Goal: Task Accomplishment & Management: Manage account settings

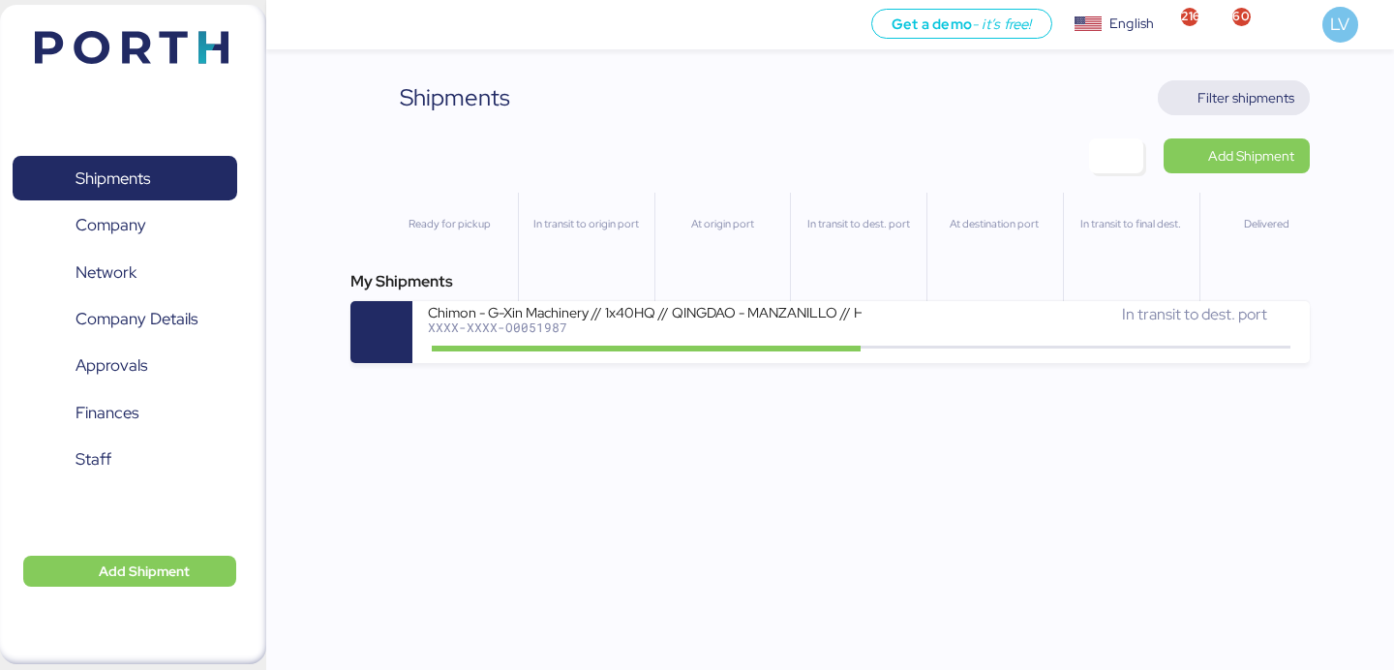
click at [1252, 102] on span "Filter shipments" at bounding box center [1246, 97] width 97 height 23
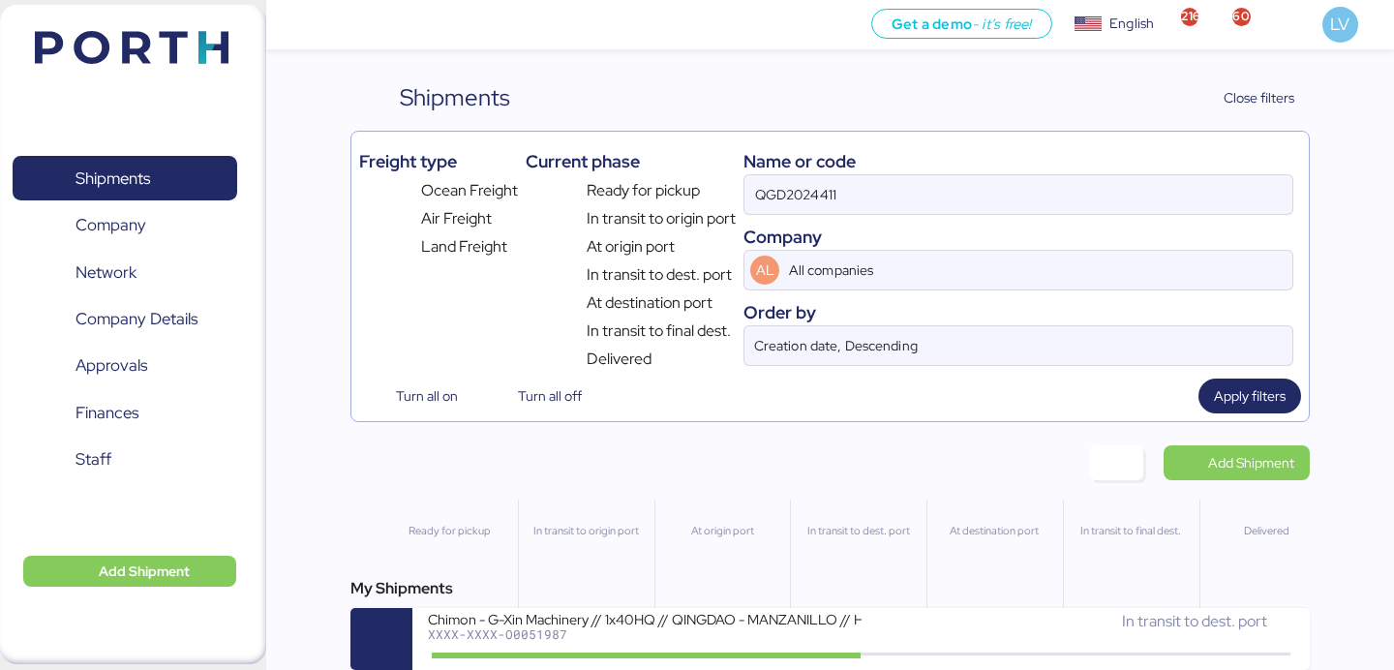
click at [1037, 220] on div "Name or code QGD2024411 Company AL All companies Order by Creation date, Descen…" at bounding box center [1019, 254] width 550 height 231
click at [1037, 208] on input "QGD2024411" at bounding box center [1019, 194] width 548 height 39
paste input "XXXX-XXXX-O0050763"
drag, startPoint x: 845, startPoint y: 190, endPoint x: 758, endPoint y: 190, distance: 87.1
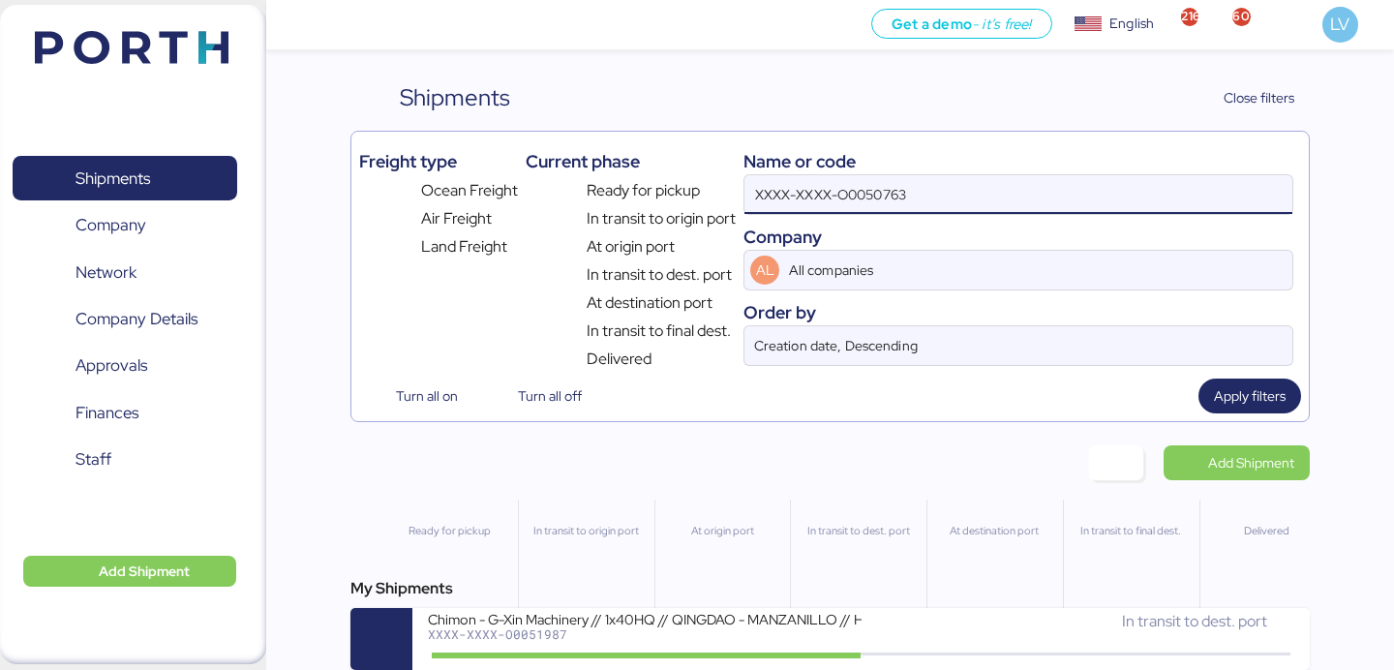
click at [758, 190] on input "XXXX-XXXX-O0050763" at bounding box center [1019, 194] width 548 height 39
type input "O0050763"
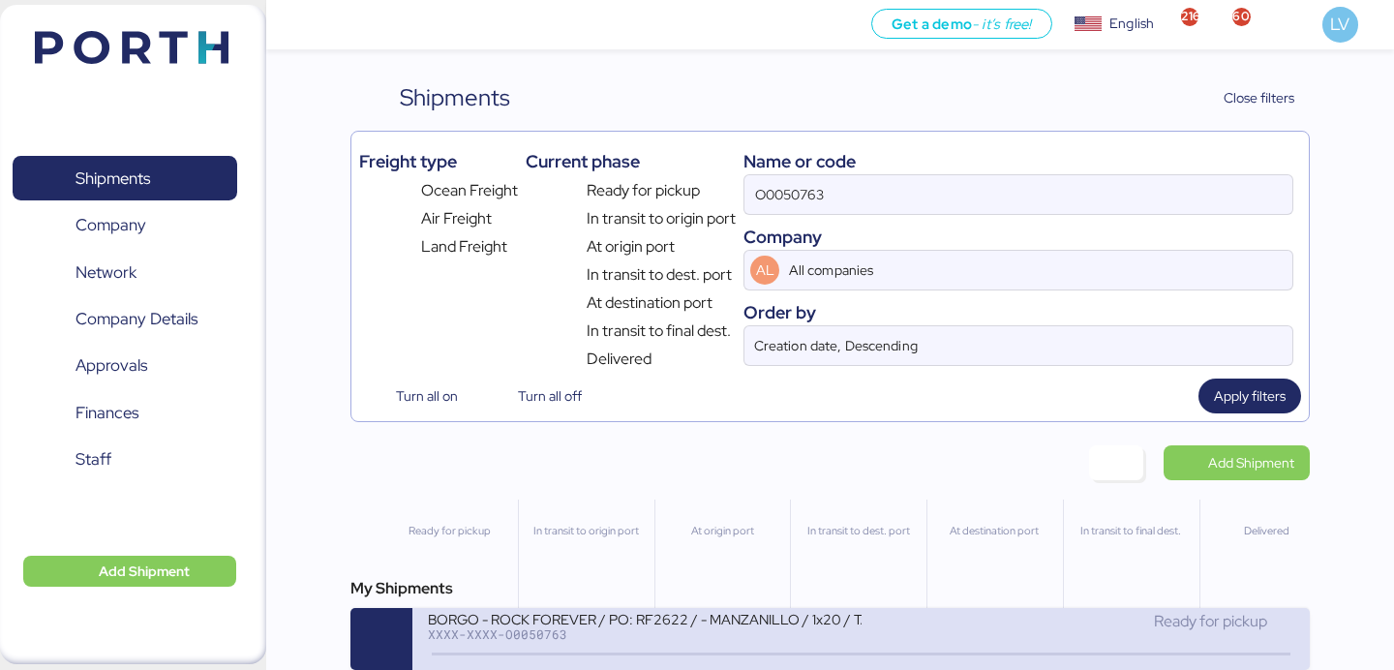
click at [576, 614] on div "BORGO - ROCK FOREVER / PO: RF2622 / - MANZANILLO / 1x20 / TARJUN" at bounding box center [644, 618] width 433 height 16
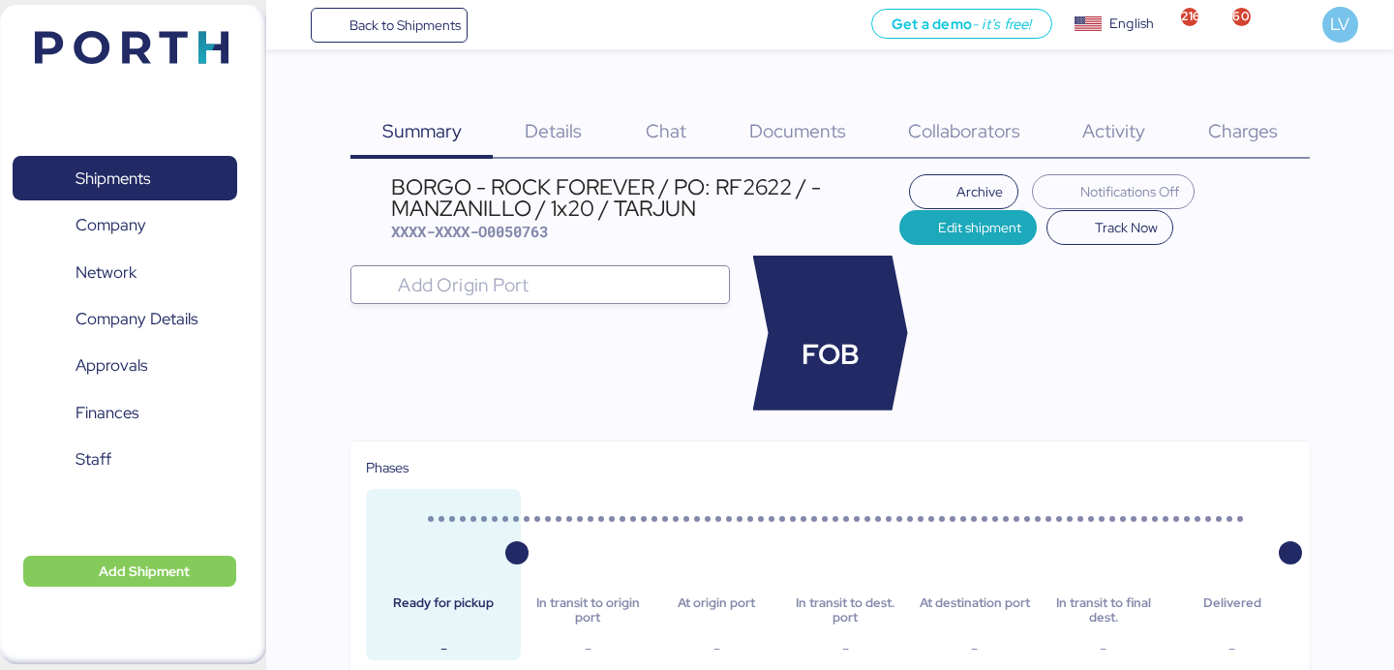
click at [583, 137] on div "Details 0" at bounding box center [553, 119] width 121 height 78
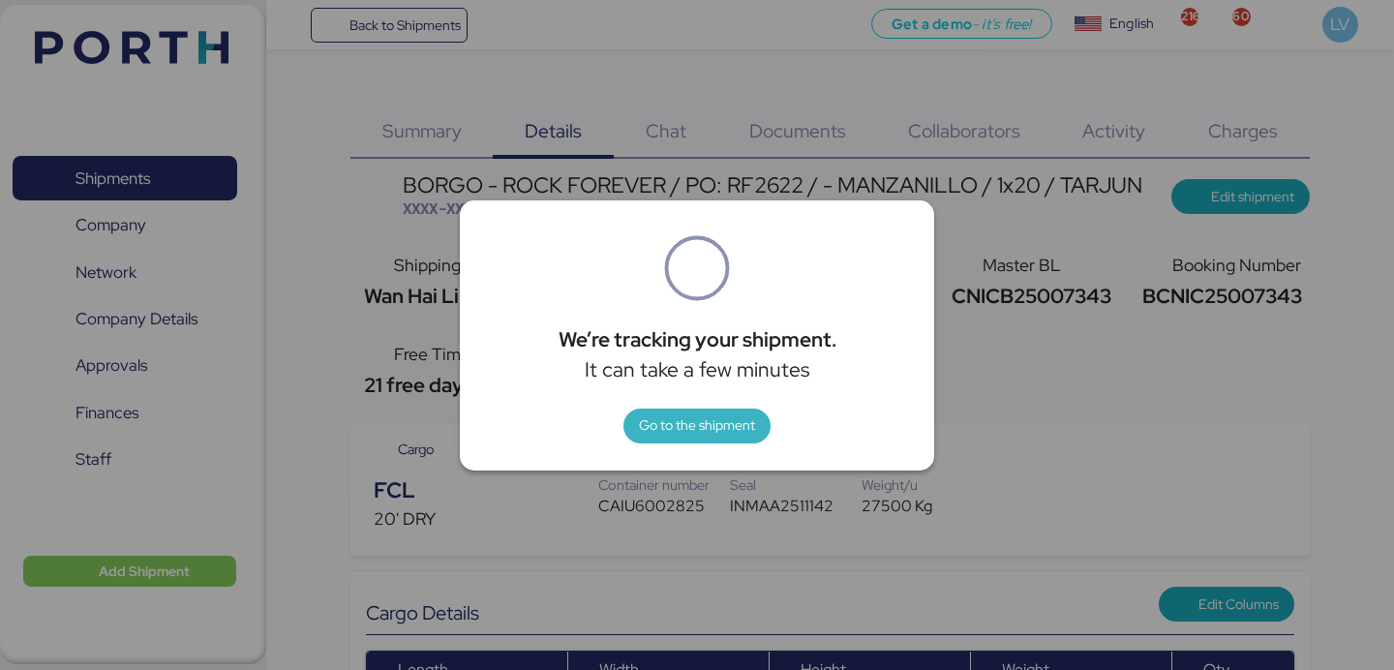
click at [730, 411] on span "Go to the shipment" at bounding box center [697, 426] width 147 height 35
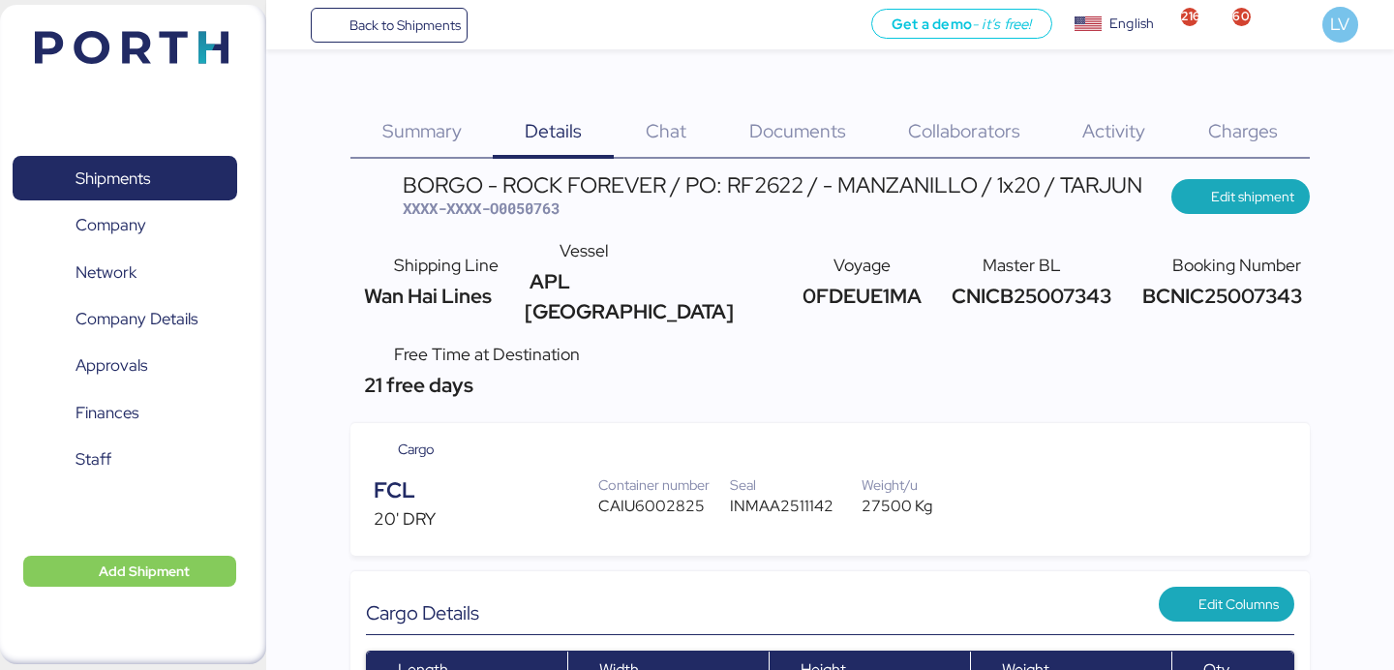
click at [1015, 283] on span "CNICB25007343" at bounding box center [1029, 296] width 165 height 26
copy span "CNICB25007343"
click at [1217, 141] on span "Charges" at bounding box center [1243, 130] width 70 height 25
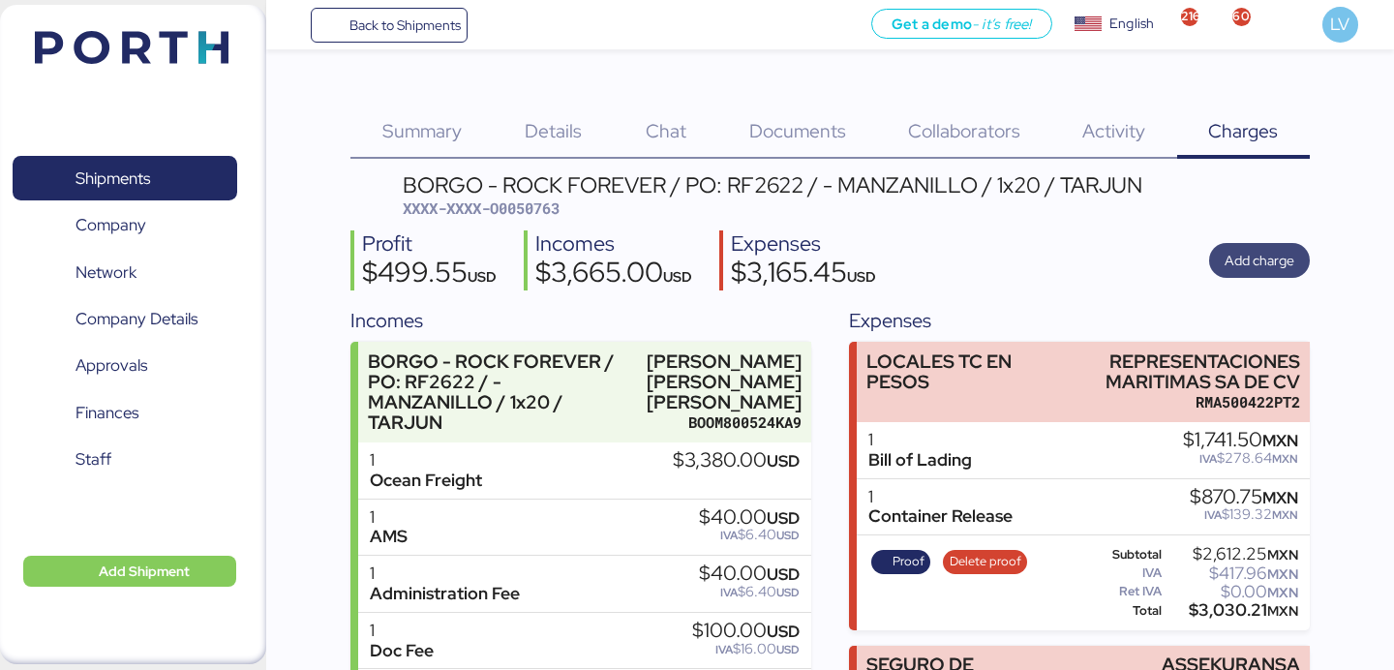
click at [1242, 269] on span "Add charge" at bounding box center [1260, 260] width 70 height 23
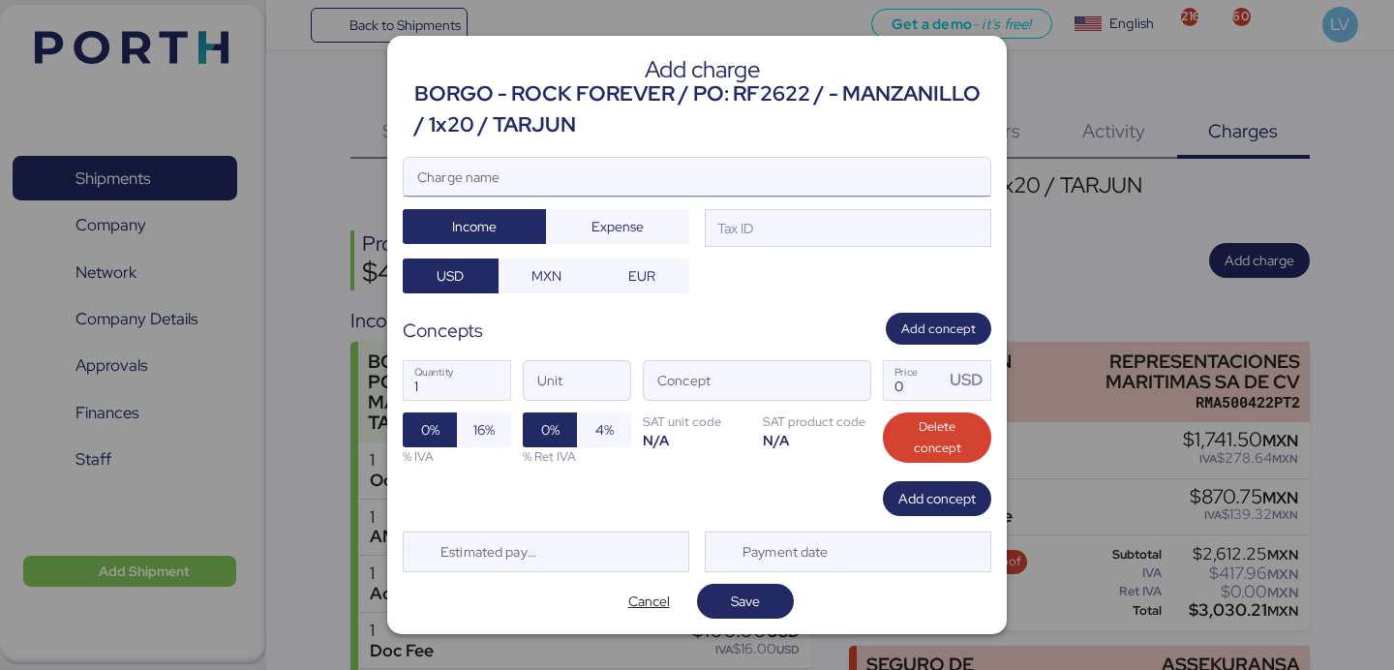
click at [918, 163] on input "Charge name" at bounding box center [697, 177] width 587 height 39
type input "c"
type input "CAAT"
click at [649, 220] on span "Expense" at bounding box center [618, 226] width 112 height 27
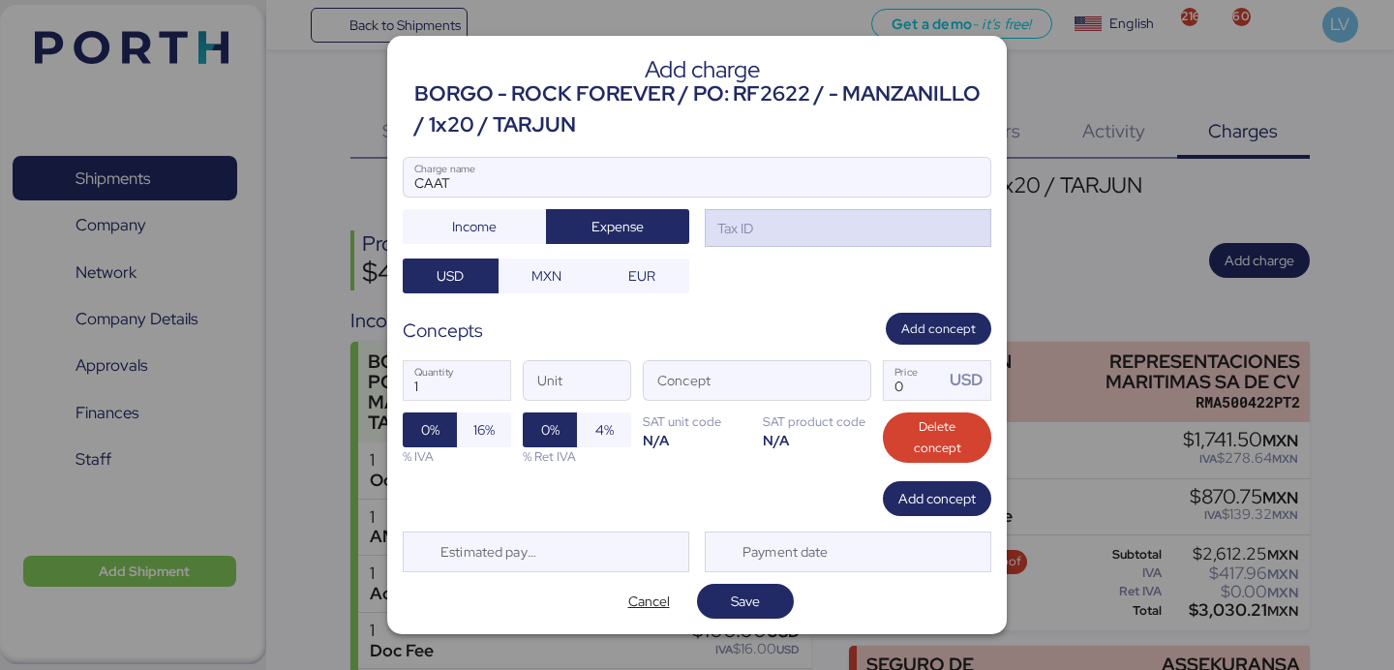
click at [771, 237] on div "Tax ID" at bounding box center [848, 228] width 287 height 39
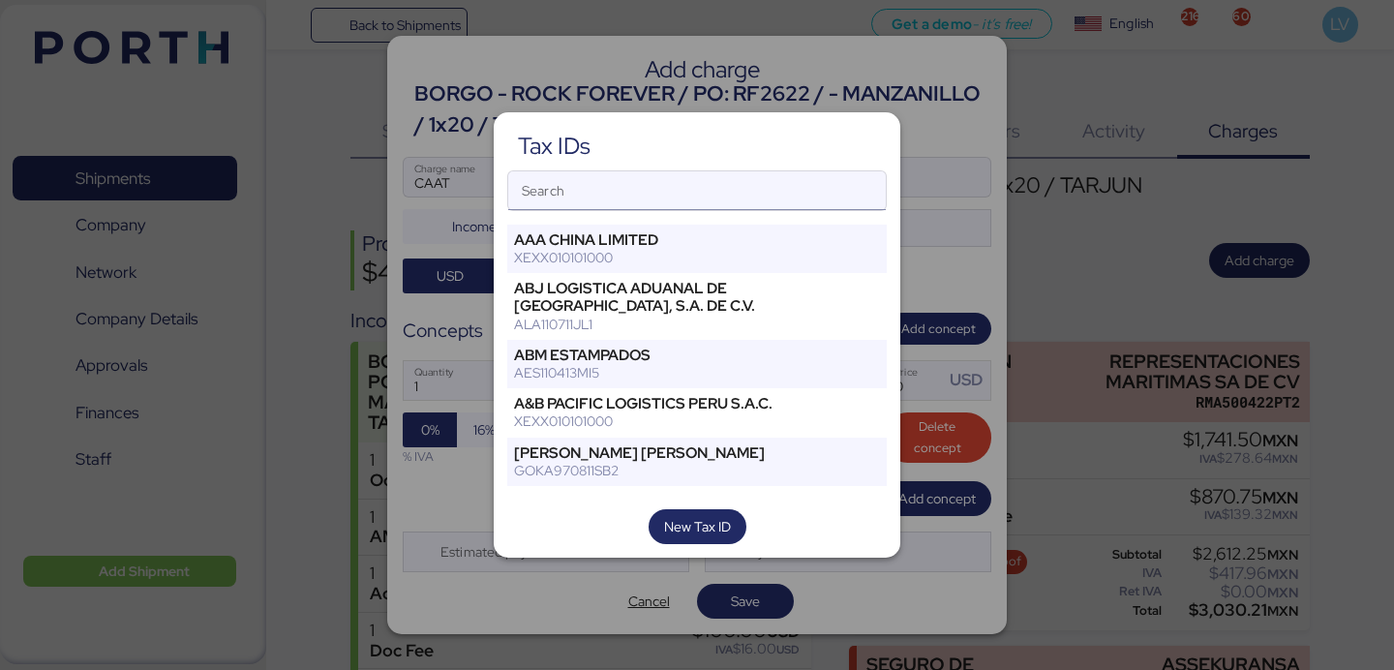
click at [761, 196] on input "Search" at bounding box center [697, 190] width 378 height 39
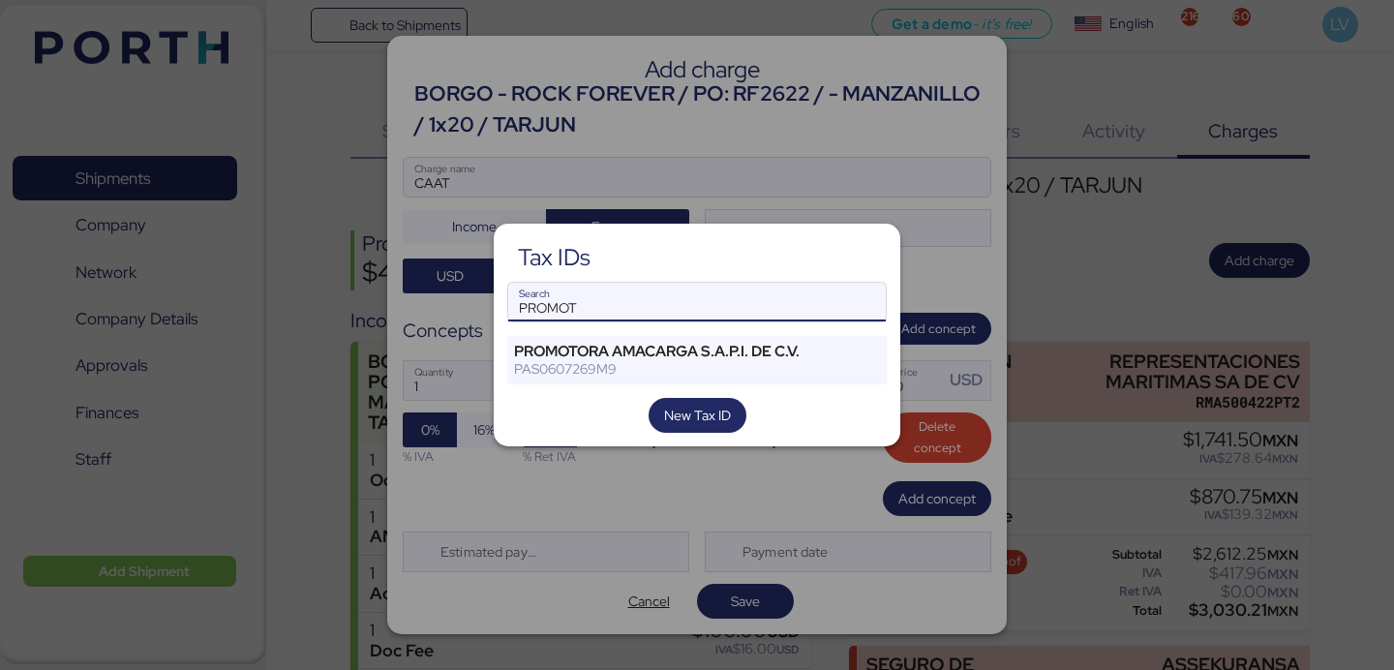
type input "PROMOT"
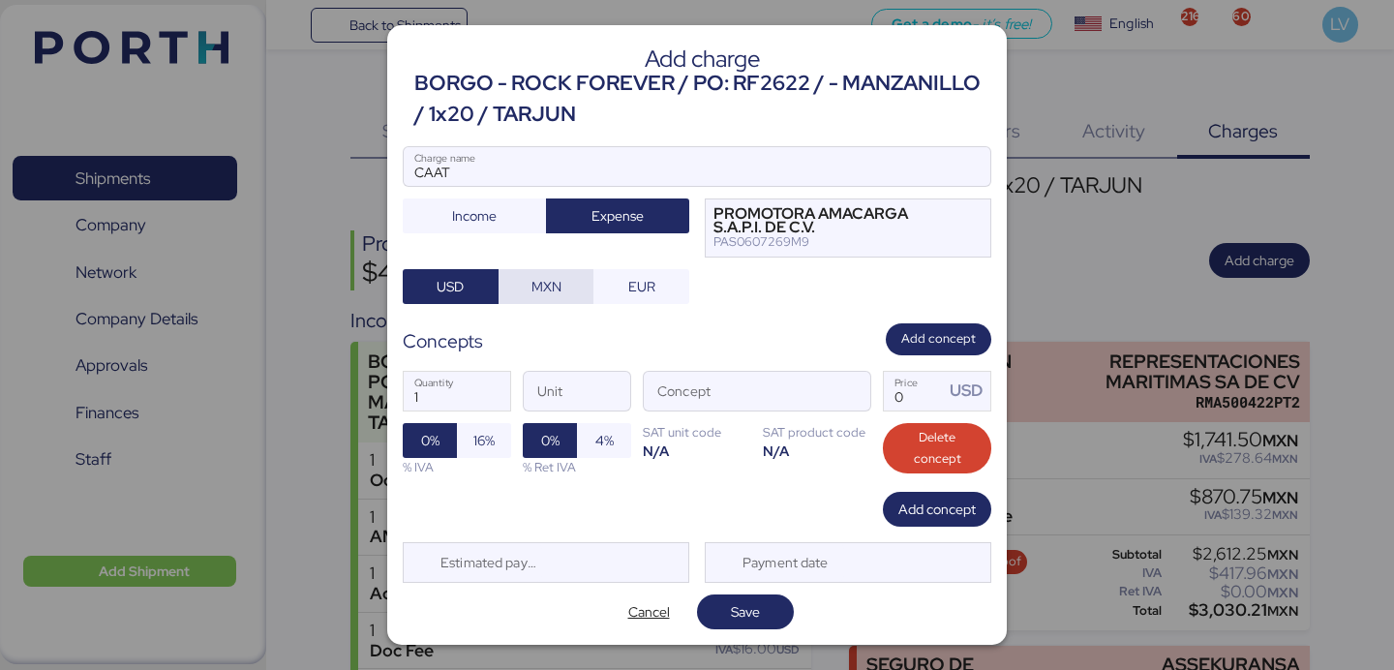
click at [548, 293] on span "MXN" at bounding box center [547, 286] width 30 height 23
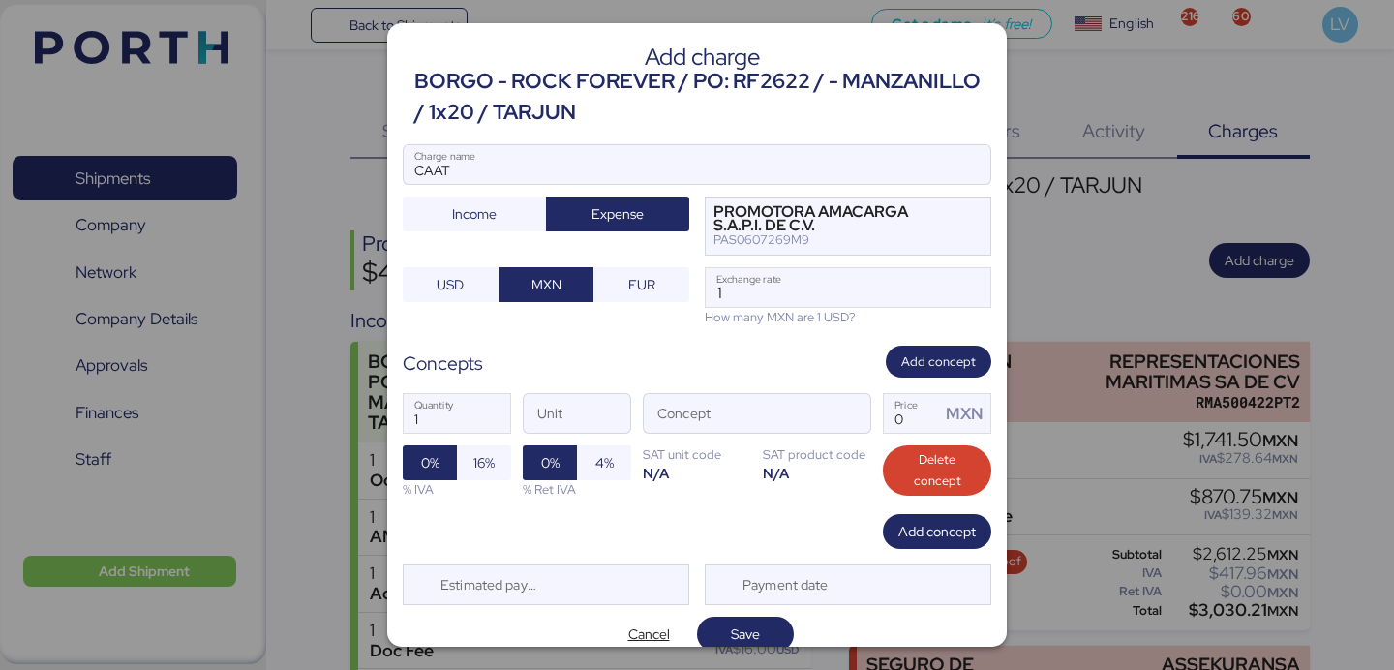
click at [757, 308] on div "How many MXN are 1 USD?" at bounding box center [848, 317] width 287 height 18
click at [760, 275] on input "1" at bounding box center [848, 287] width 285 height 39
click at [776, 289] on input "1" at bounding box center [848, 287] width 285 height 39
type input "18.5908"
click at [860, 409] on span "button" at bounding box center [850, 418] width 41 height 41
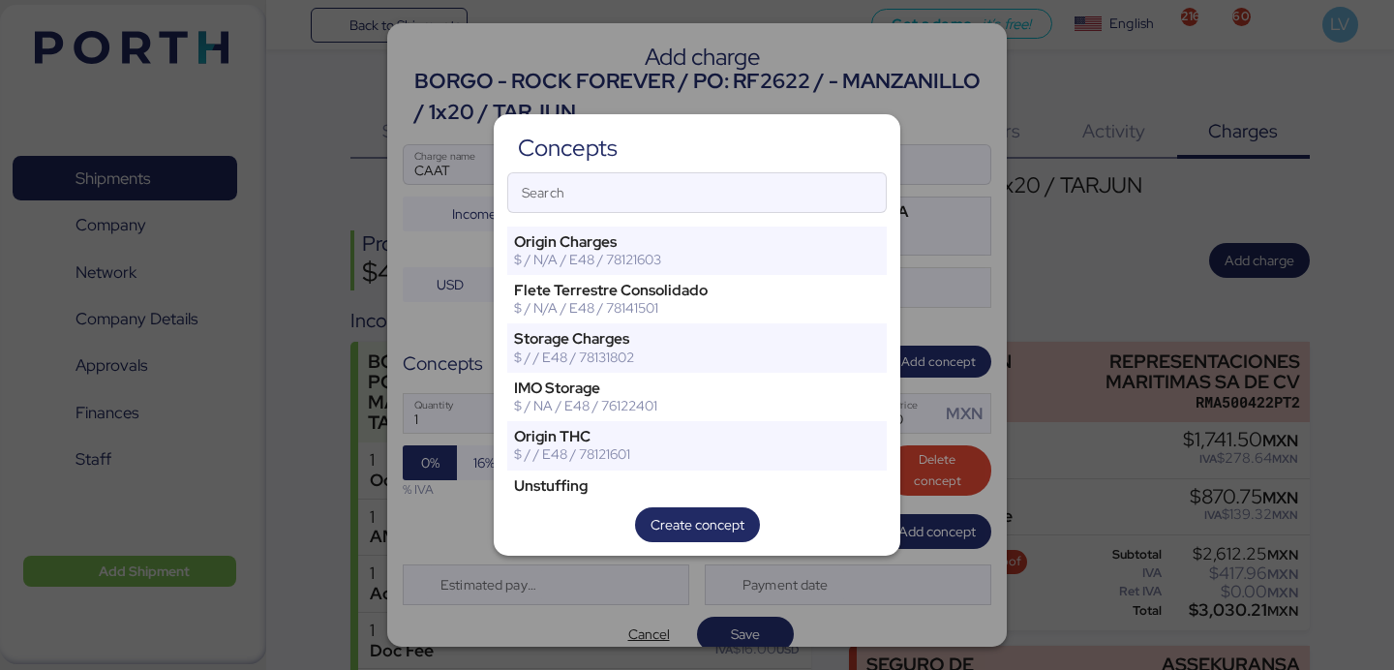
click at [727, 163] on div "Concepts Search Origin Charges $ / N/A / E48 / 78121603 [PERSON_NAME] Terrestre…" at bounding box center [697, 334] width 407 height 441
click at [714, 181] on input "Search" at bounding box center [697, 192] width 378 height 39
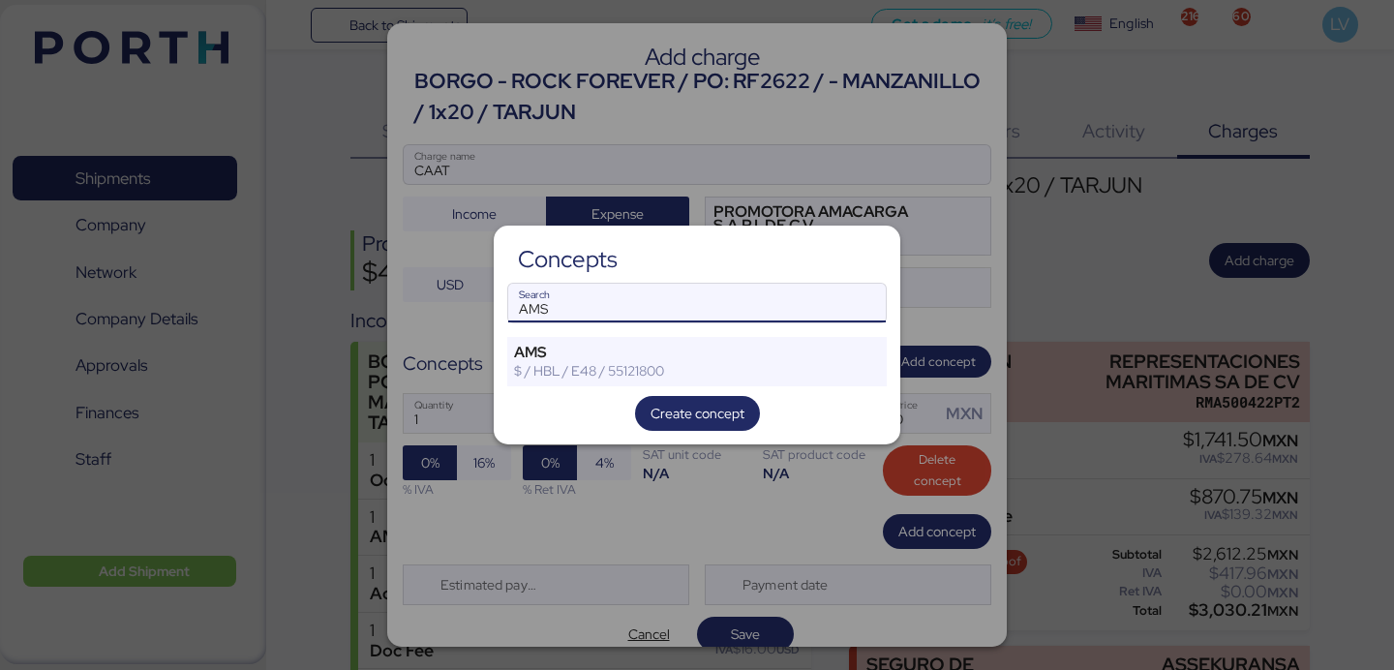
type input "AMS"
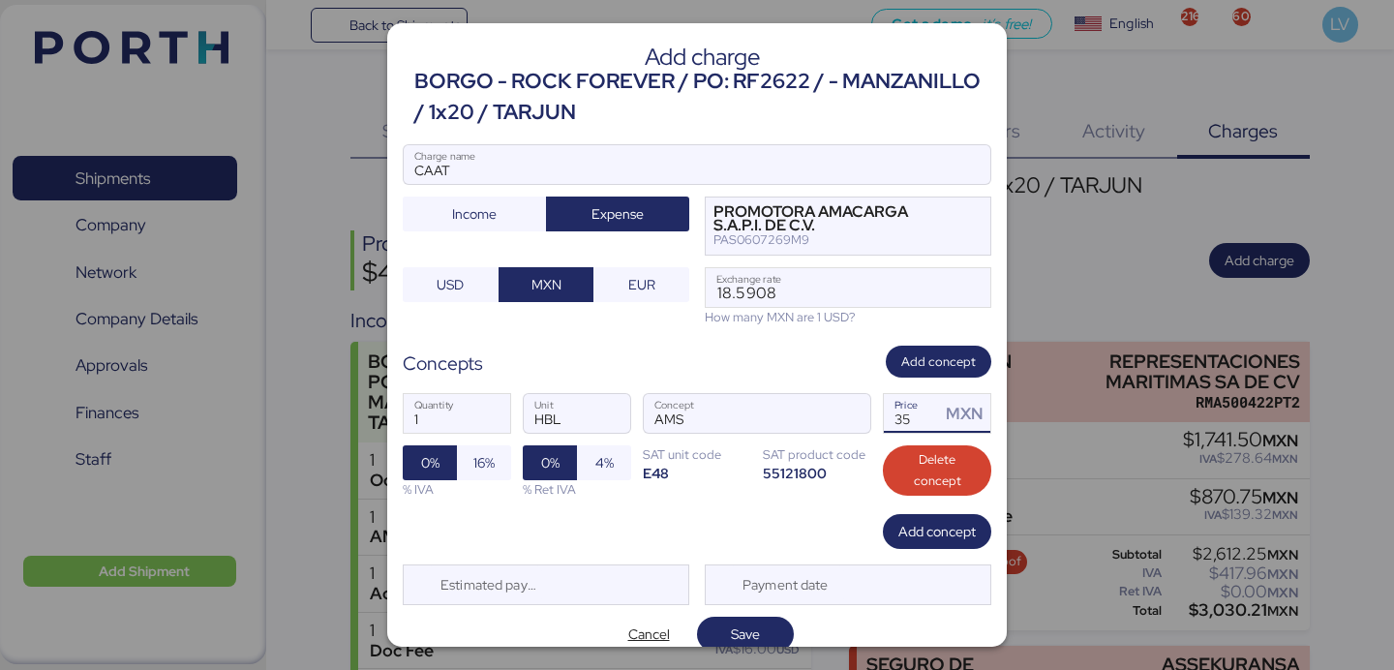
click at [897, 423] on input "35" at bounding box center [912, 413] width 56 height 39
type input "3"
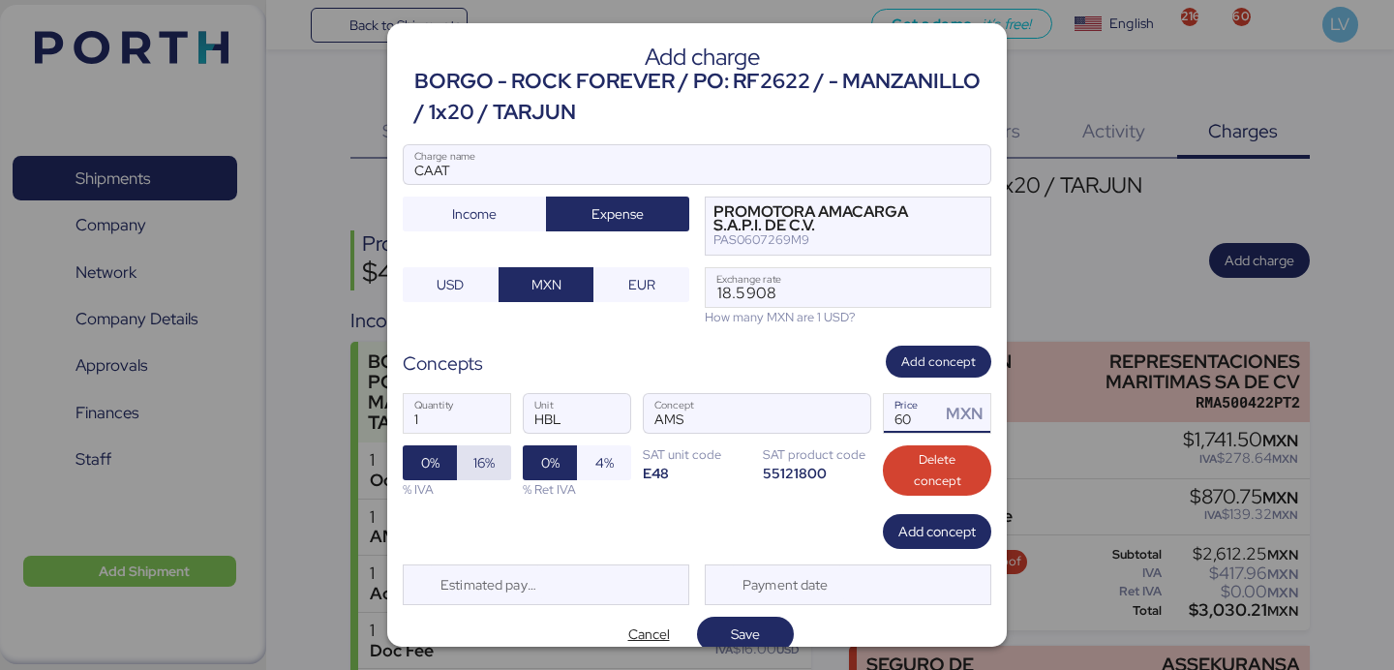
type input "60"
click at [478, 466] on span "16%" at bounding box center [483, 462] width 21 height 23
click at [716, 631] on span "Save" at bounding box center [746, 634] width 66 height 27
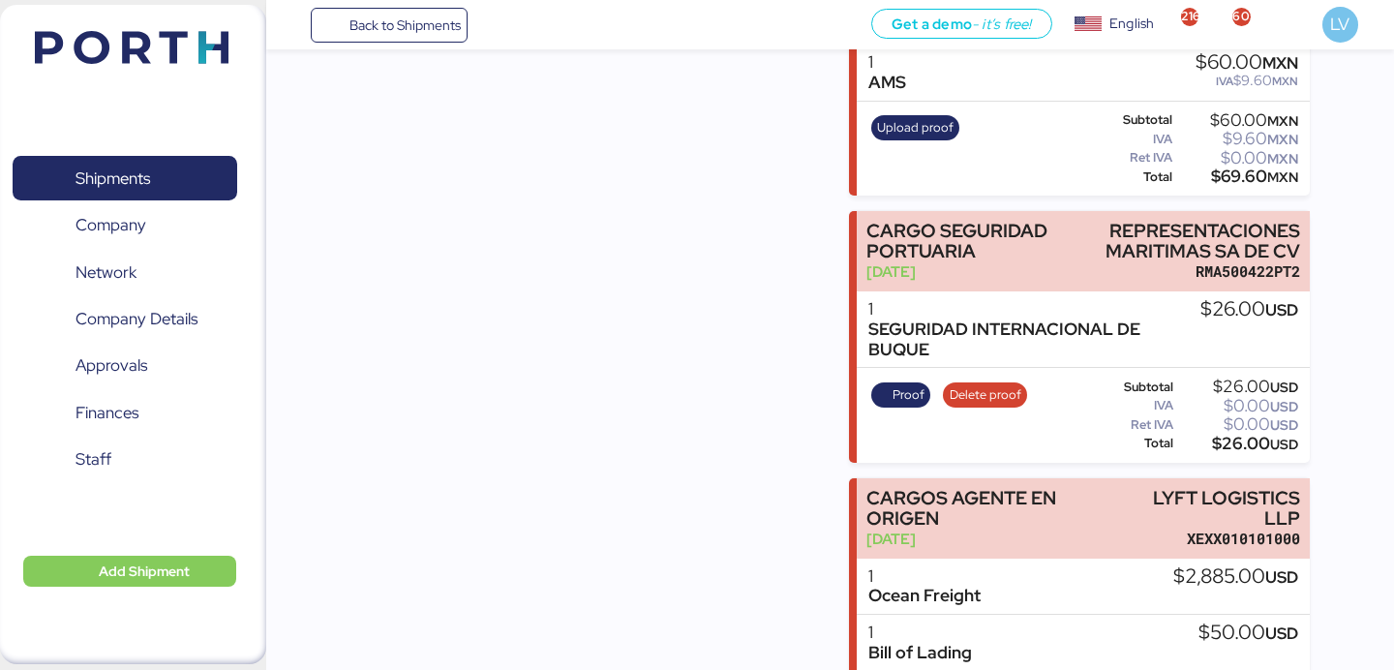
scroll to position [845, 0]
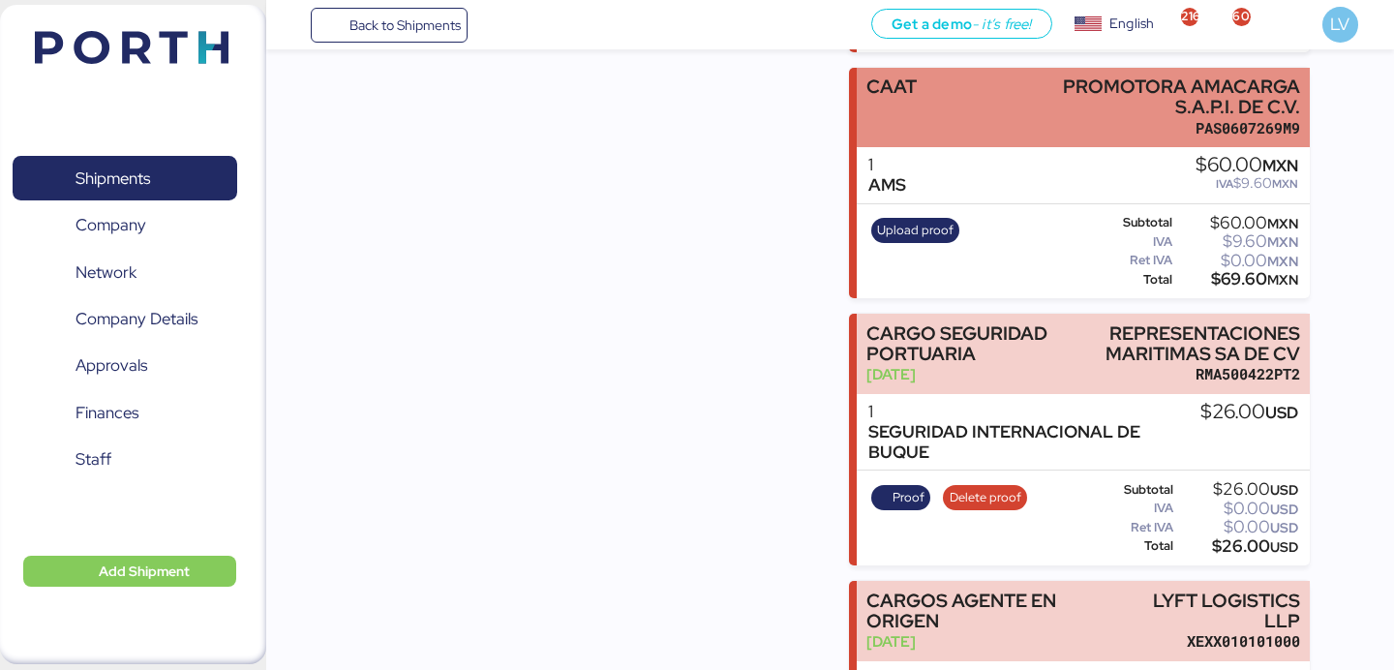
click at [912, 145] on div "CAAT PROMOTORA AMACARGA S.A.P.I. DE C.V. PAS0607269M9" at bounding box center [1083, 108] width 452 height 80
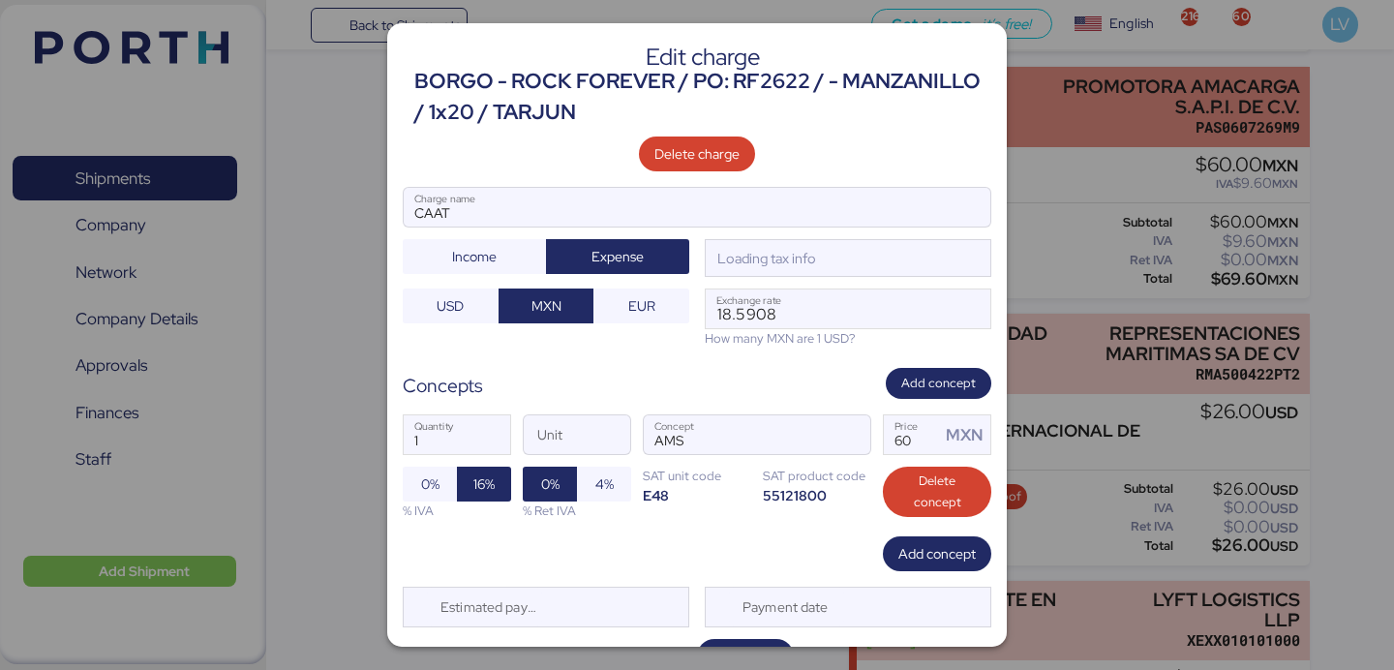
scroll to position [0, 0]
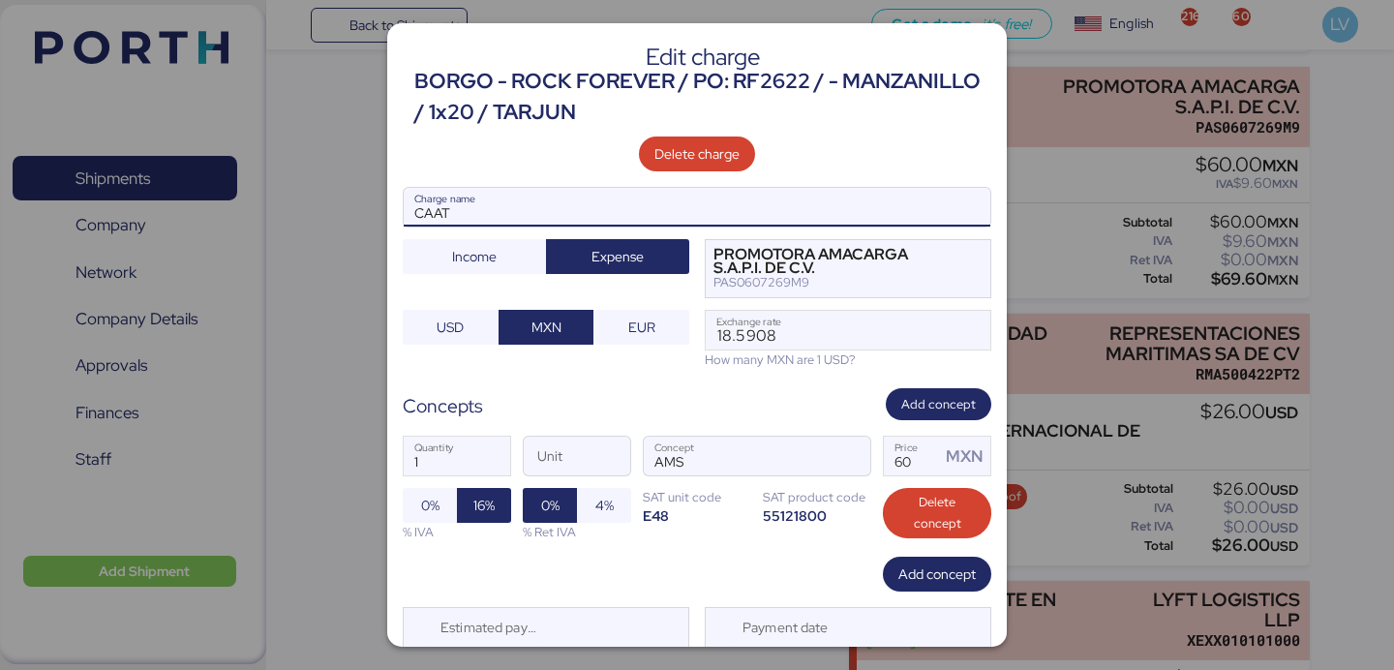
click at [766, 188] on input "CAAT" at bounding box center [697, 207] width 587 height 39
click at [758, 195] on input "CAAT" at bounding box center [697, 207] width 587 height 39
click at [751, 215] on input "CAAT" at bounding box center [697, 207] width 587 height 39
paste input "7737R525000683"
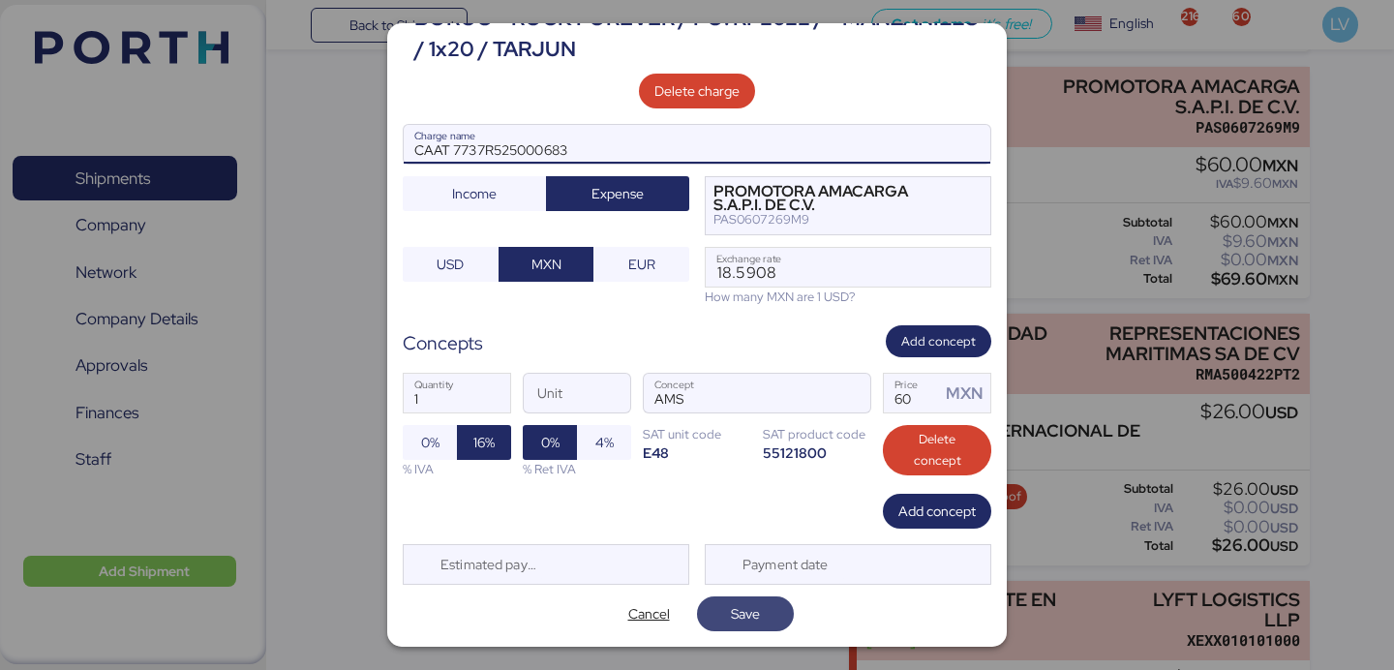
type input "CAAT 7737R525000683"
drag, startPoint x: 757, startPoint y: 607, endPoint x: 901, endPoint y: 326, distance: 315.7
click at [757, 607] on span "Save" at bounding box center [745, 613] width 29 height 23
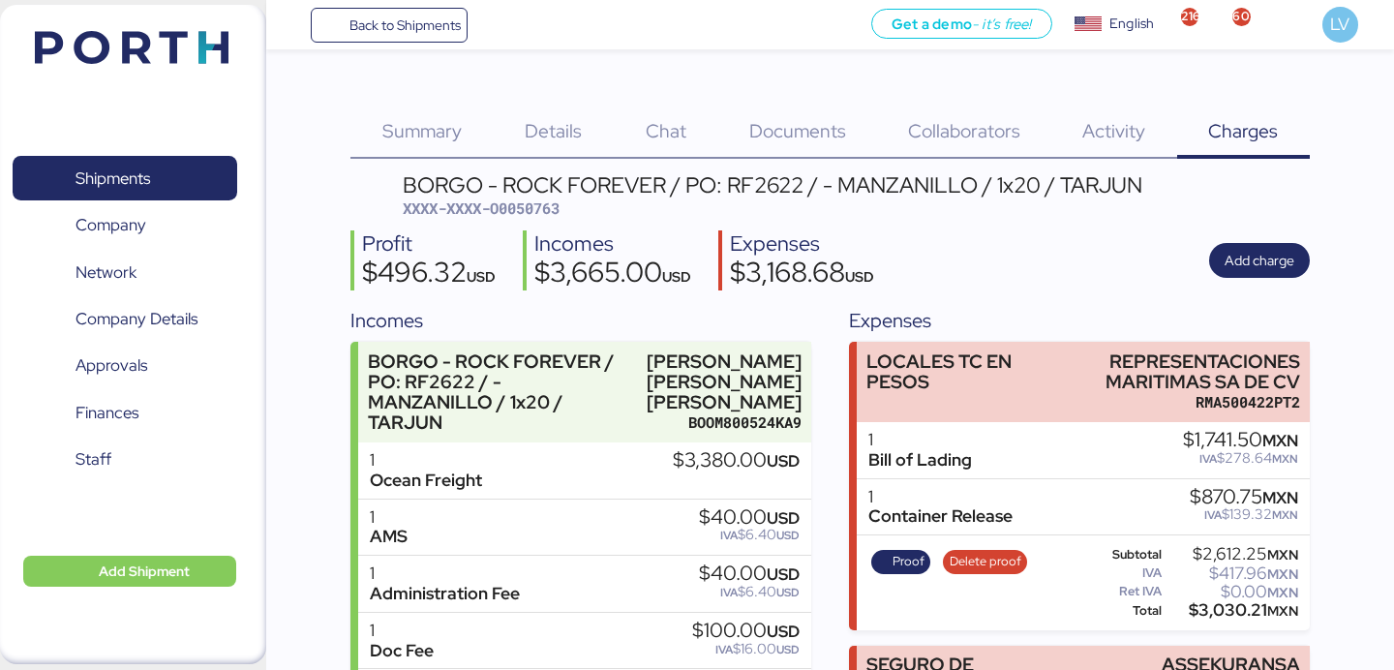
click at [538, 205] on span "XXXX-XXXX-O0050763" at bounding box center [481, 207] width 157 height 19
copy span "O0050763"
click at [593, 132] on div "Details 0" at bounding box center [553, 119] width 121 height 78
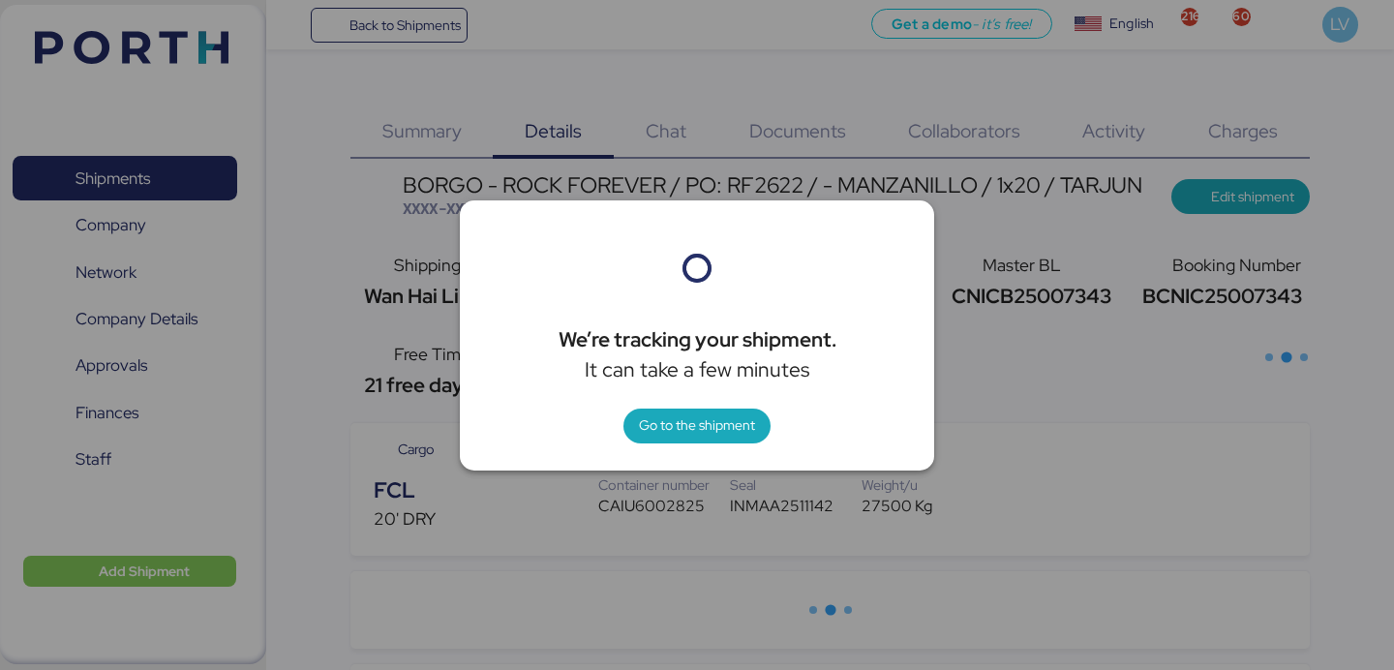
click at [995, 281] on div at bounding box center [697, 335] width 1394 height 670
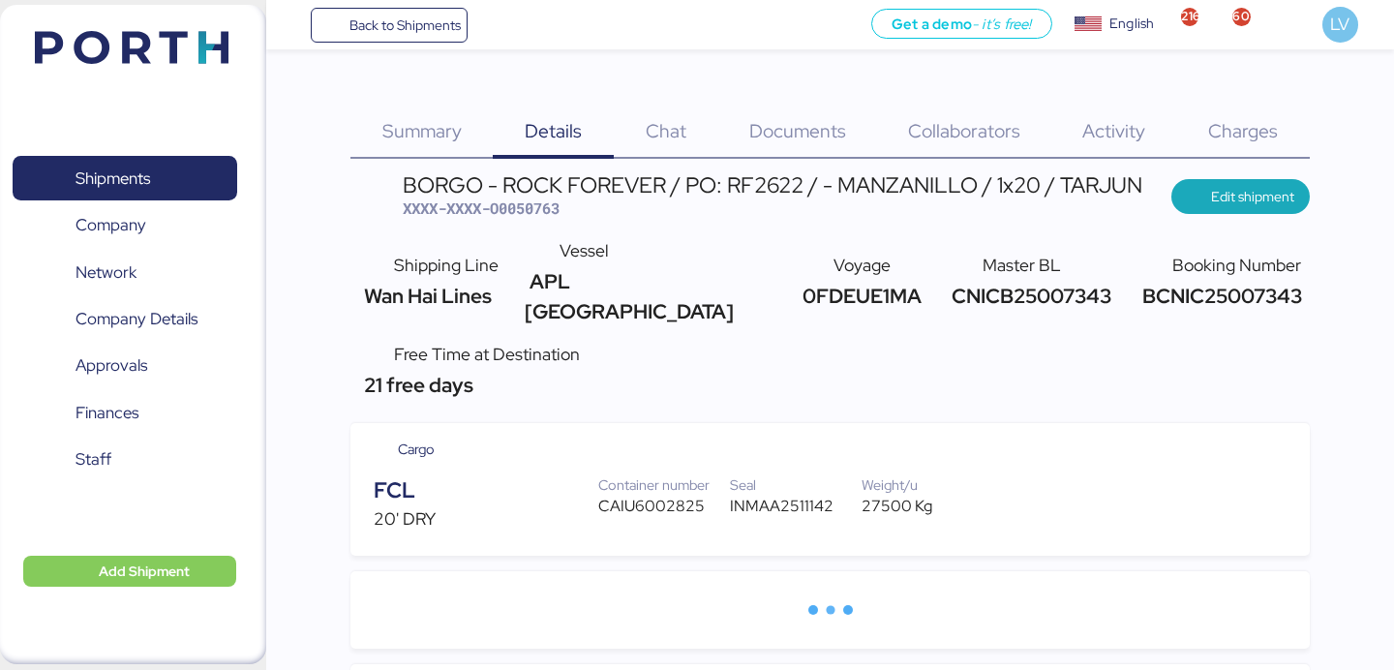
click at [995, 281] on div at bounding box center [697, 335] width 1394 height 670
click at [995, 283] on span "CNICB25007343" at bounding box center [1029, 296] width 165 height 26
copy span "CNICB25007343"
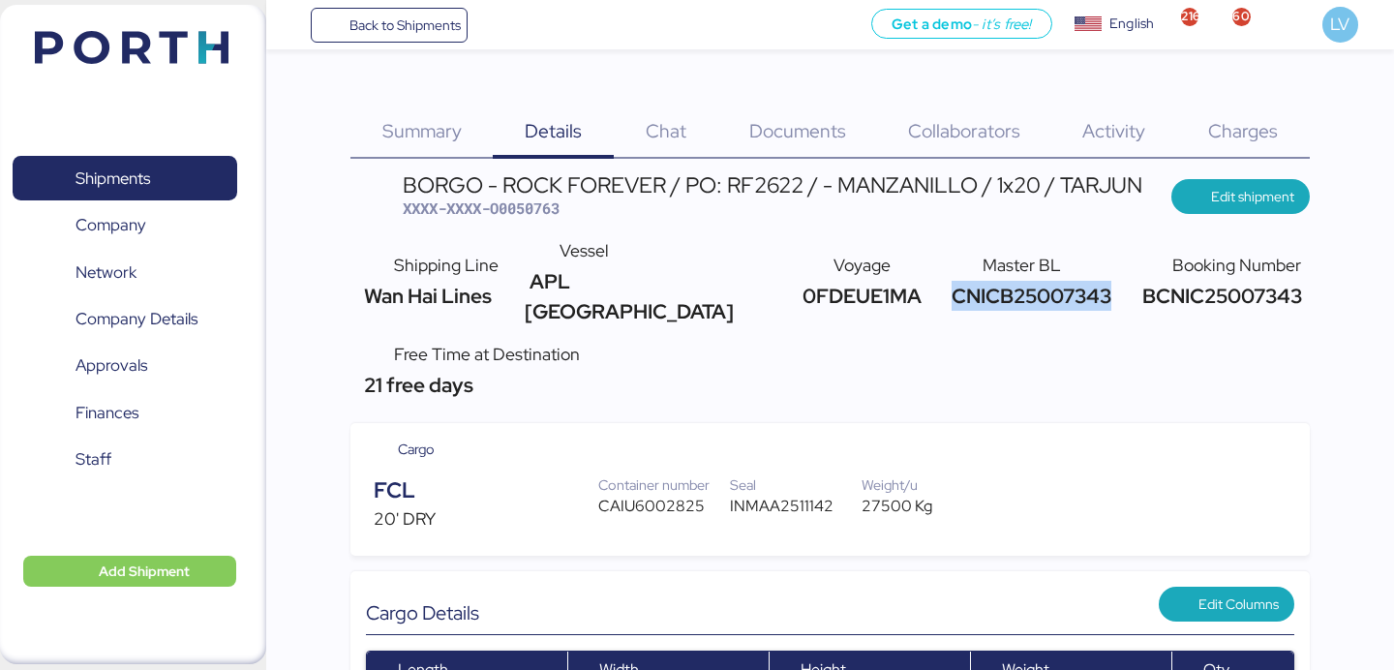
copy span "CNICB25007343"
click at [406, 20] on span "Back to Shipments" at bounding box center [405, 25] width 111 height 23
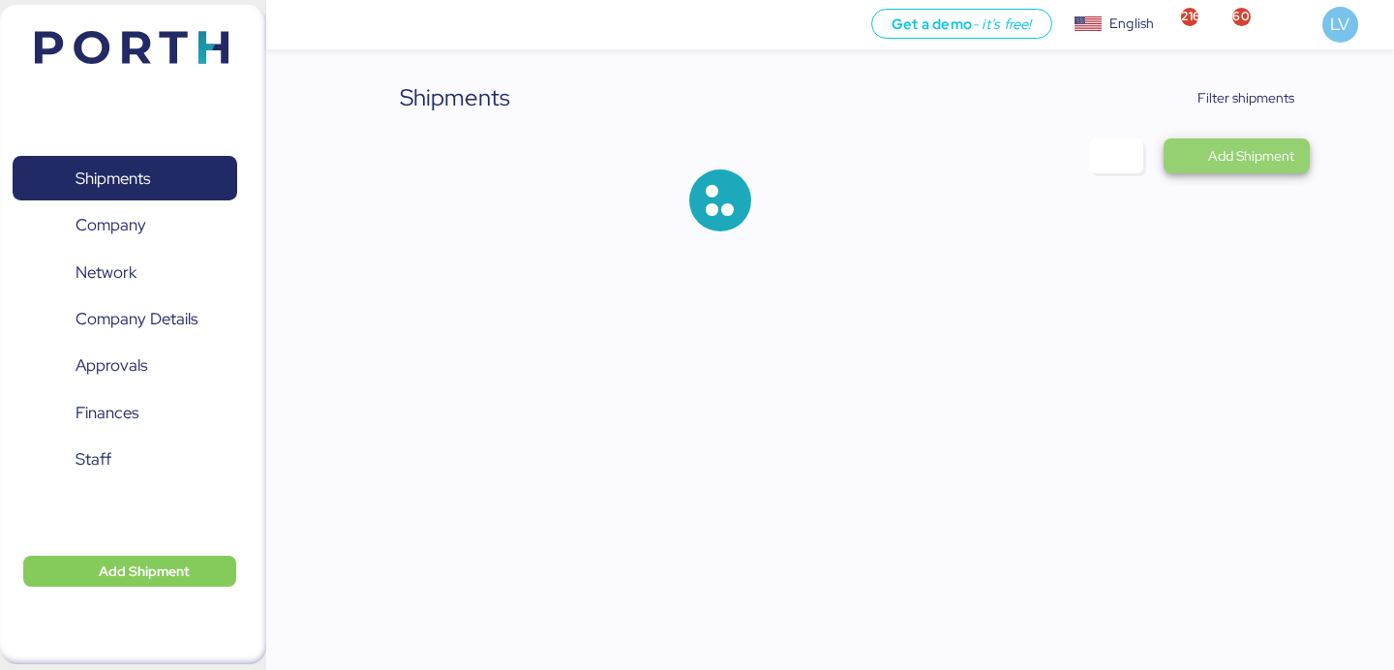
click at [1272, 148] on span "Add Shipment" at bounding box center [1251, 155] width 86 height 23
click at [1290, 103] on span "Filter shipments" at bounding box center [1246, 97] width 97 height 23
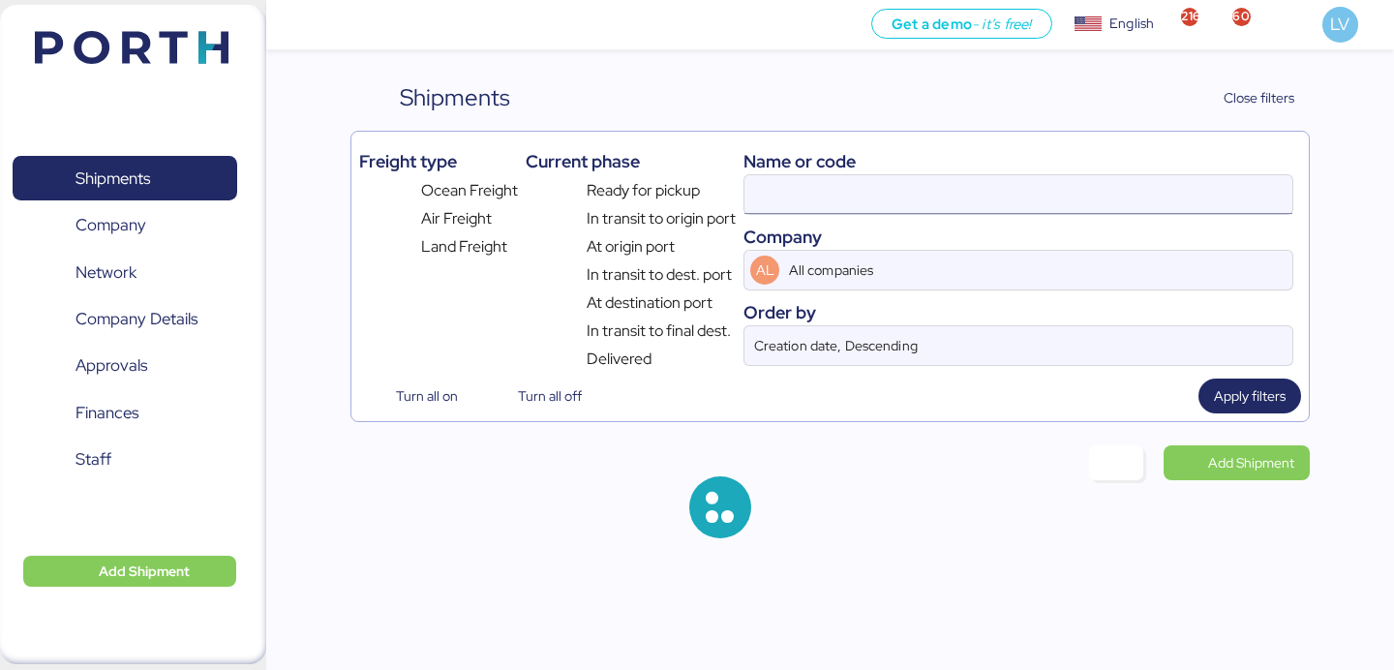
click at [1103, 210] on input at bounding box center [1019, 194] width 548 height 39
paste input "QDUC25071345"
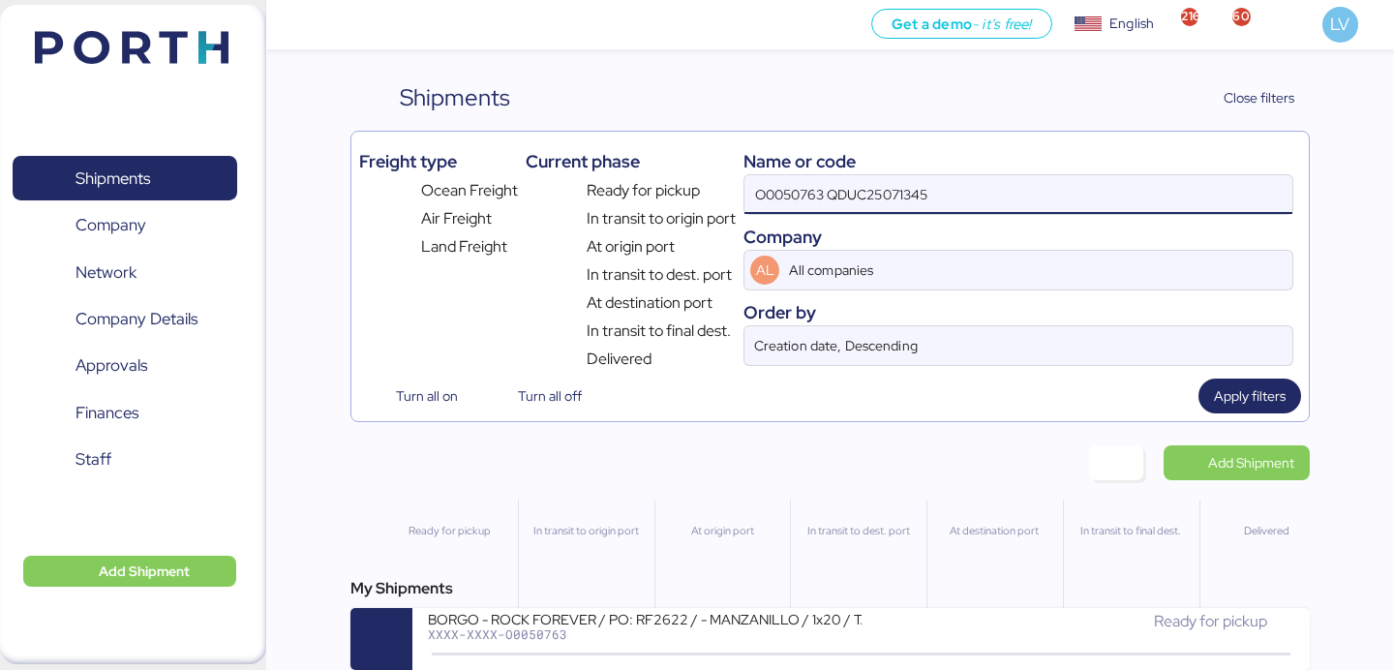
click at [1103, 210] on input "O0050763 QDUC25071345" at bounding box center [1019, 194] width 548 height 39
click at [1056, 171] on div "Name or code" at bounding box center [1019, 161] width 550 height 26
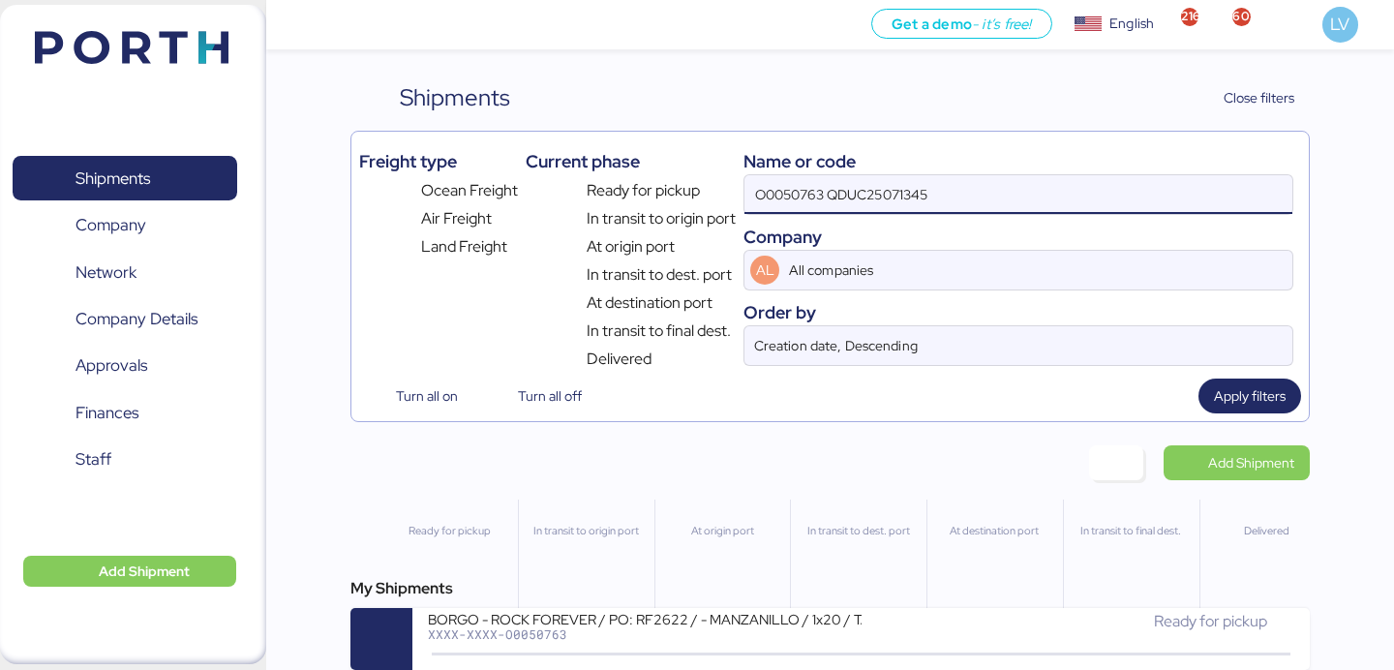
click at [1043, 190] on input "O0050763 QDUC25071345" at bounding box center [1019, 194] width 548 height 39
paste input "O0050763"
click at [1043, 190] on input "O0050763 O0050763 QDUC25071345" at bounding box center [1019, 194] width 548 height 39
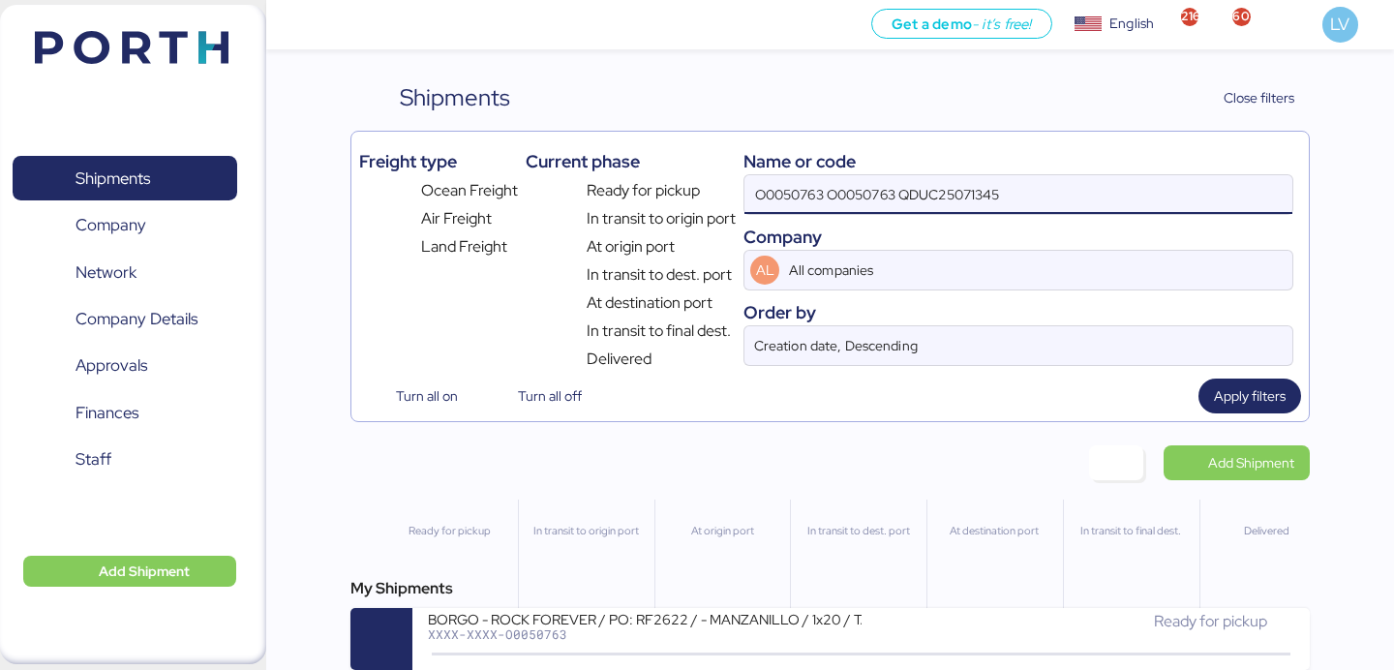
click at [1043, 189] on input "O0050763 O0050763 QDUC25071345" at bounding box center [1019, 194] width 548 height 39
paste input
type input "O0050763 QDUC25071345"
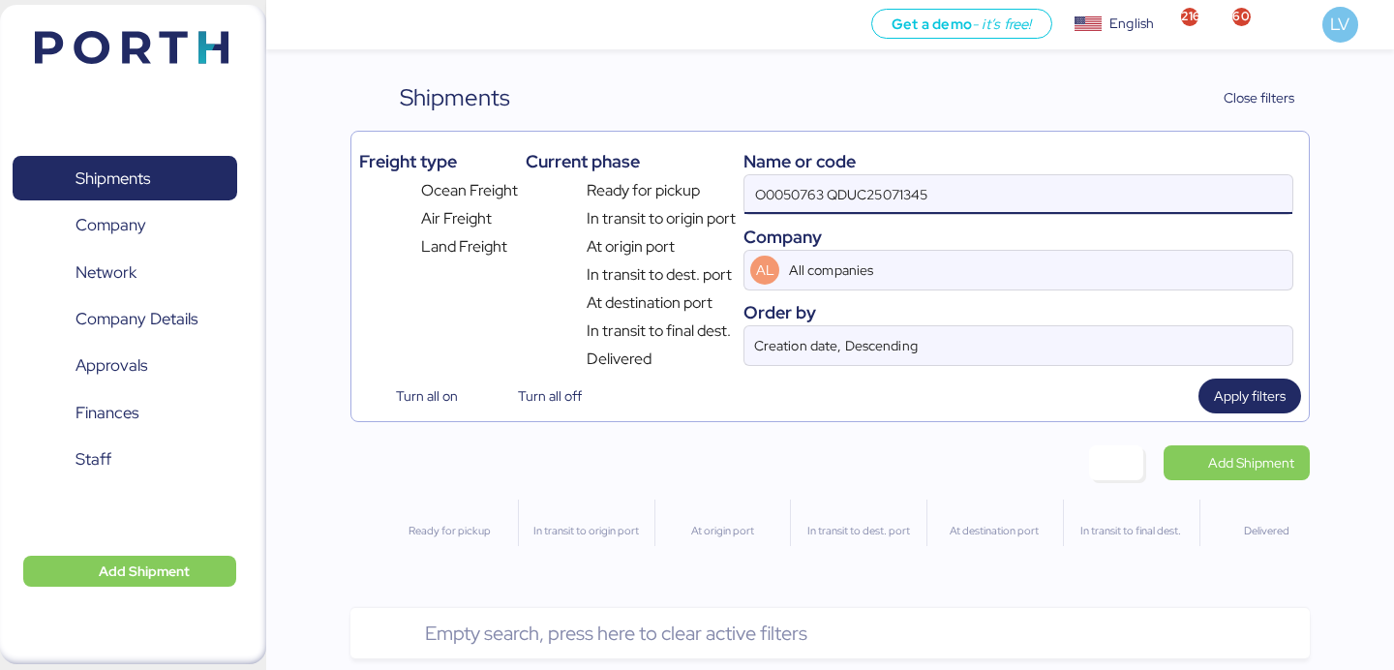
click at [1043, 189] on input "O0050763 QDUC25071345" at bounding box center [1019, 194] width 548 height 39
paste input "O0050763 QDUC25071345"
drag, startPoint x: 833, startPoint y: 197, endPoint x: 756, endPoint y: 195, distance: 76.5
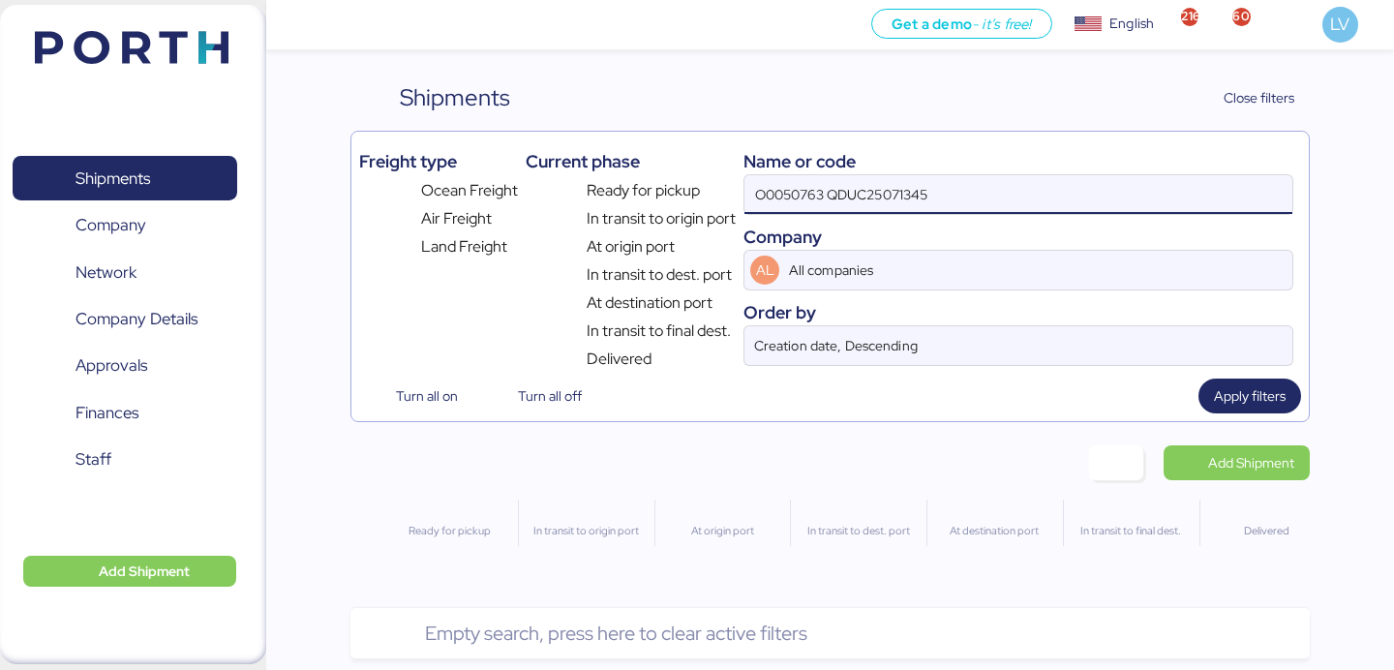
click at [756, 195] on input "O0050763 QDUC25071345" at bounding box center [1019, 194] width 548 height 39
type input "QDUC25071345"
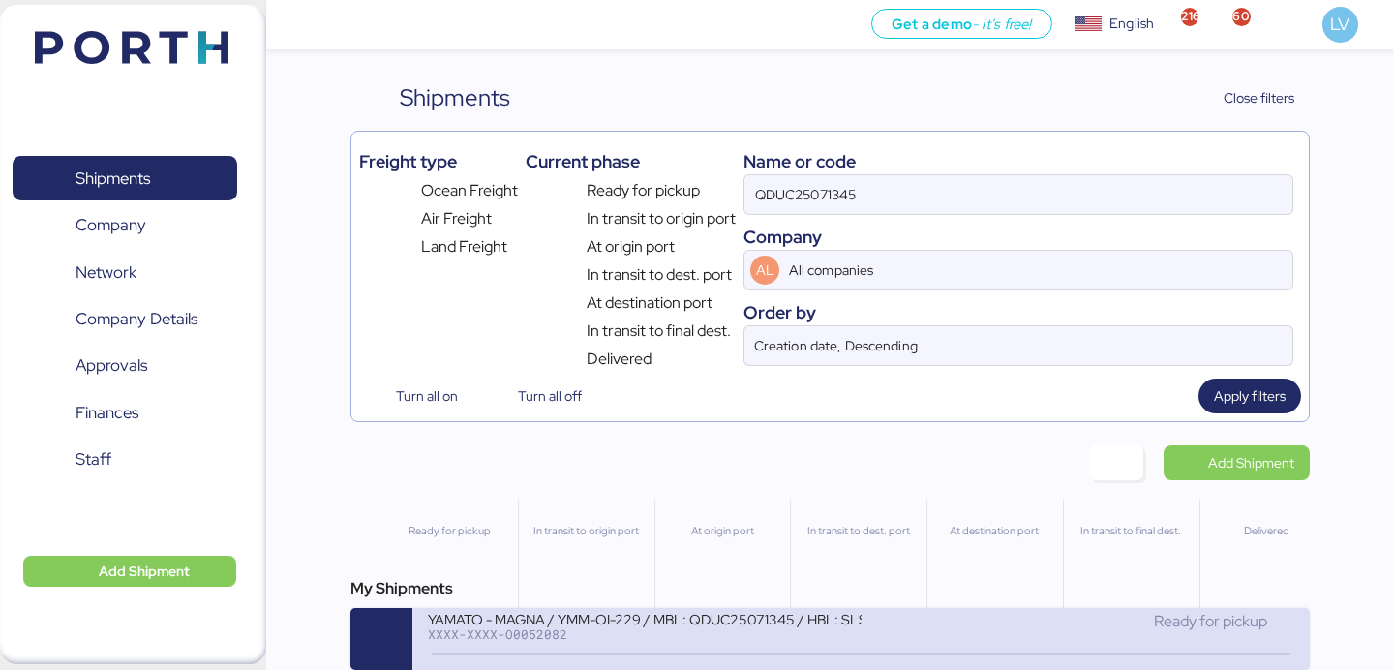
click at [798, 647] on div "YAMATO - MAGNA / YMM-OI-229 / MBL: QDUC25071345 / HBL: SLSA2507112 / LCL XXXX-X…" at bounding box center [644, 631] width 433 height 42
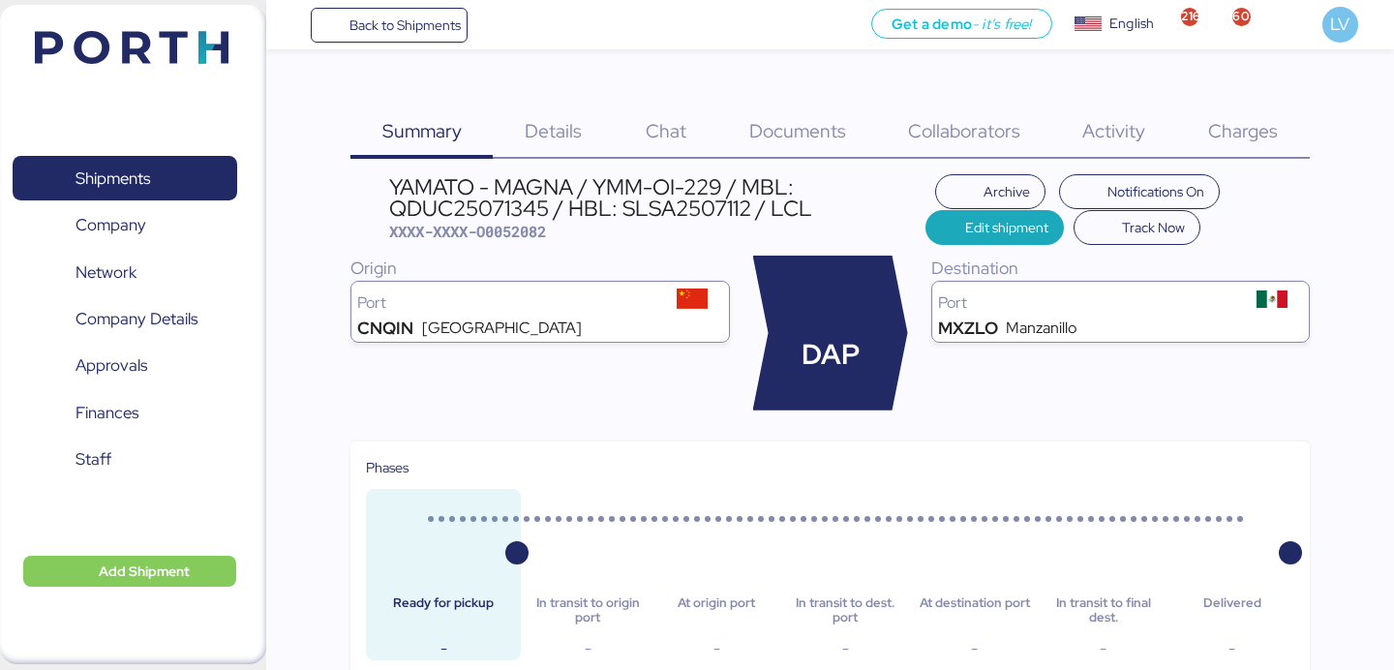
click at [1274, 120] on span "Charges" at bounding box center [1243, 130] width 70 height 25
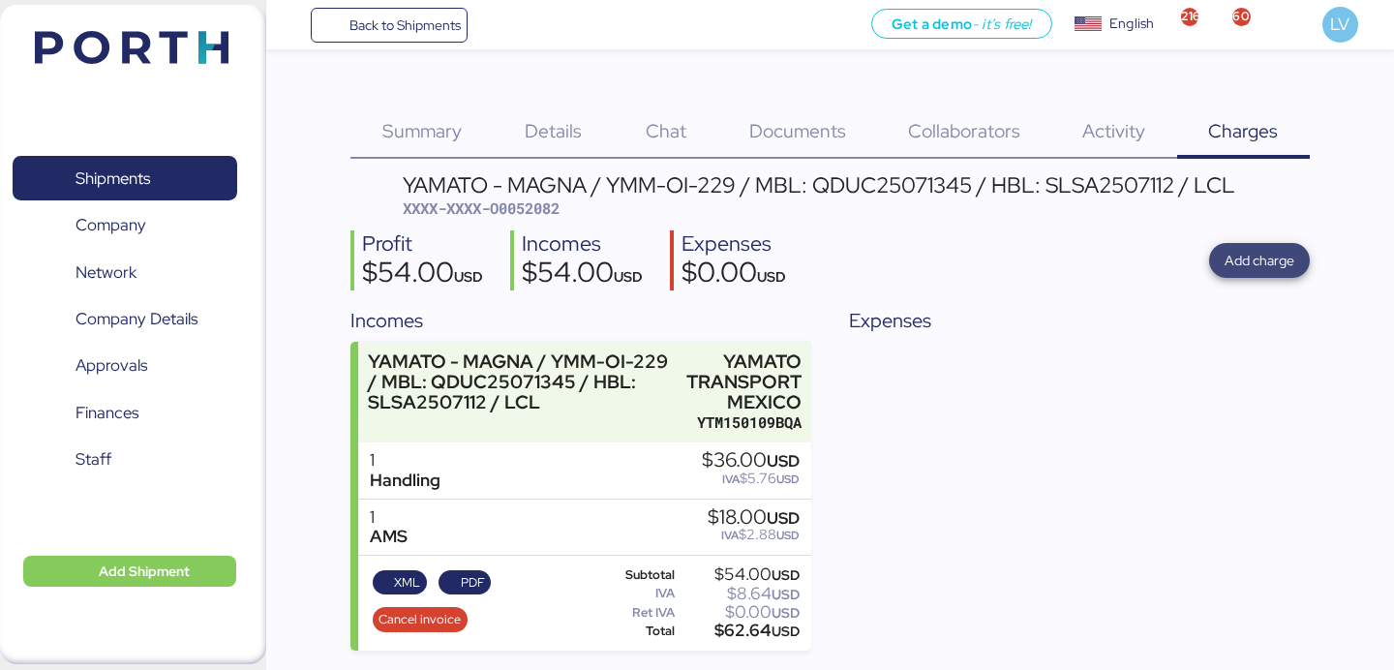
click at [1232, 259] on span "Add charge" at bounding box center [1260, 260] width 70 height 23
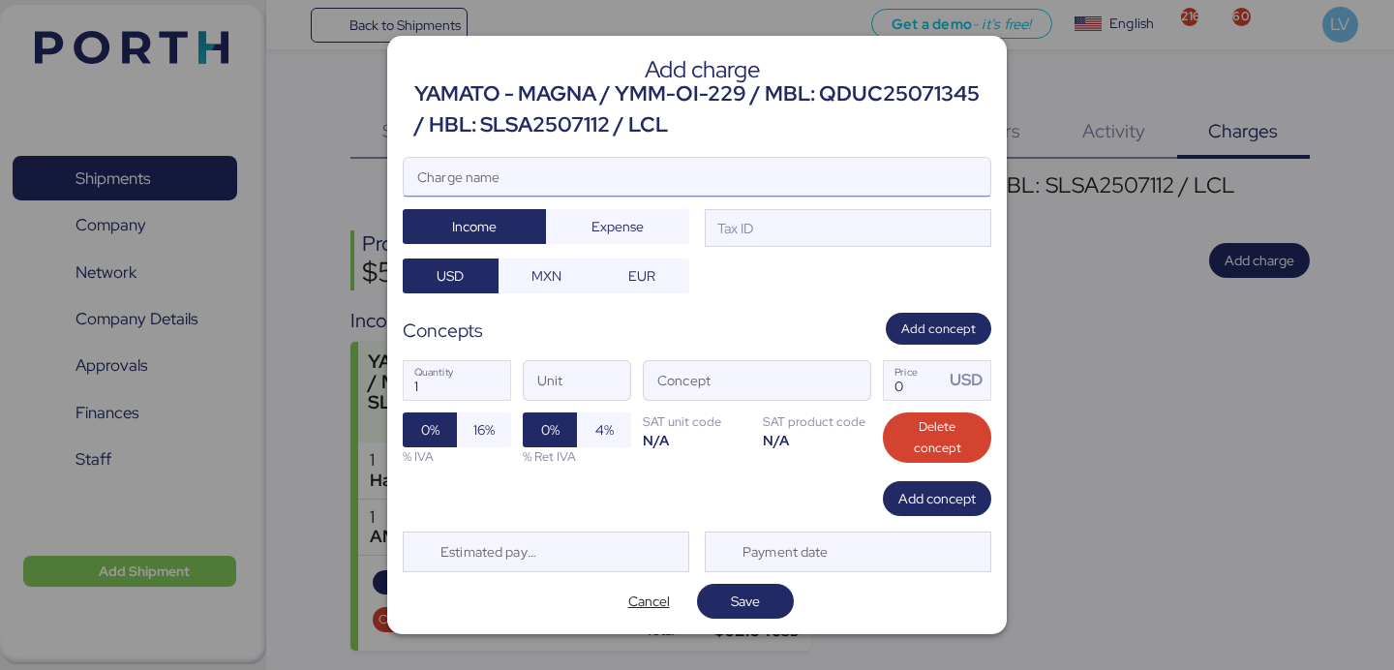
click at [607, 175] on input "Charge name" at bounding box center [697, 177] width 587 height 39
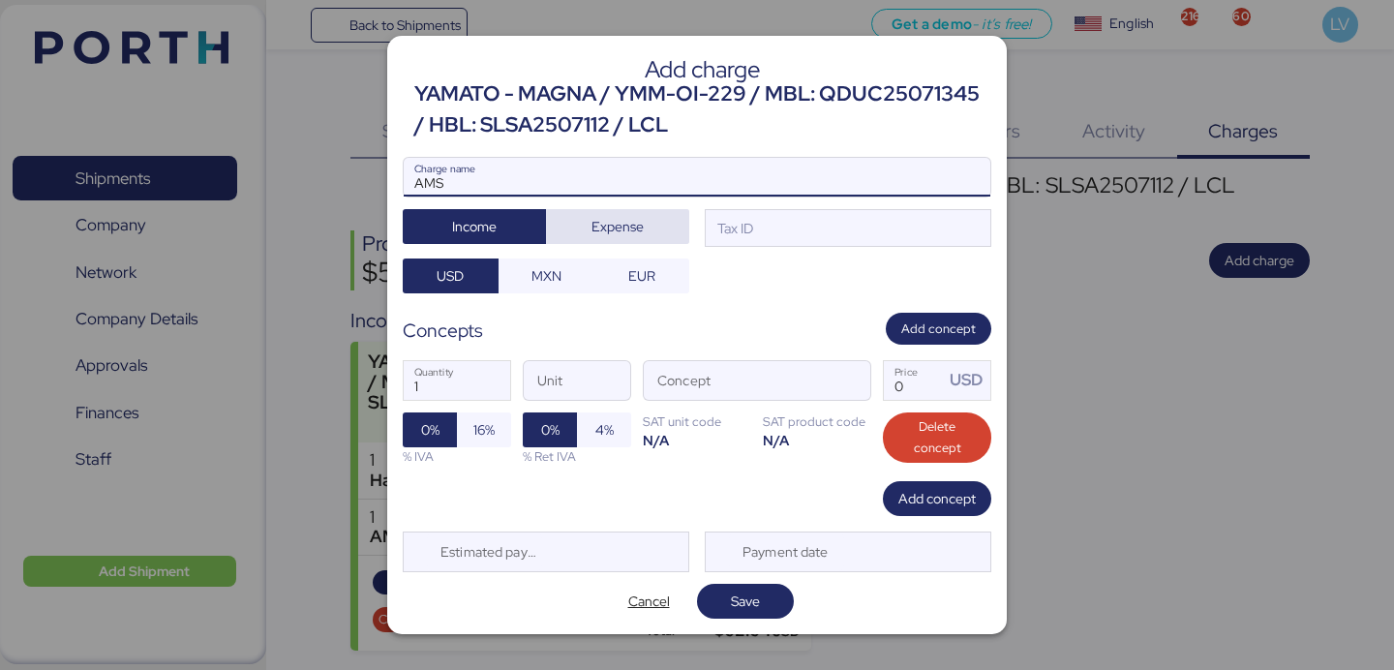
type input "AMS"
click at [645, 210] on span "Expense" at bounding box center [617, 226] width 143 height 35
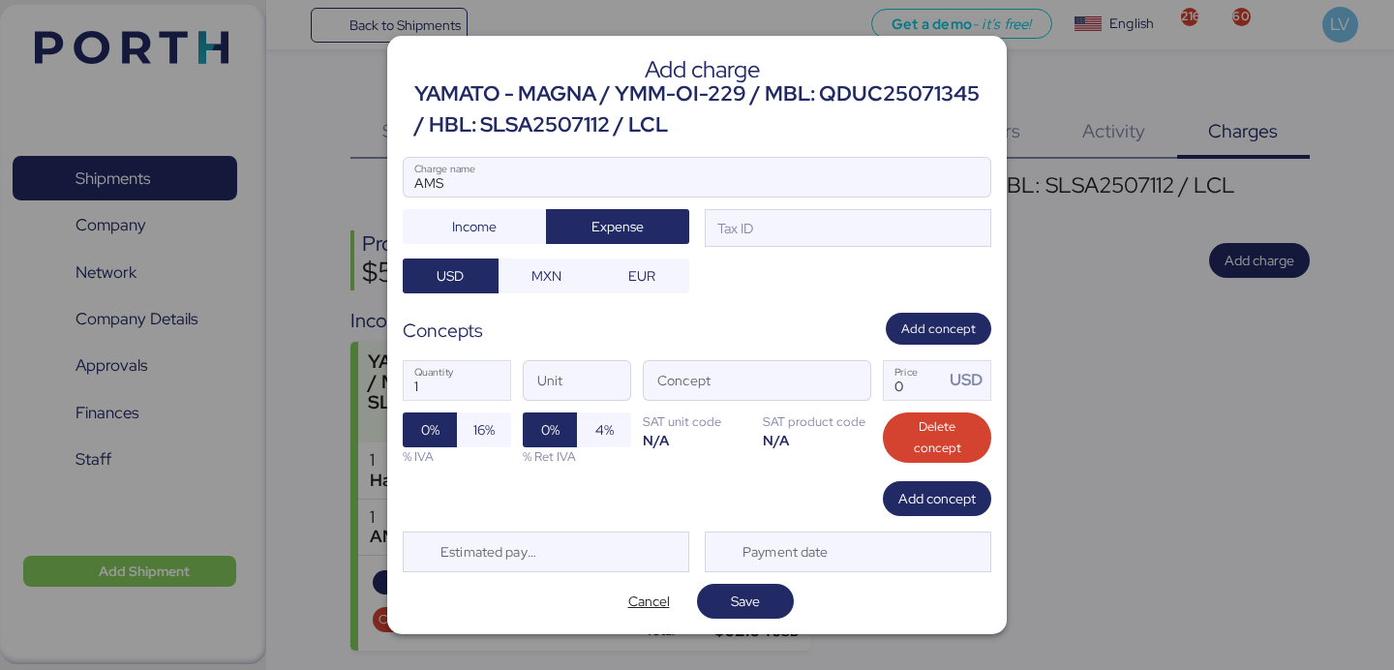
click at [564, 258] on div "AMS Charge name Income Expense Tax ID USD MXN EUR" at bounding box center [697, 225] width 589 height 137
click at [564, 266] on span "MXN" at bounding box center [546, 275] width 65 height 27
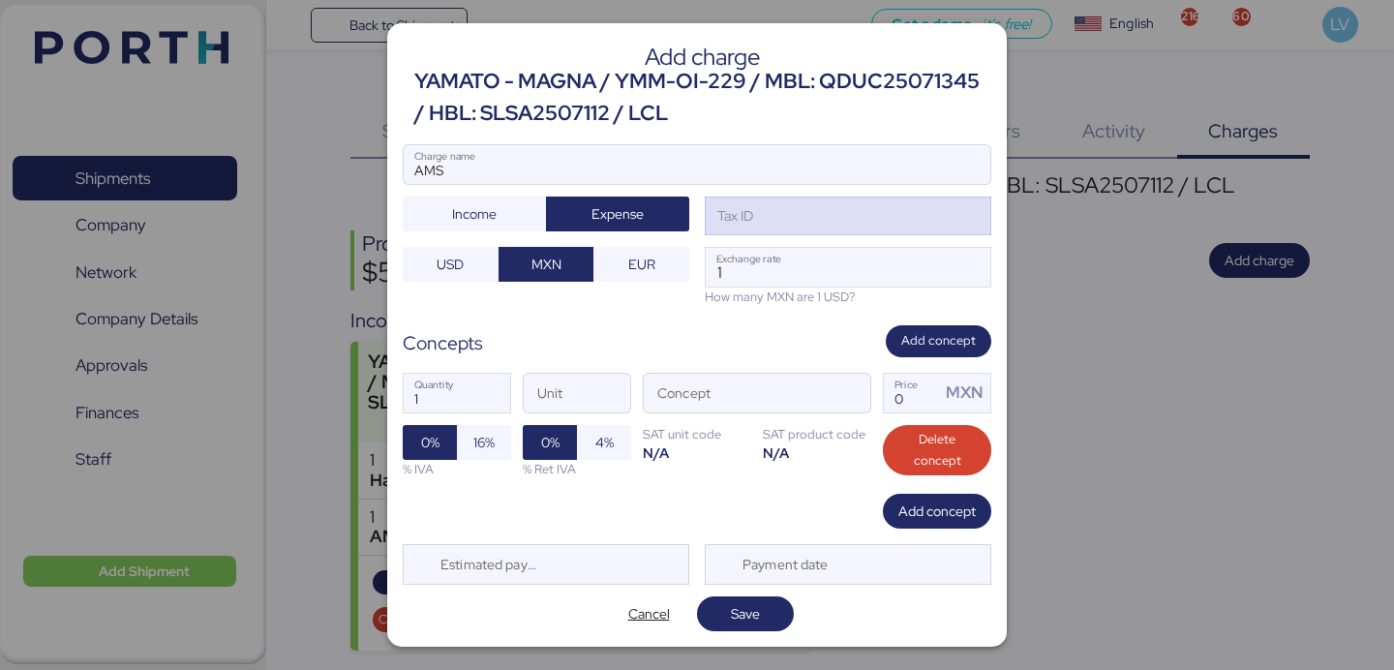
click at [766, 220] on div "Tax ID" at bounding box center [848, 216] width 287 height 39
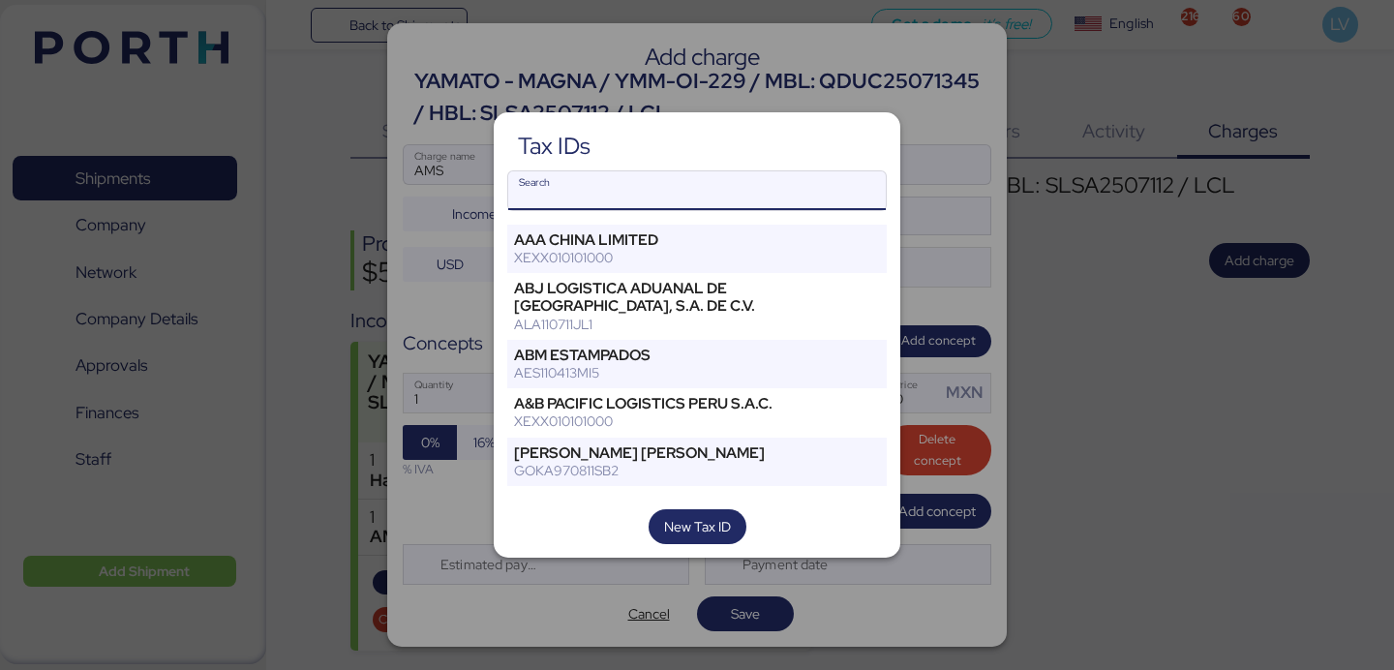
click at [632, 182] on input "Search" at bounding box center [697, 190] width 378 height 39
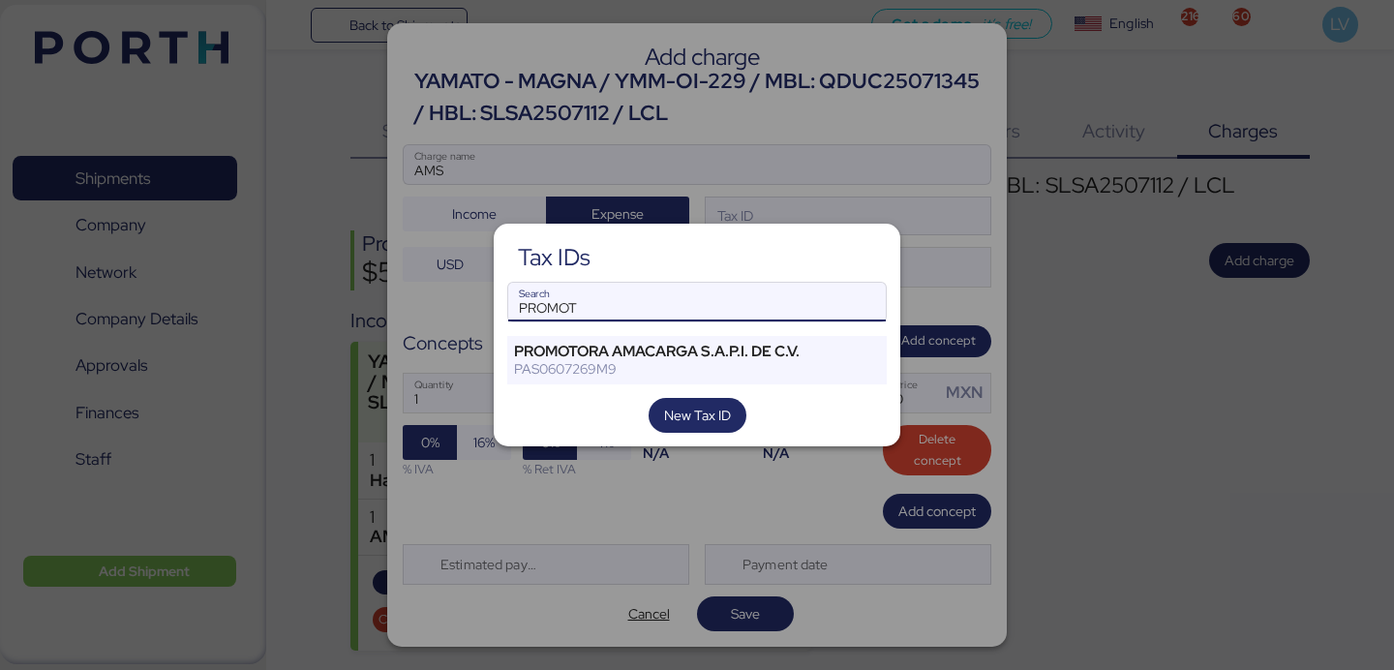
type input "PROMOT"
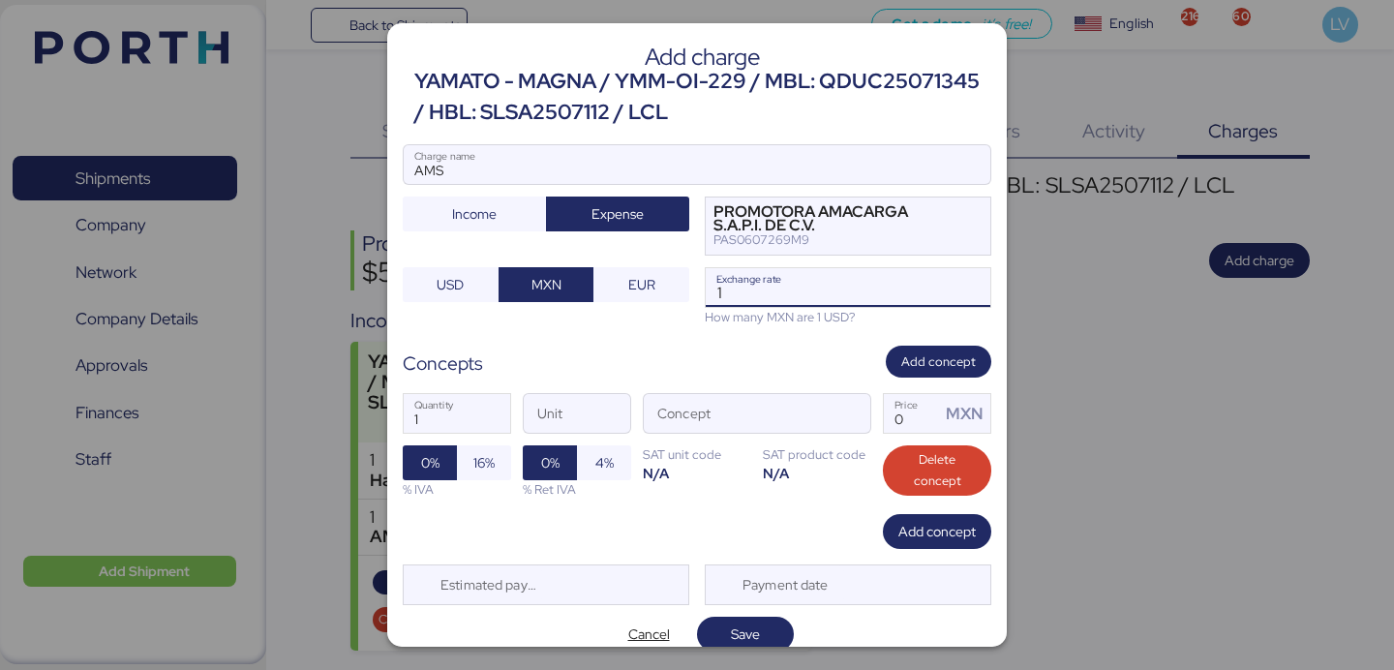
click at [798, 286] on input "1" at bounding box center [848, 287] width 285 height 39
paste input "18.5908"
drag, startPoint x: 733, startPoint y: 295, endPoint x: 626, endPoint y: 302, distance: 106.7
click at [626, 301] on div "AMS Charge name Income Expense PROMOTORA AMACARGA S.A.P.I. DE C.V. PAS0607269M9…" at bounding box center [697, 235] width 589 height 182
type input "18.5908"
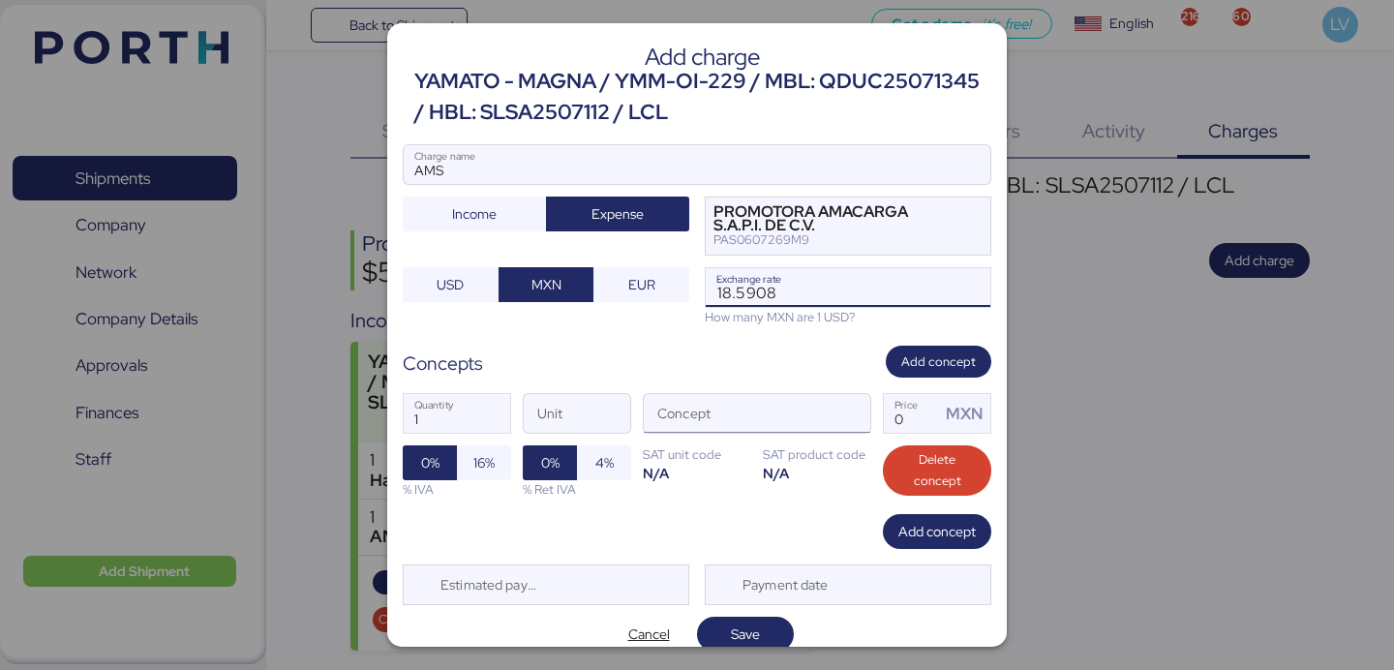
drag, startPoint x: 806, startPoint y: 385, endPoint x: 793, endPoint y: 404, distance: 22.3
click at [806, 385] on div "1 Quantity Unit Concept 0 Price MXN 0% 16% % IVA 0% 4% % Ret IVA SAT unit code …" at bounding box center [697, 446] width 589 height 137
click at [793, 406] on input "Concept" at bounding box center [734, 413] width 180 height 39
click at [847, 406] on span "button" at bounding box center [850, 418] width 41 height 41
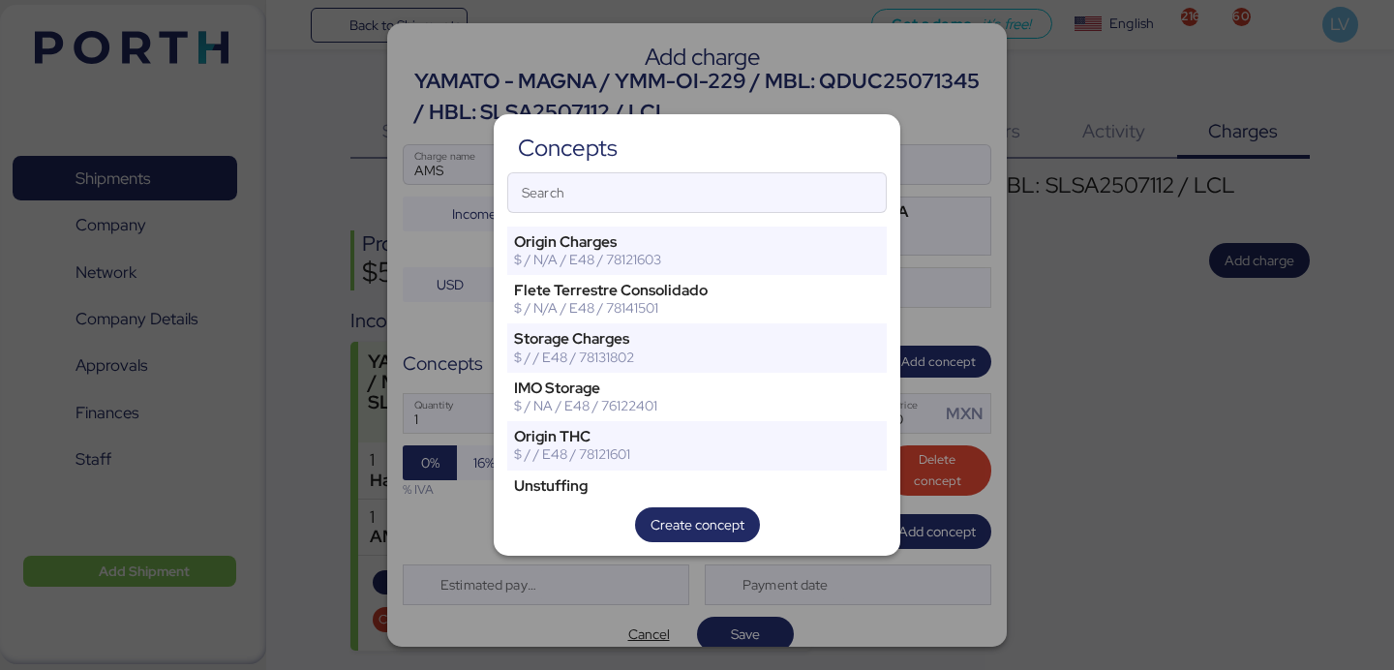
click at [829, 161] on div "Concepts Search Origin Charges $ / N/A / E48 / 78121603 [PERSON_NAME] Terrestre…" at bounding box center [697, 334] width 407 height 441
click at [822, 177] on input "Search" at bounding box center [697, 192] width 378 height 39
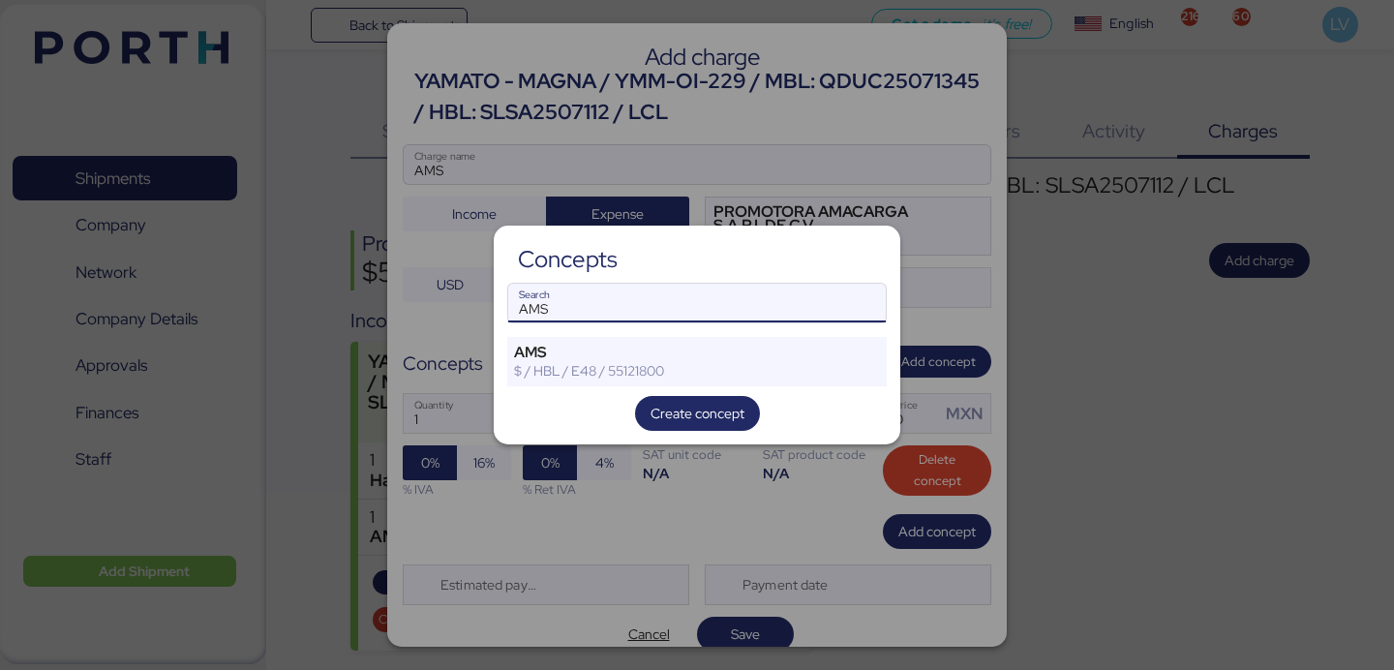
type input "AMS"
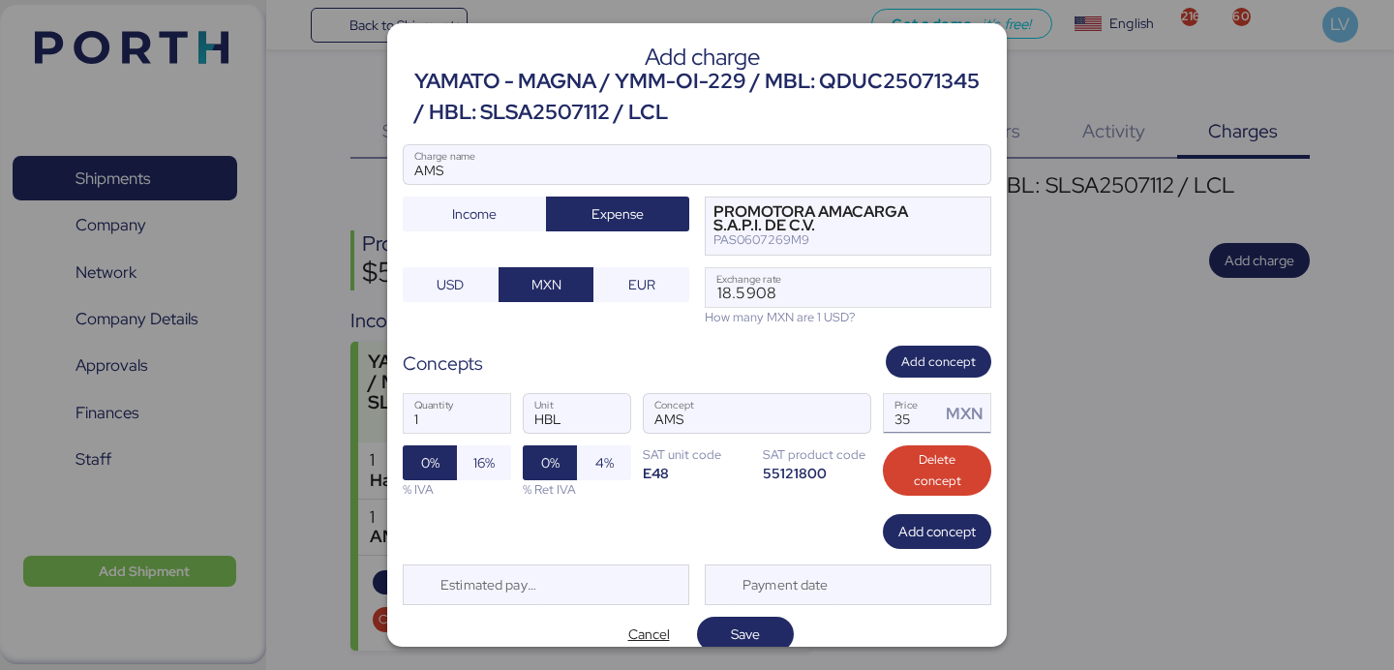
click at [920, 416] on input "35" at bounding box center [912, 413] width 56 height 39
type input "60"
click at [469, 454] on span "16%" at bounding box center [484, 462] width 54 height 35
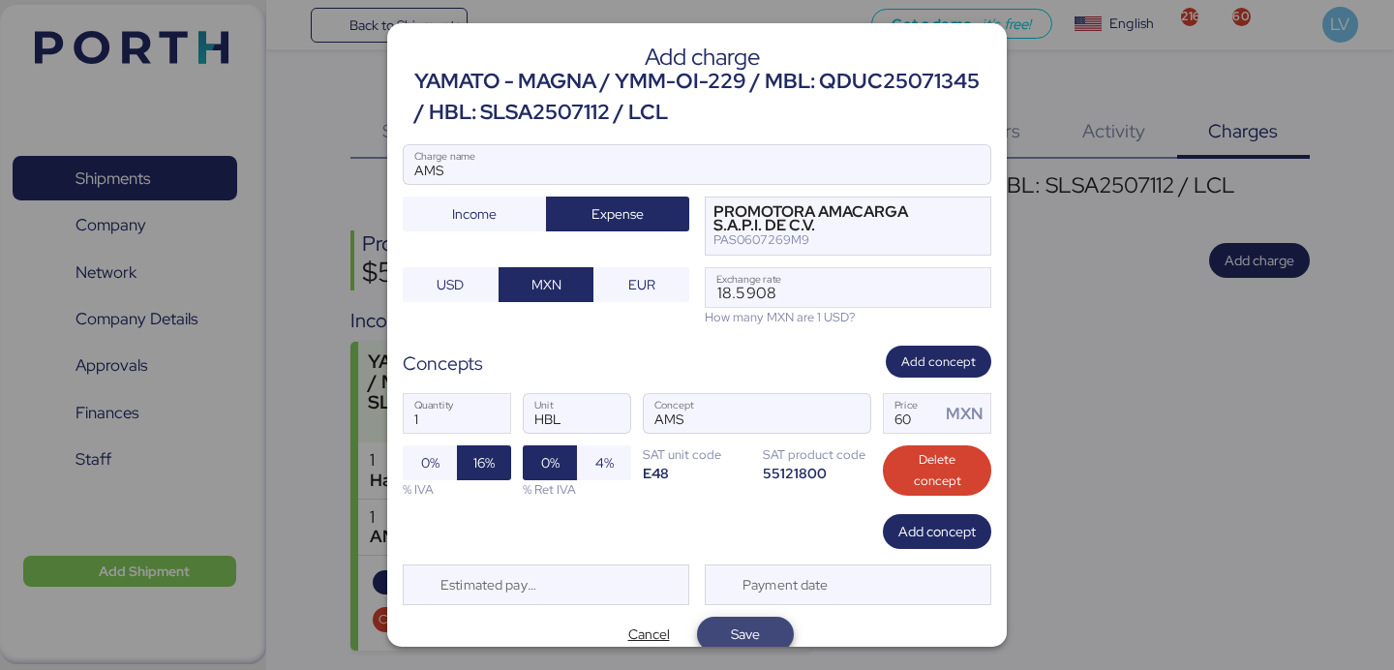
click at [752, 638] on span "Save" at bounding box center [745, 634] width 29 height 23
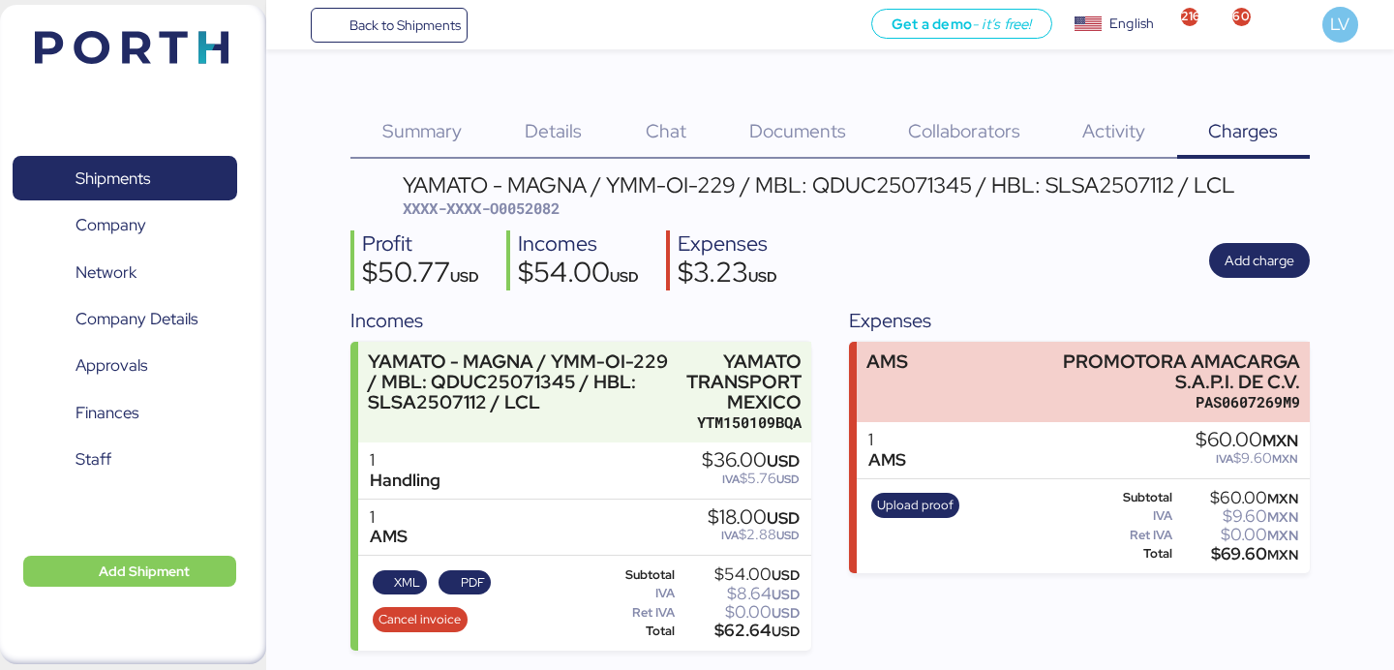
click at [836, 128] on span "Documents" at bounding box center [797, 130] width 97 height 25
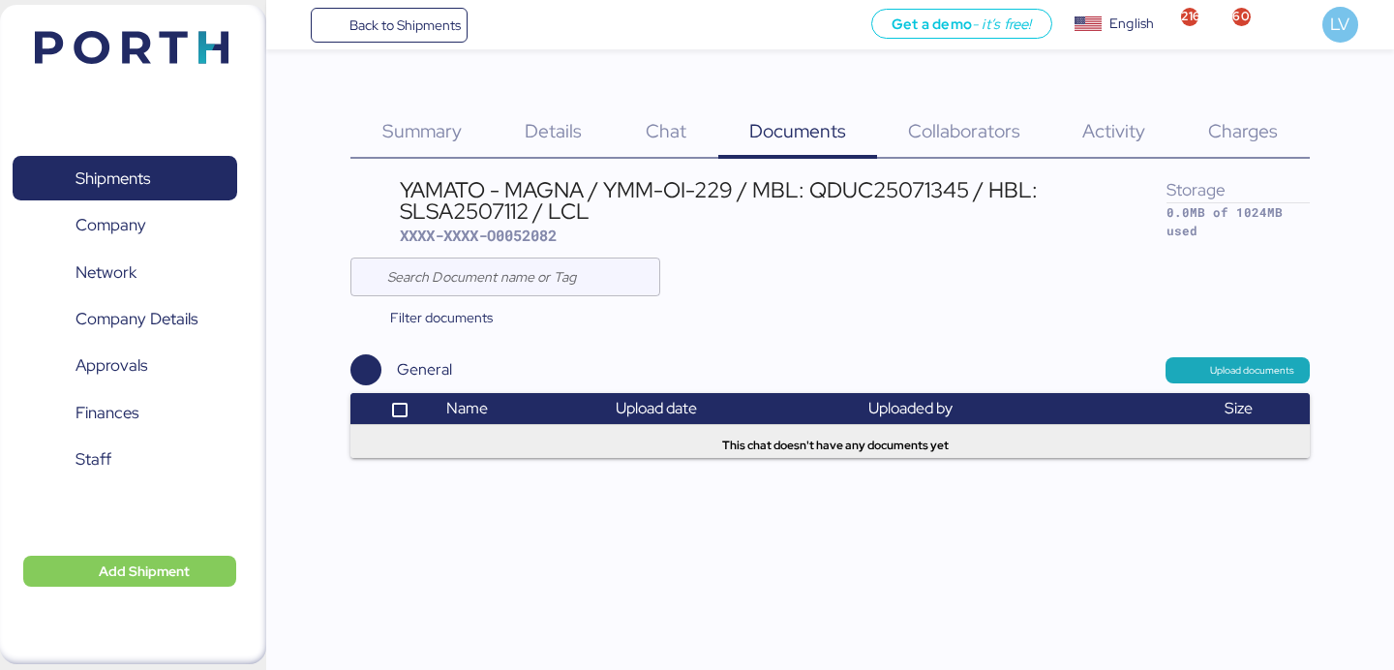
click at [907, 194] on div "YAMATO - MAGNA / YMM-OI-229 / MBL: QDUC25071345 / HBL: SLSA2507112 / LCL" at bounding box center [783, 201] width 767 height 44
copy div "QDUC25071345"
click at [411, 32] on span "Back to Shipments" at bounding box center [405, 25] width 111 height 23
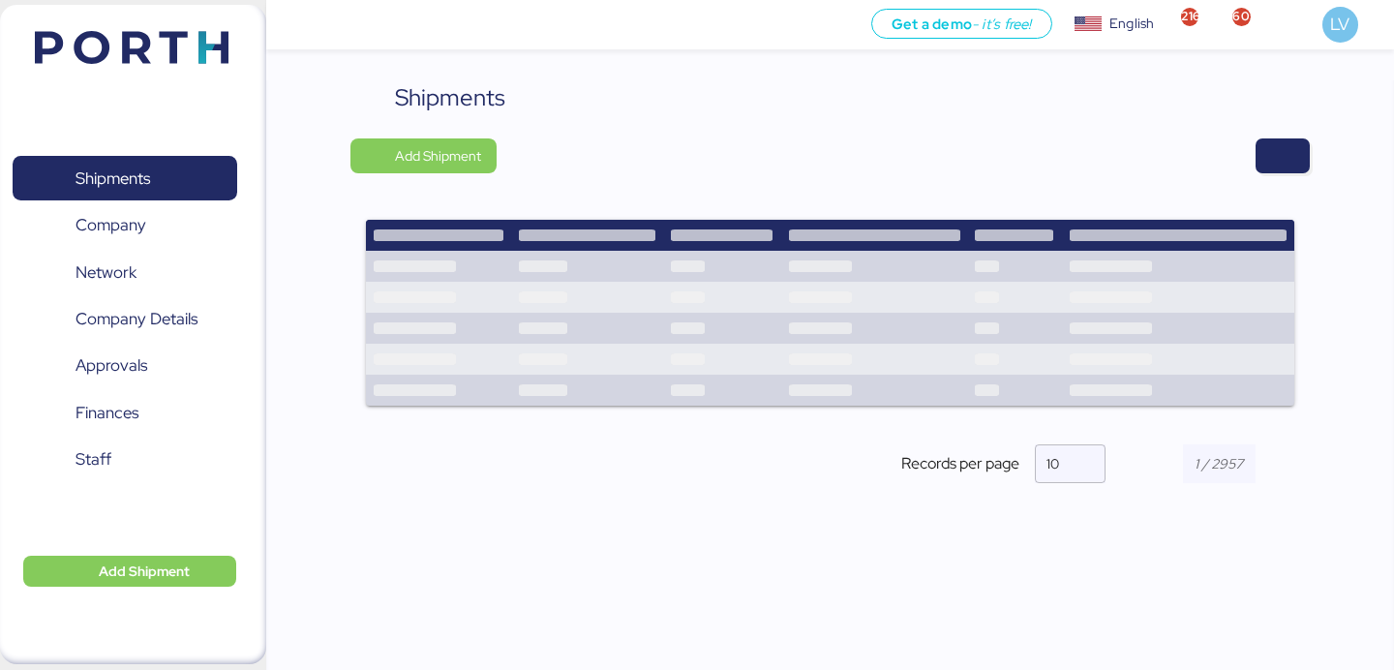
click at [1293, 173] on div "Shipments Add Shipment Shipment Name YAMATO - MAGNA / YMM-OI-237 / MBL: QDUC250…" at bounding box center [829, 298] width 959 height 436
click at [1286, 157] on span "button" at bounding box center [1282, 155] width 23 height 27
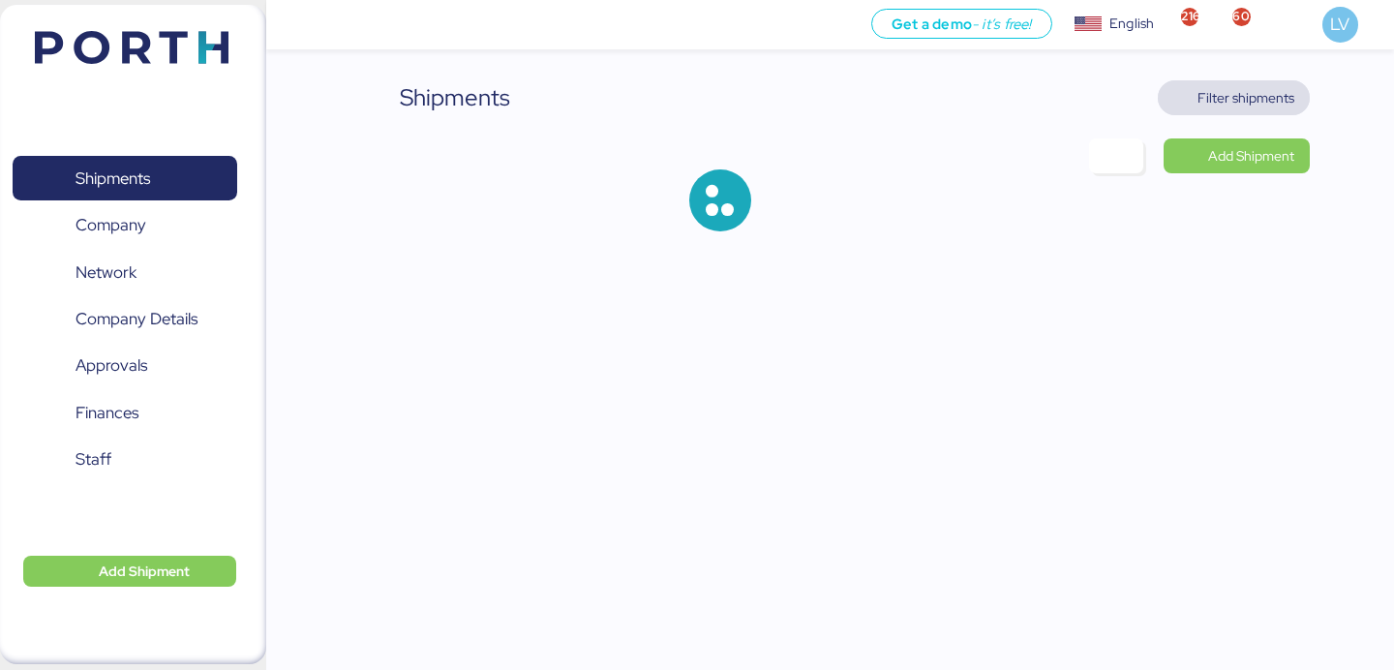
click at [1238, 105] on span "Filter shipments" at bounding box center [1246, 97] width 97 height 23
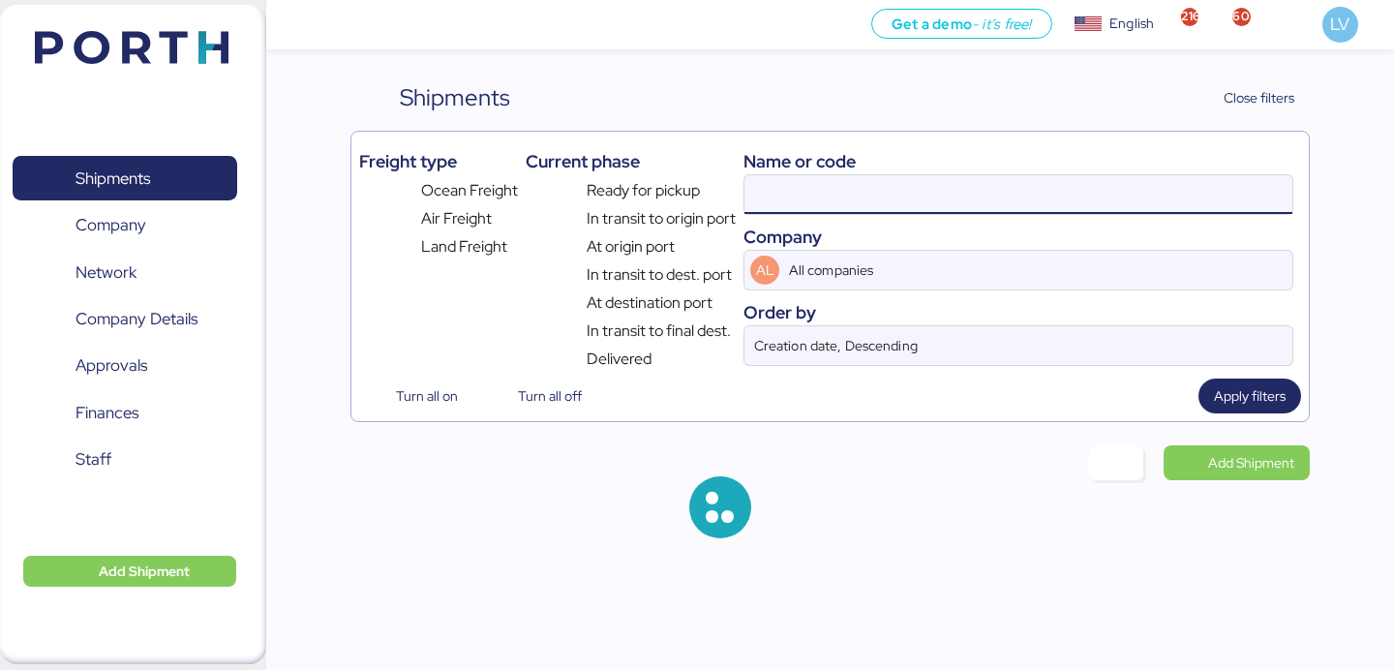
click at [1059, 192] on input at bounding box center [1019, 194] width 548 height 39
paste input "COSU6425905350"
type input "COSU6425905350"
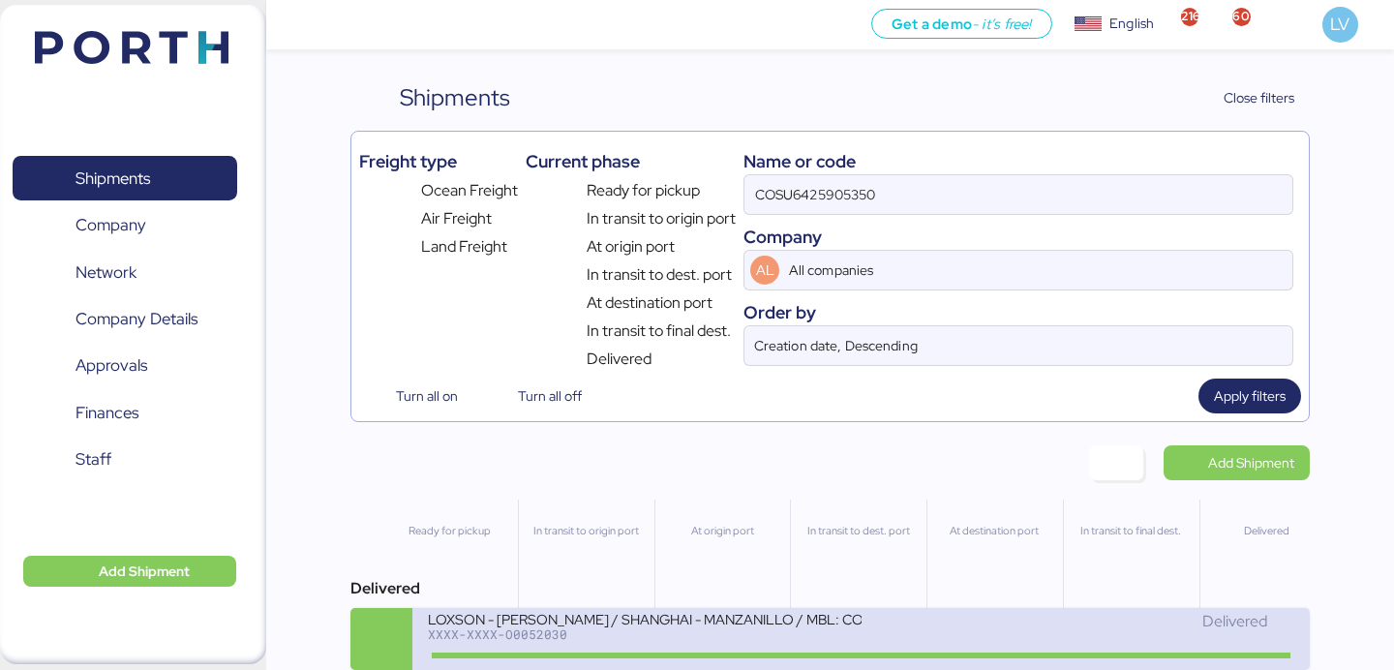
click at [497, 626] on div "LOXSON - [PERSON_NAME] / SHANGHAI - MANZANILLO / MBL: COSU6425905350 - HBL: KSS…" at bounding box center [644, 618] width 433 height 16
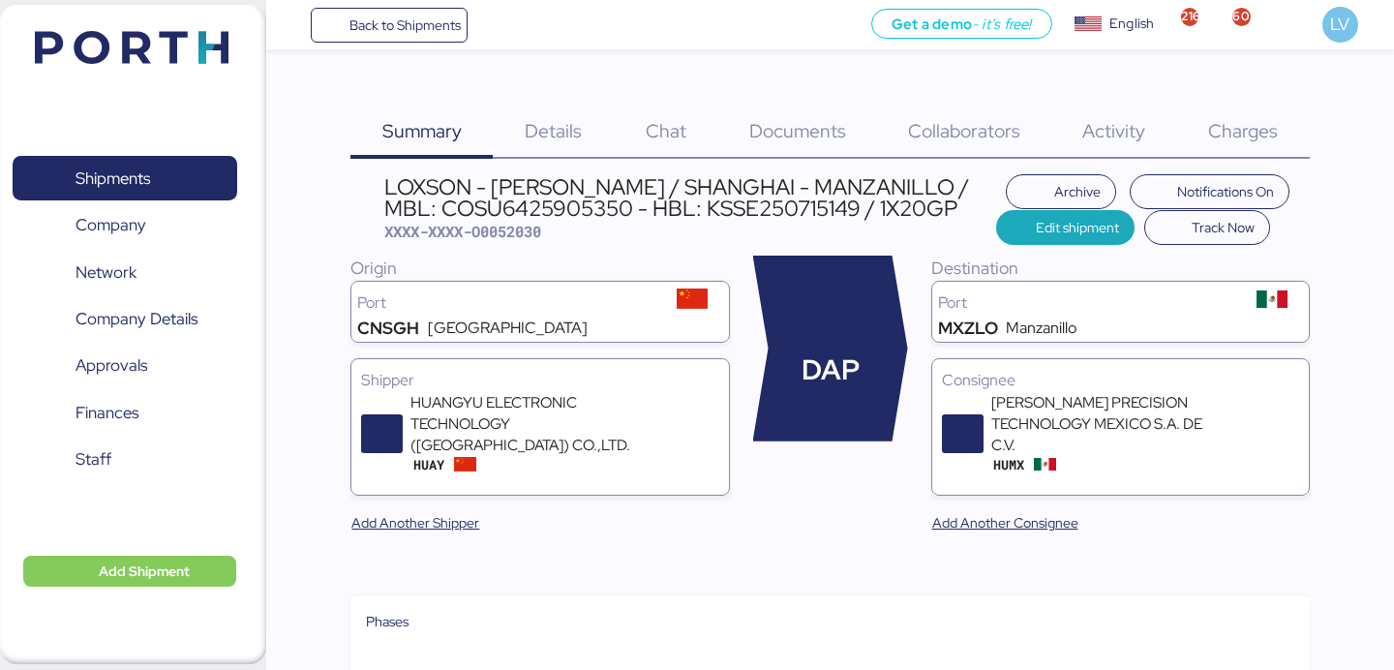
click at [1258, 111] on div "Charges 0" at bounding box center [1243, 119] width 133 height 78
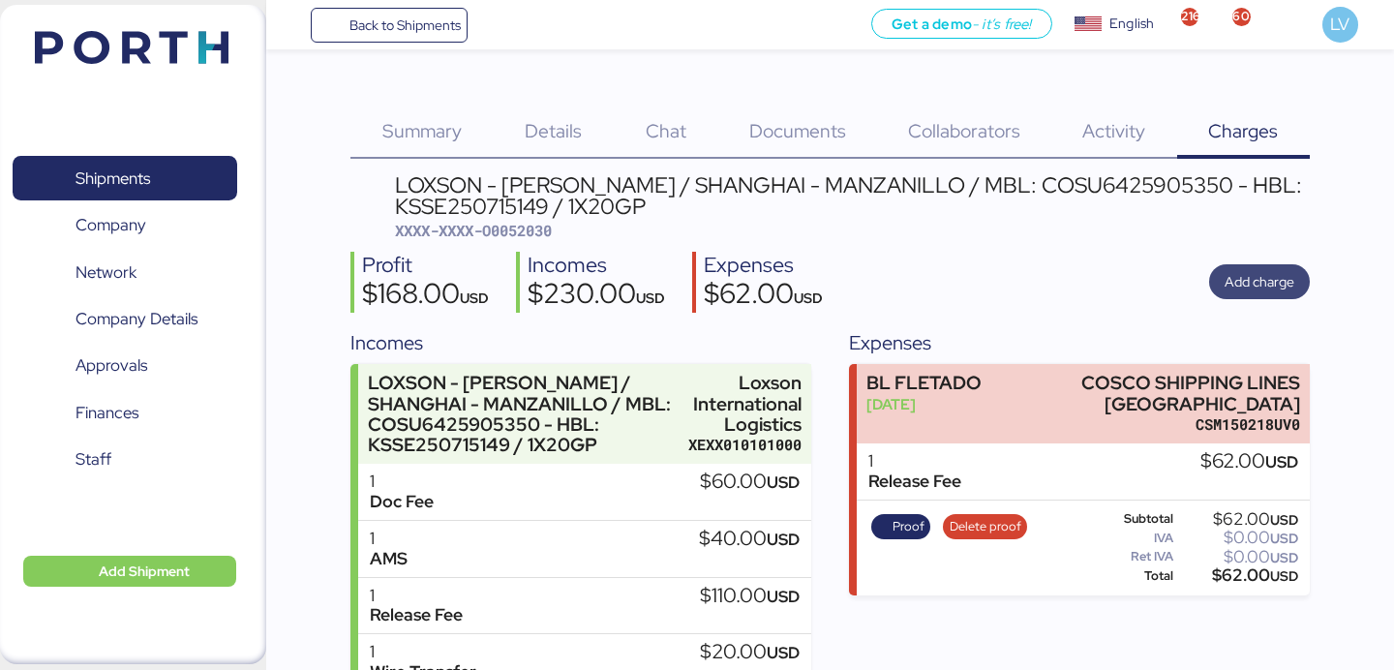
click at [1260, 276] on span "Add charge" at bounding box center [1260, 281] width 70 height 23
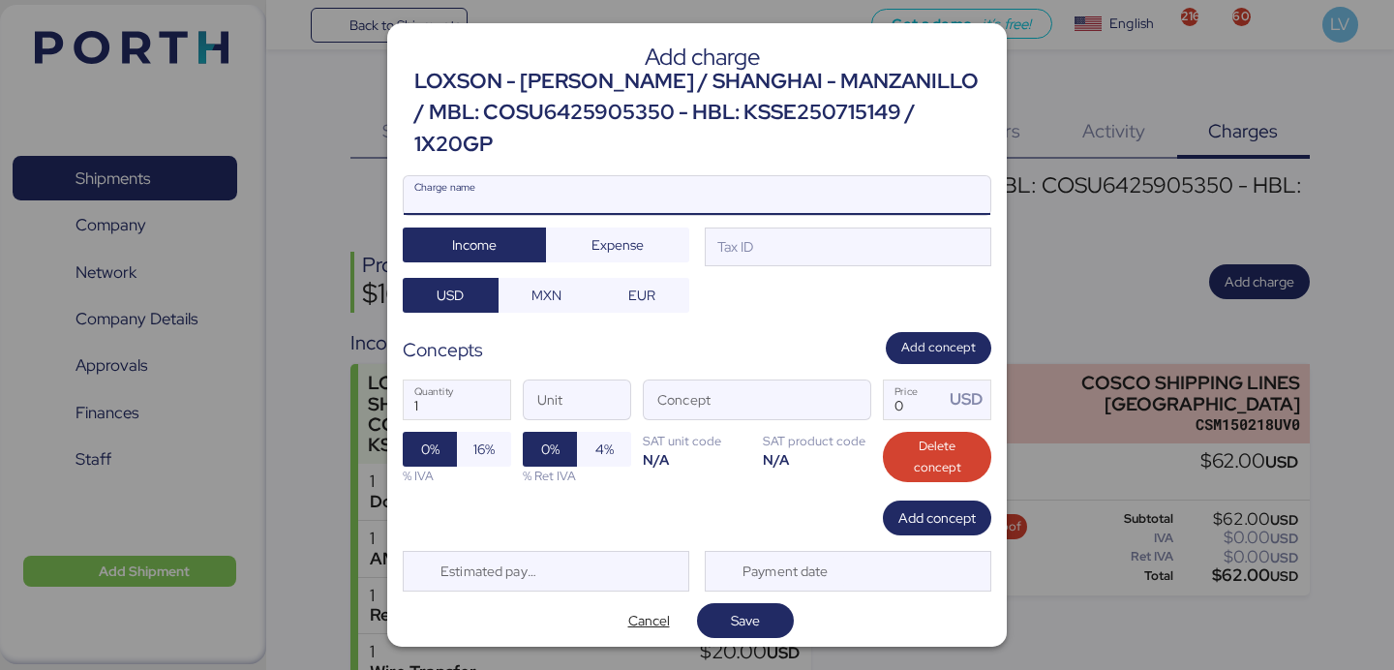
click at [877, 185] on input "Charge name" at bounding box center [697, 195] width 587 height 39
type input "AMS"
click at [878, 178] on input "AMS" at bounding box center [697, 195] width 587 height 39
paste input "7737R525000684"
type input "AMS 7737R525000684"
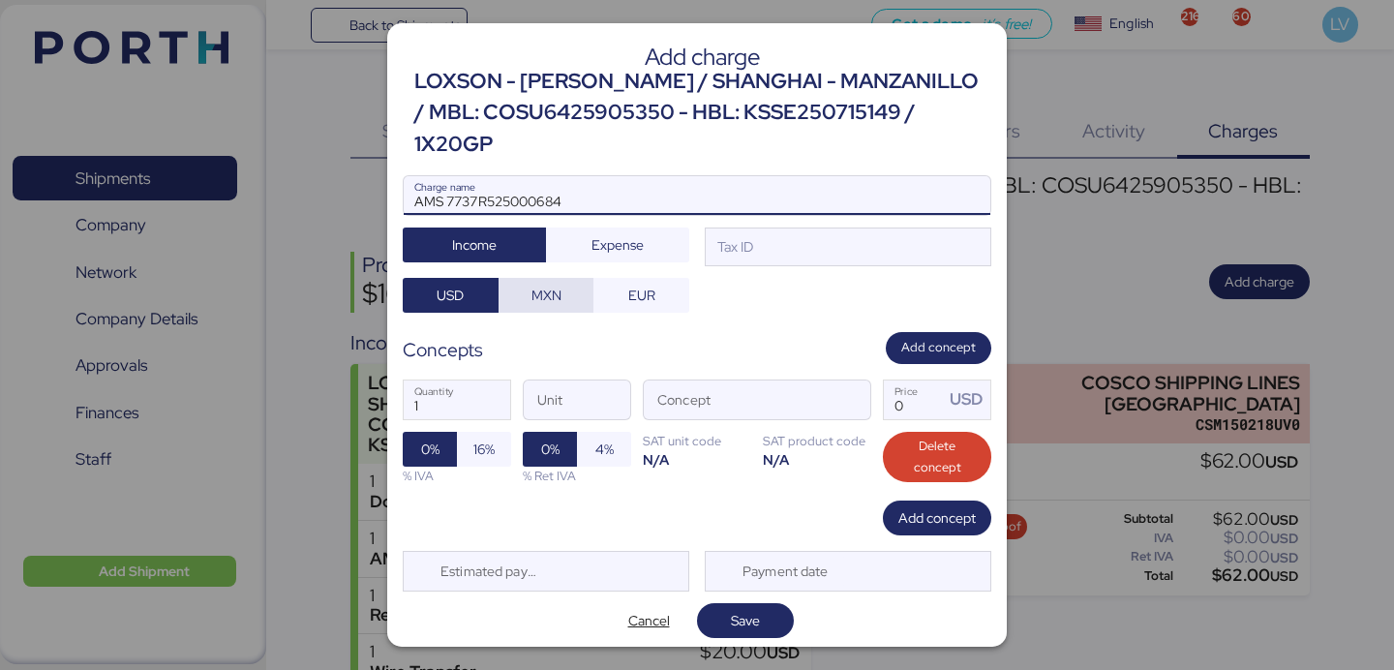
click at [571, 285] on span "MXN" at bounding box center [546, 295] width 65 height 27
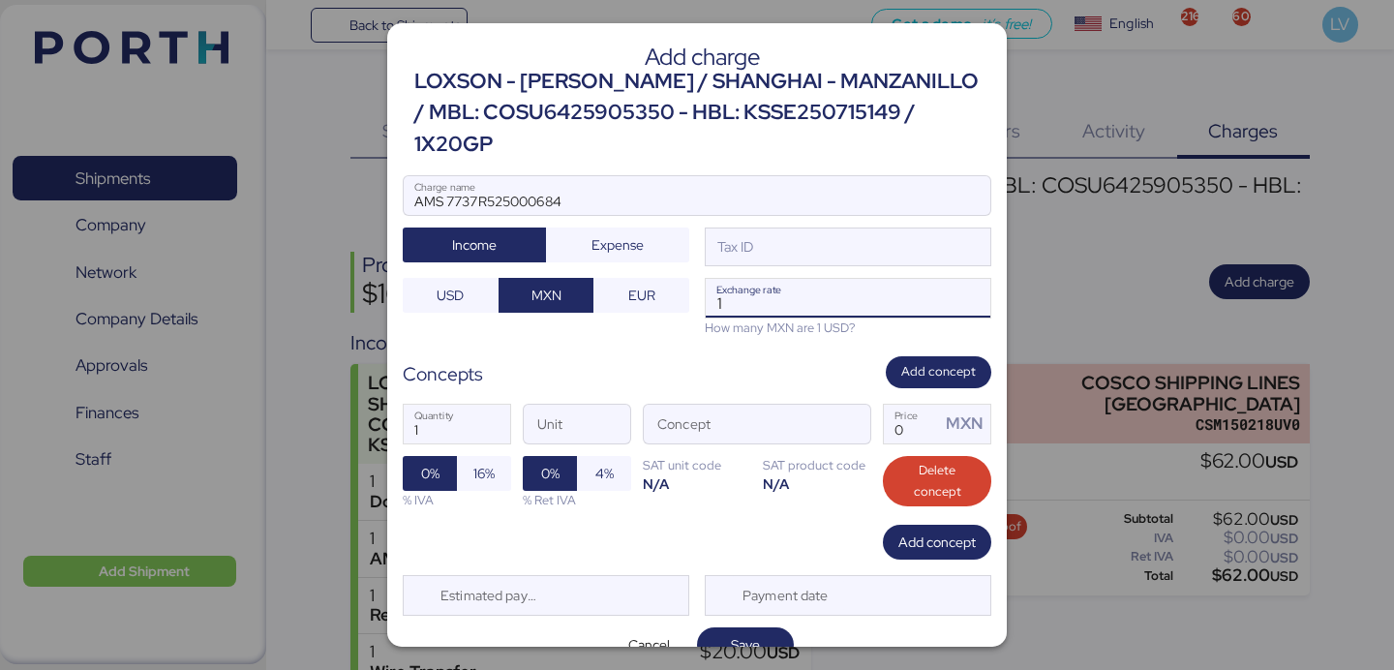
click at [827, 281] on input "1" at bounding box center [848, 298] width 285 height 39
paste input "18.5908"
click at [827, 281] on input "118.5908" at bounding box center [848, 298] width 285 height 39
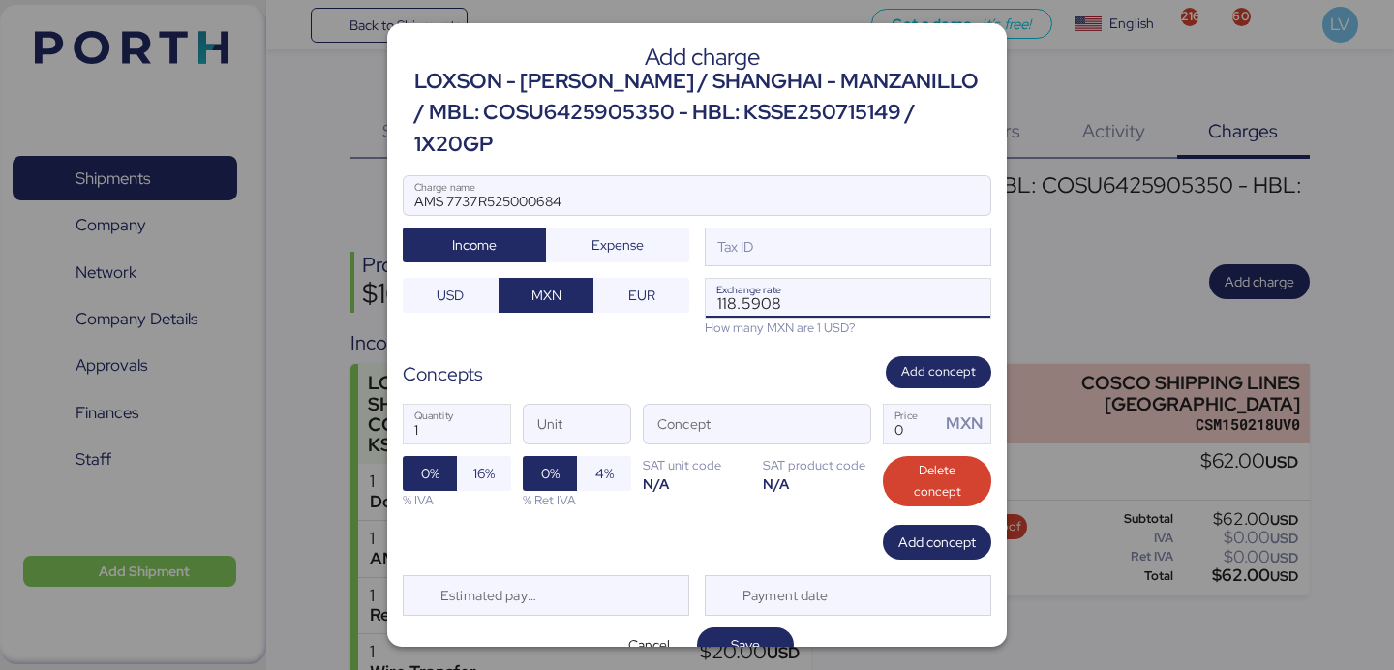
click at [827, 281] on input "118.5908" at bounding box center [848, 298] width 285 height 39
paste input "Exchange rate"
type input "18.5908"
click at [818, 181] on input "AMS 7737R525000684" at bounding box center [697, 195] width 587 height 39
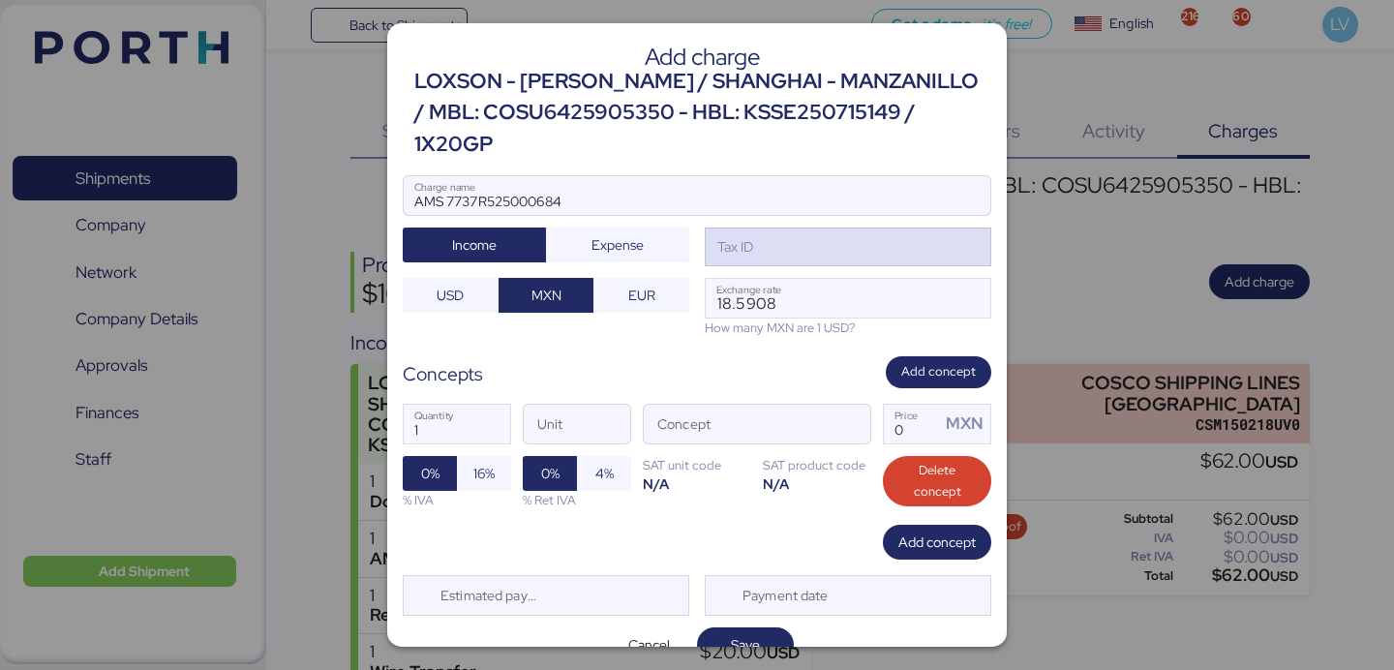
click at [808, 228] on div "Tax ID" at bounding box center [848, 247] width 287 height 39
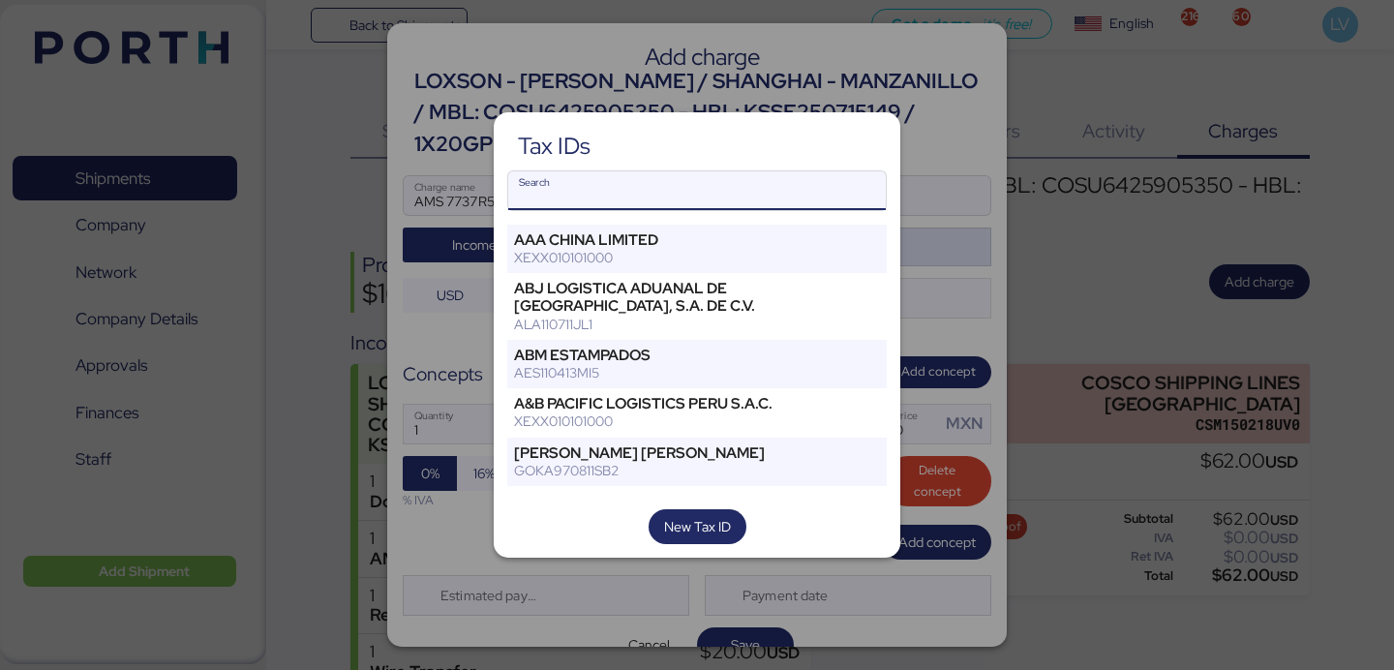
click at [808, 206] on input "Search" at bounding box center [697, 190] width 378 height 39
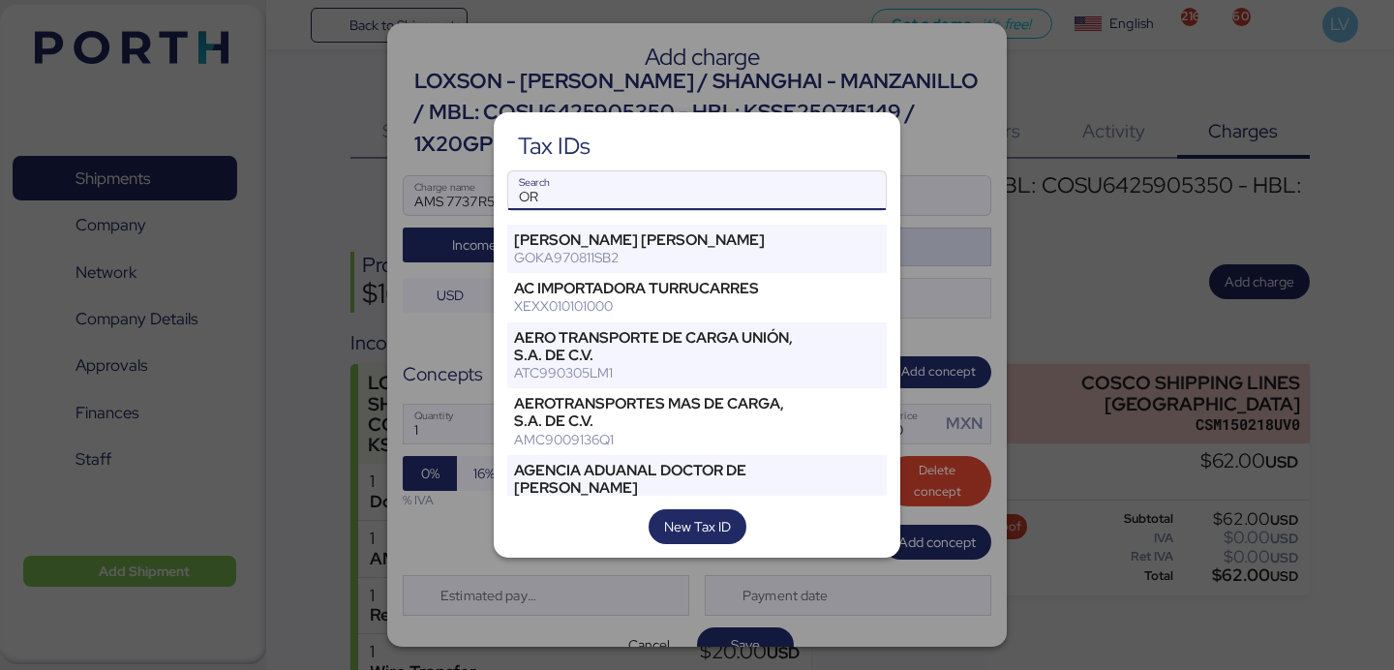
type input "O"
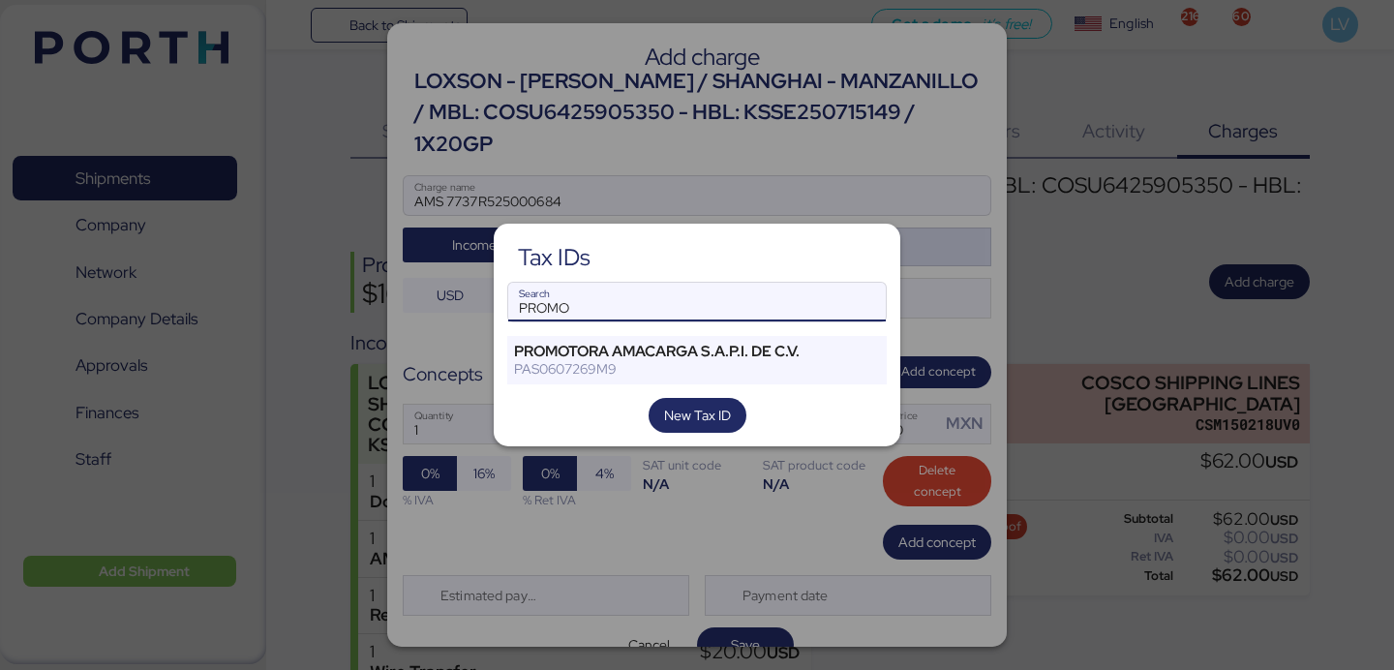
type input "PROMO"
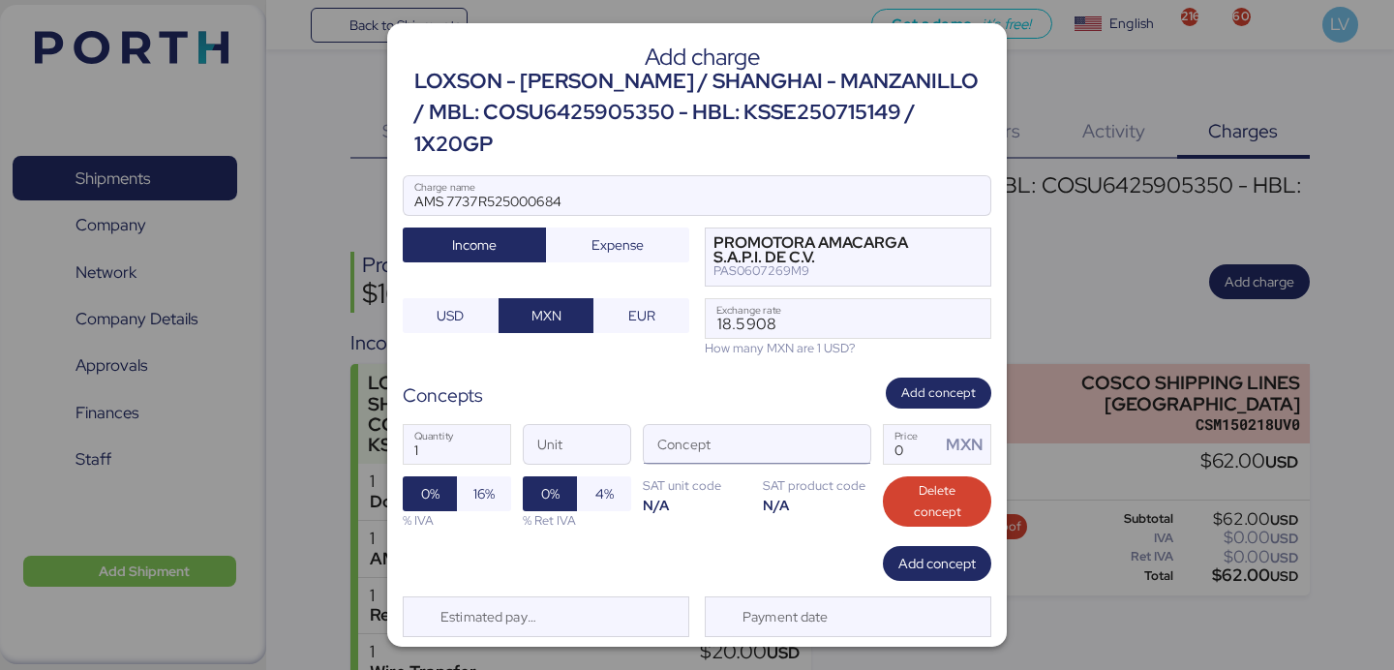
click at [804, 425] on input "Concept" at bounding box center [734, 444] width 180 height 39
click at [854, 430] on span "button" at bounding box center [850, 450] width 41 height 41
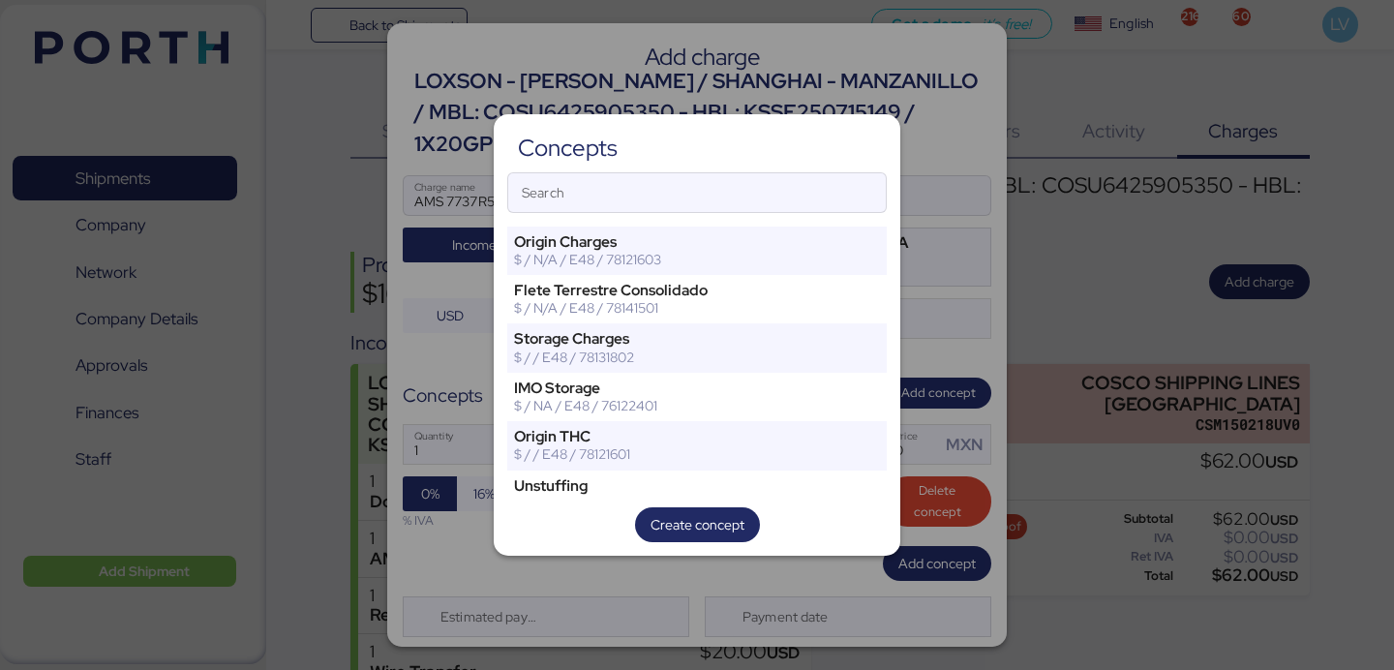
click at [813, 165] on div "Concepts Search Origin Charges $ / N/A / E48 / 78121603 [PERSON_NAME] Terrestre…" at bounding box center [697, 334] width 407 height 441
click at [809, 195] on input "Search" at bounding box center [697, 192] width 378 height 39
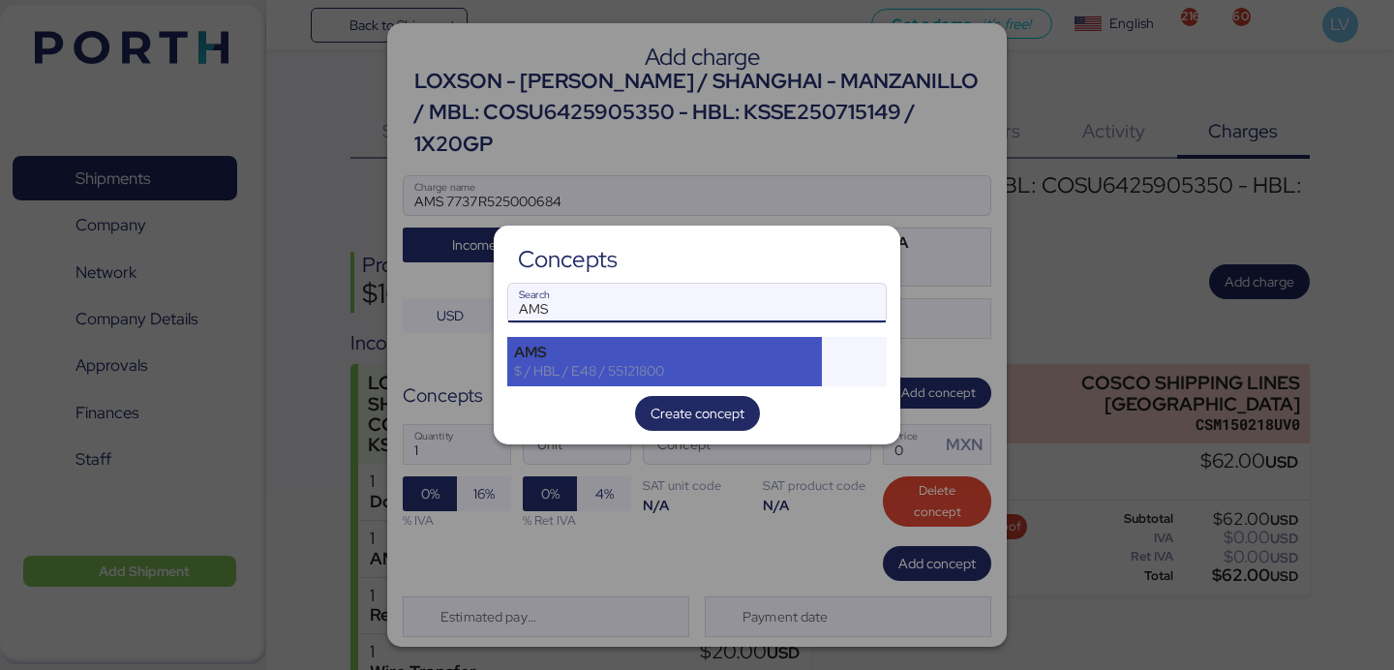
type input "AMS"
click at [726, 350] on div "AMS" at bounding box center [664, 352] width 301 height 17
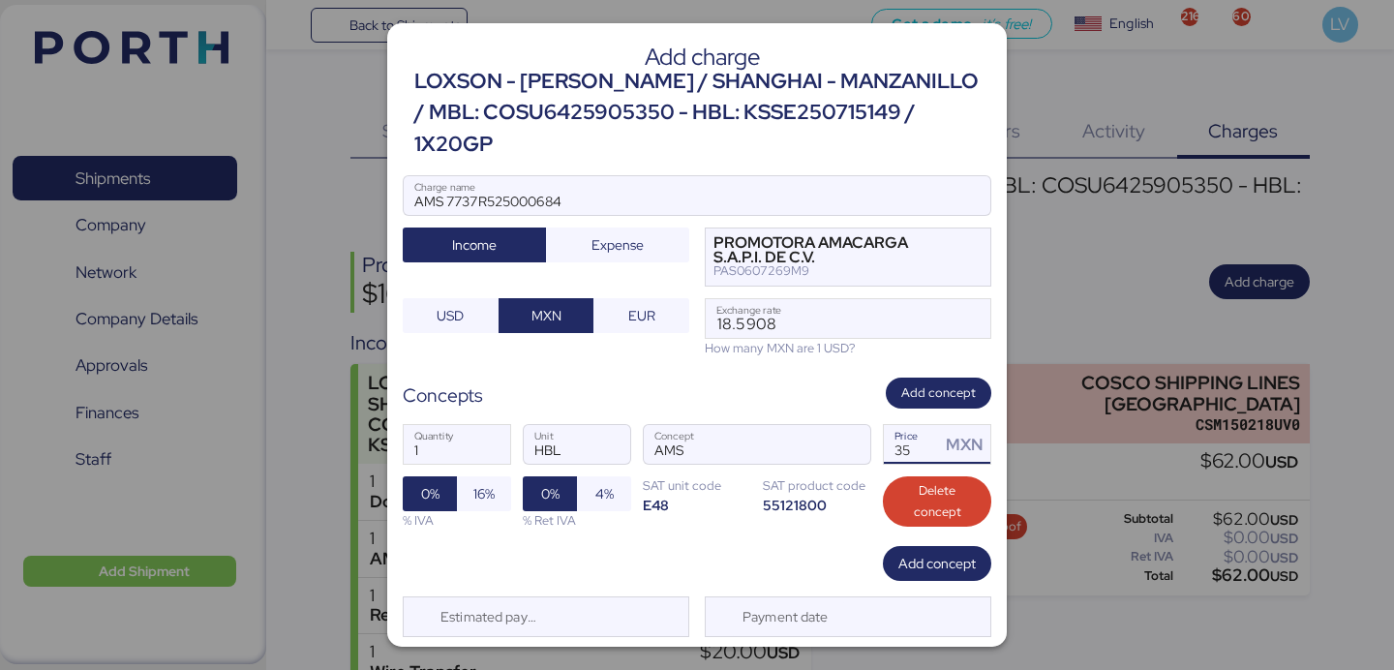
click at [929, 425] on input "35" at bounding box center [912, 444] width 56 height 39
type input "60"
click at [479, 480] on span "16%" at bounding box center [483, 493] width 23 height 27
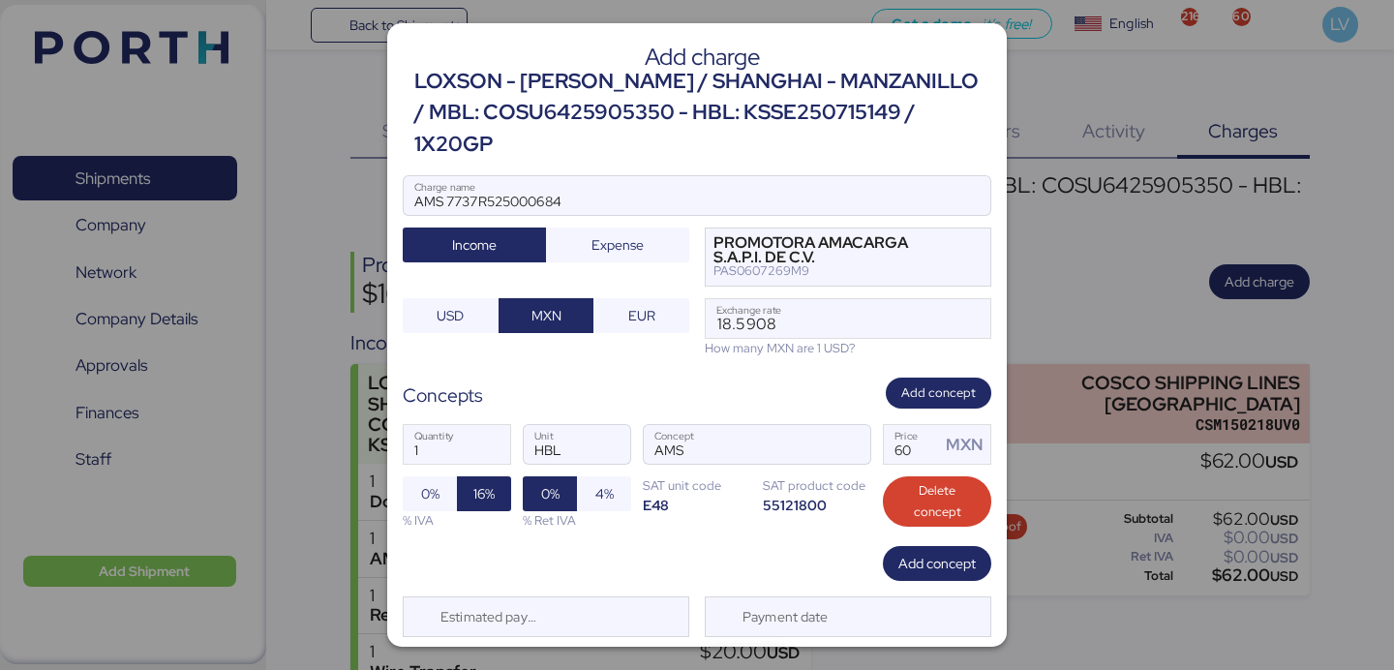
click at [766, 653] on span "Save" at bounding box center [746, 666] width 66 height 27
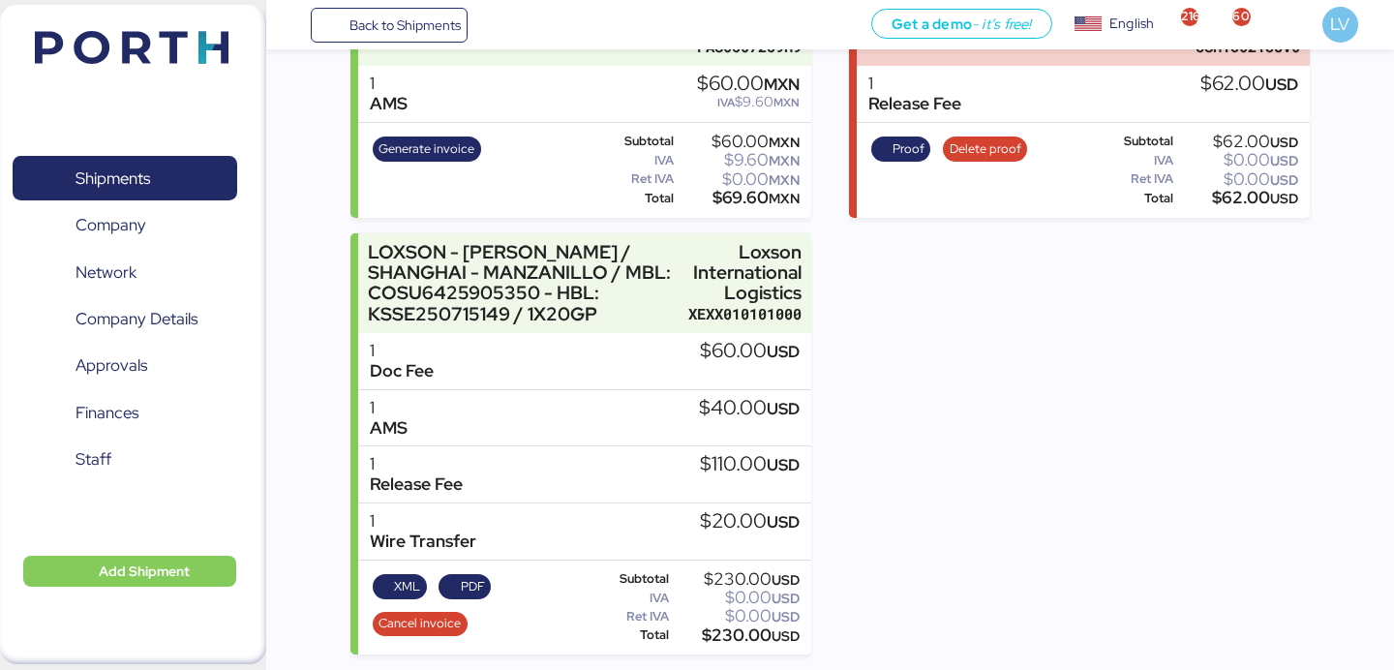
scroll to position [149, 0]
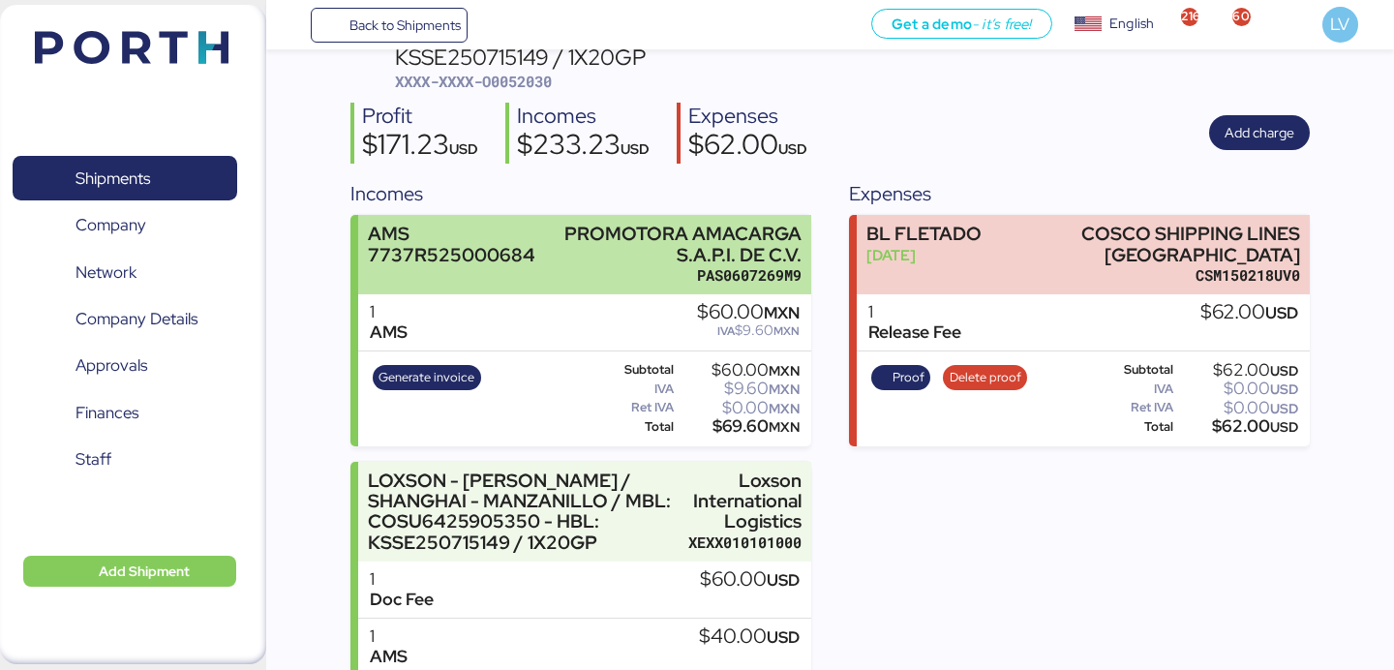
click at [722, 240] on div "PROMOTORA AMACARGA S.A.P.I. DE C.V." at bounding box center [674, 244] width 258 height 41
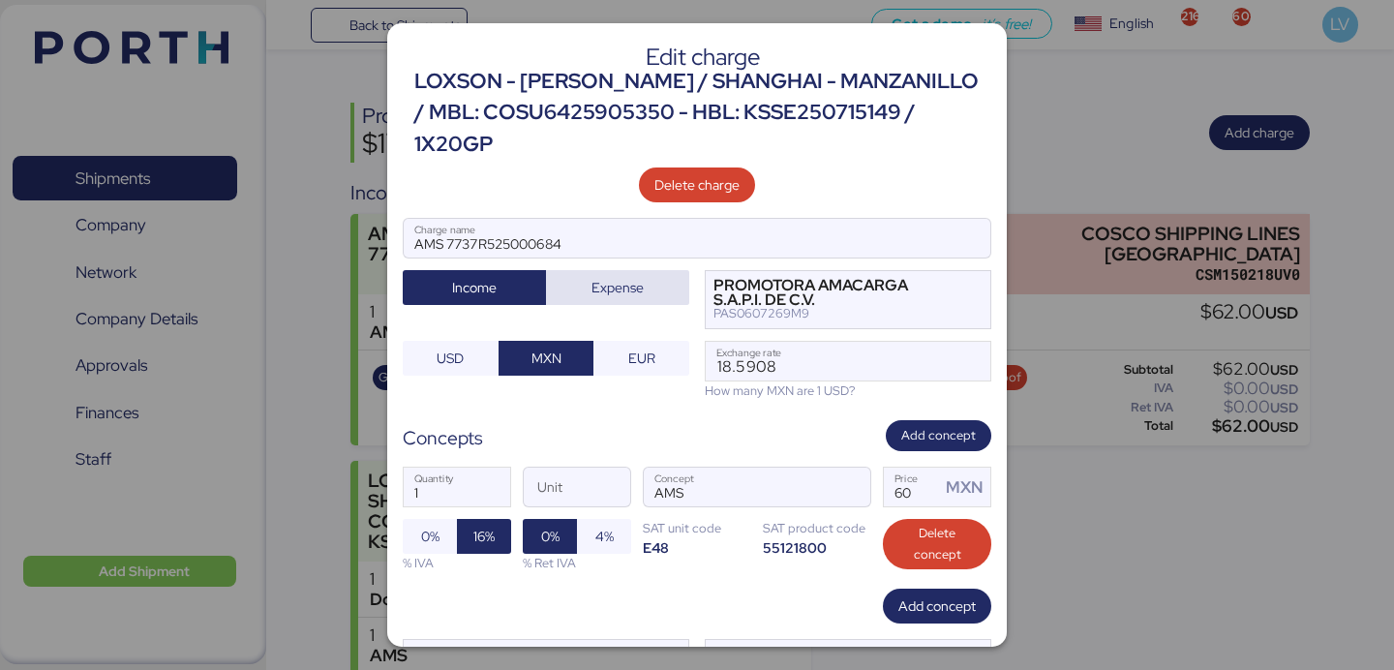
click at [614, 276] on span "Expense" at bounding box center [618, 287] width 52 height 23
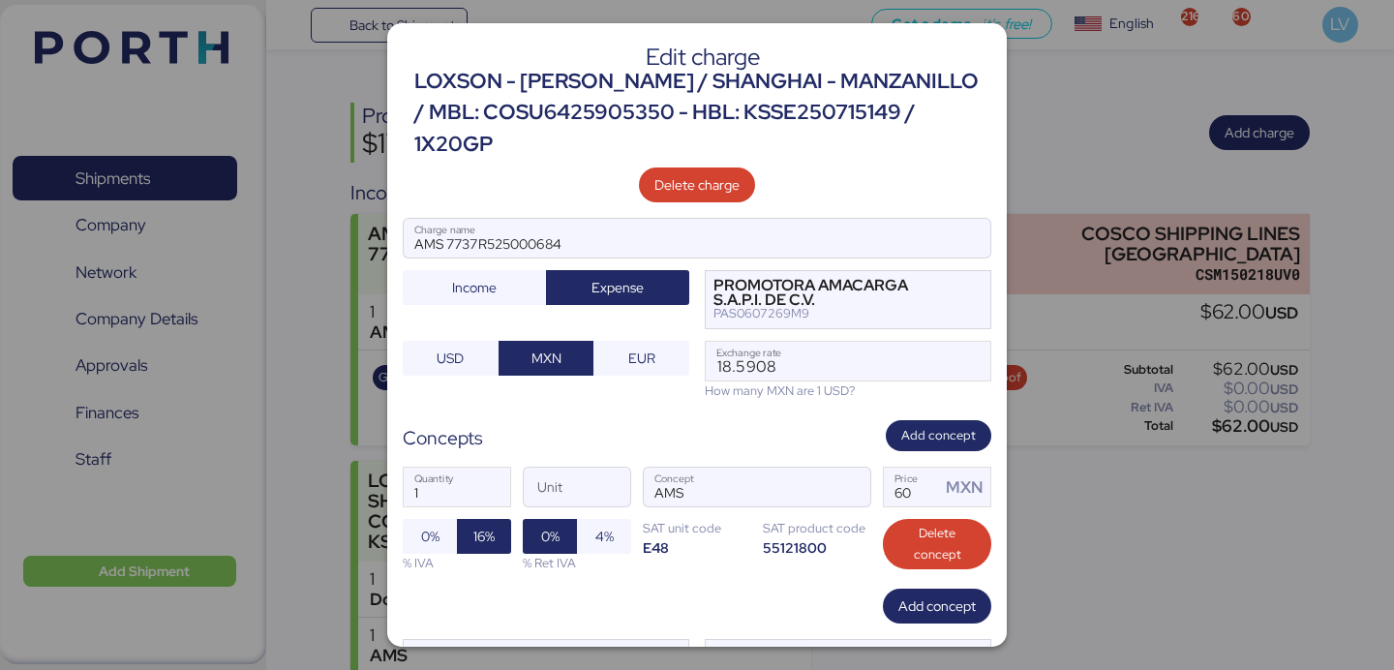
scroll to position [63, 0]
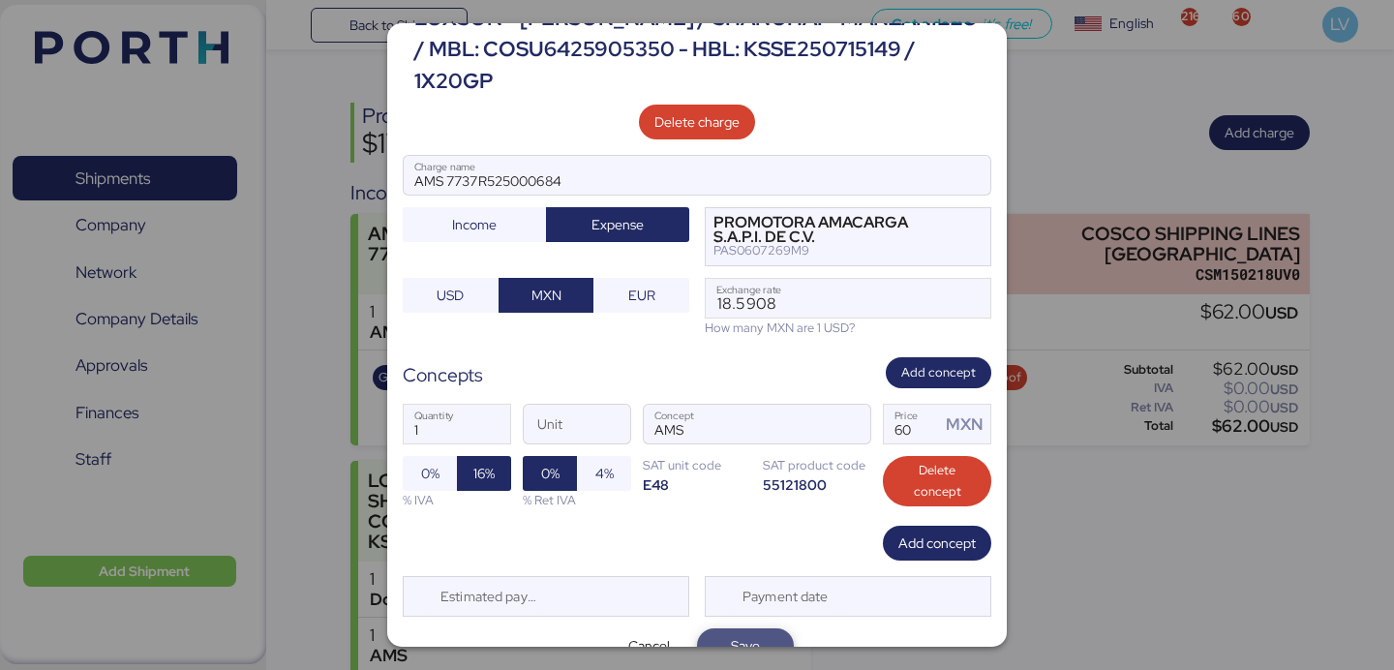
click at [746, 634] on span "Save" at bounding box center [745, 645] width 29 height 23
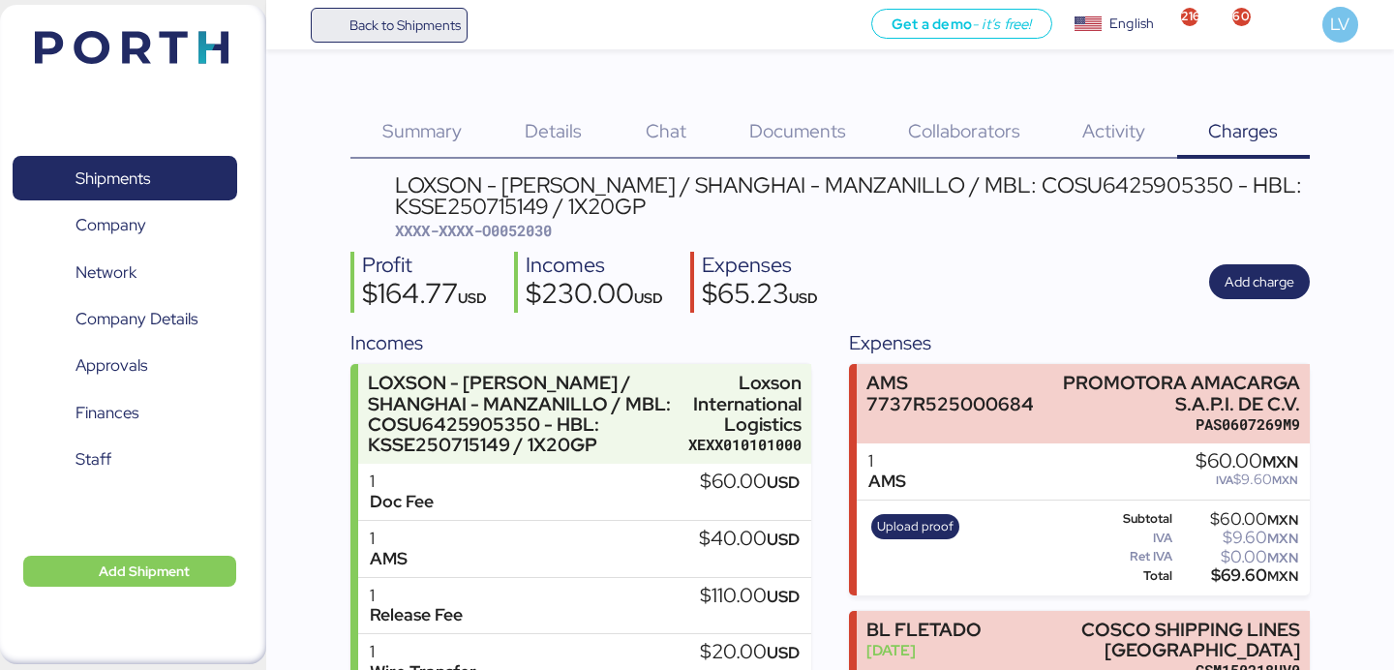
click at [434, 32] on span "Back to Shipments" at bounding box center [405, 25] width 111 height 23
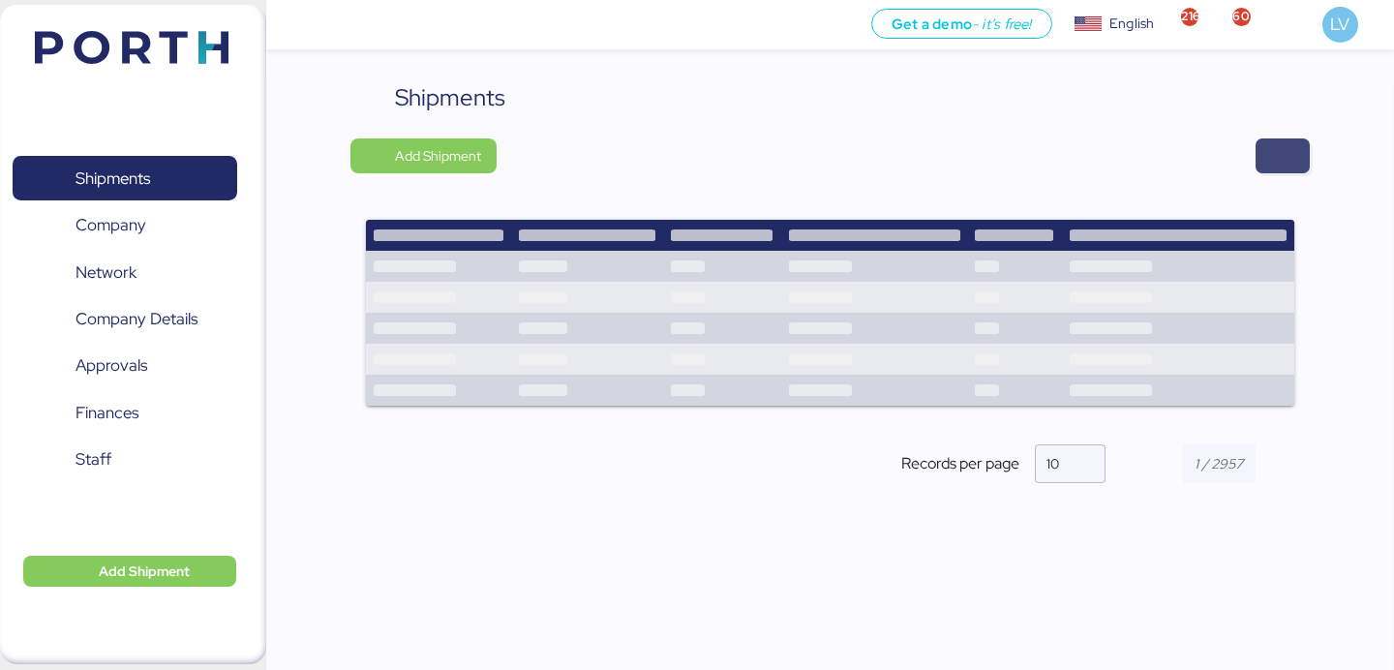
click at [1292, 153] on span "button" at bounding box center [1282, 155] width 23 height 27
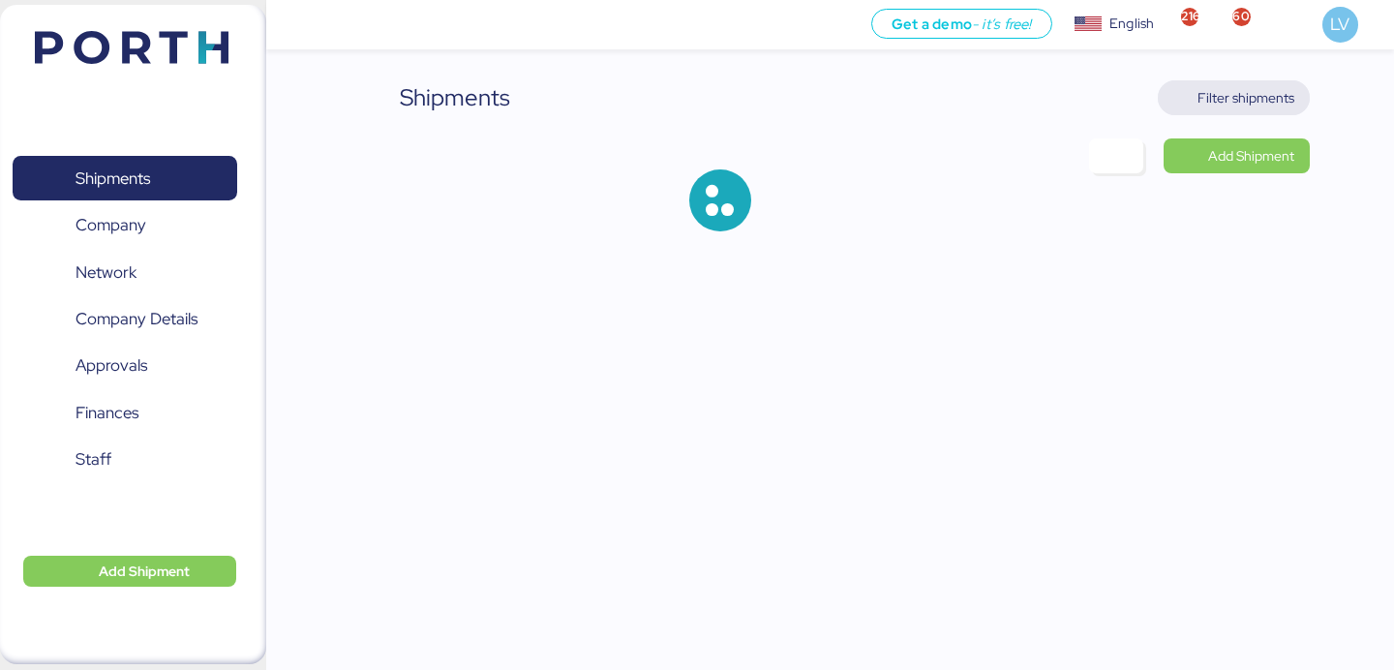
click at [1269, 110] on span "Filter shipments" at bounding box center [1233, 97] width 121 height 27
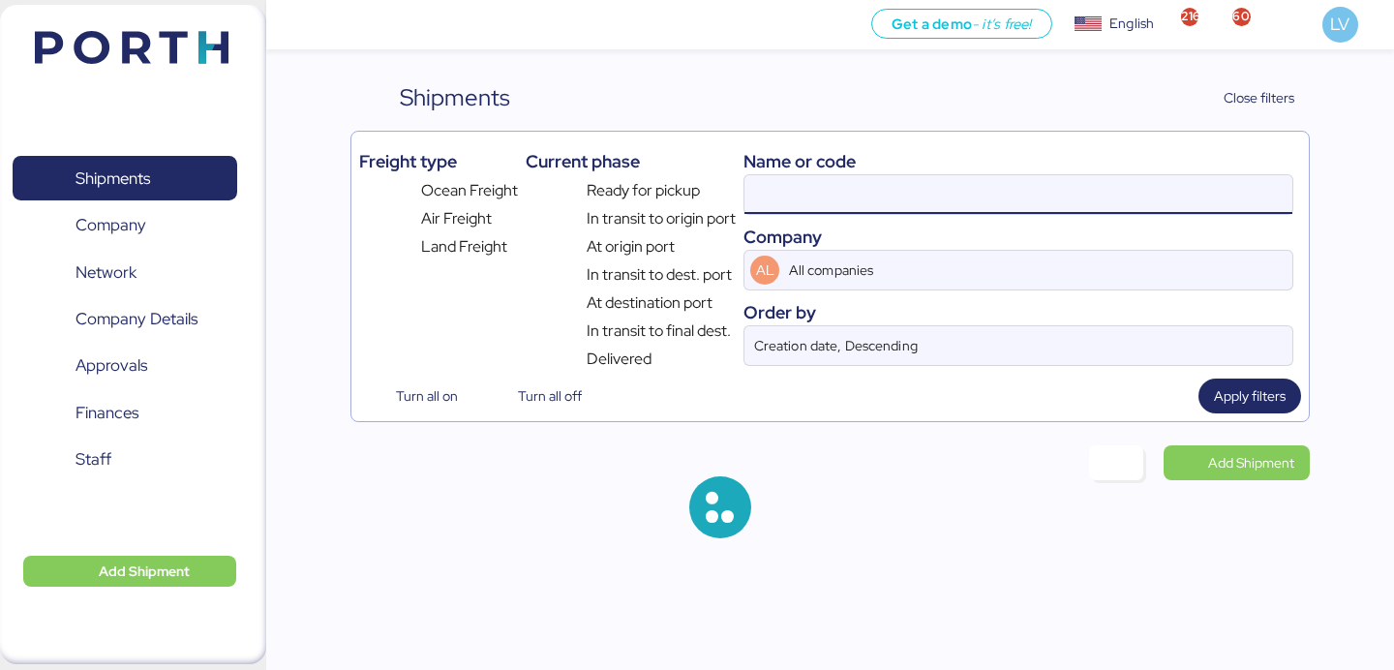
click at [1094, 203] on input at bounding box center [1019, 194] width 548 height 39
paste input "COSU6425057630"
type input "COSU6425057630"
click at [1094, 203] on input "COSU6425057630" at bounding box center [1019, 194] width 548 height 39
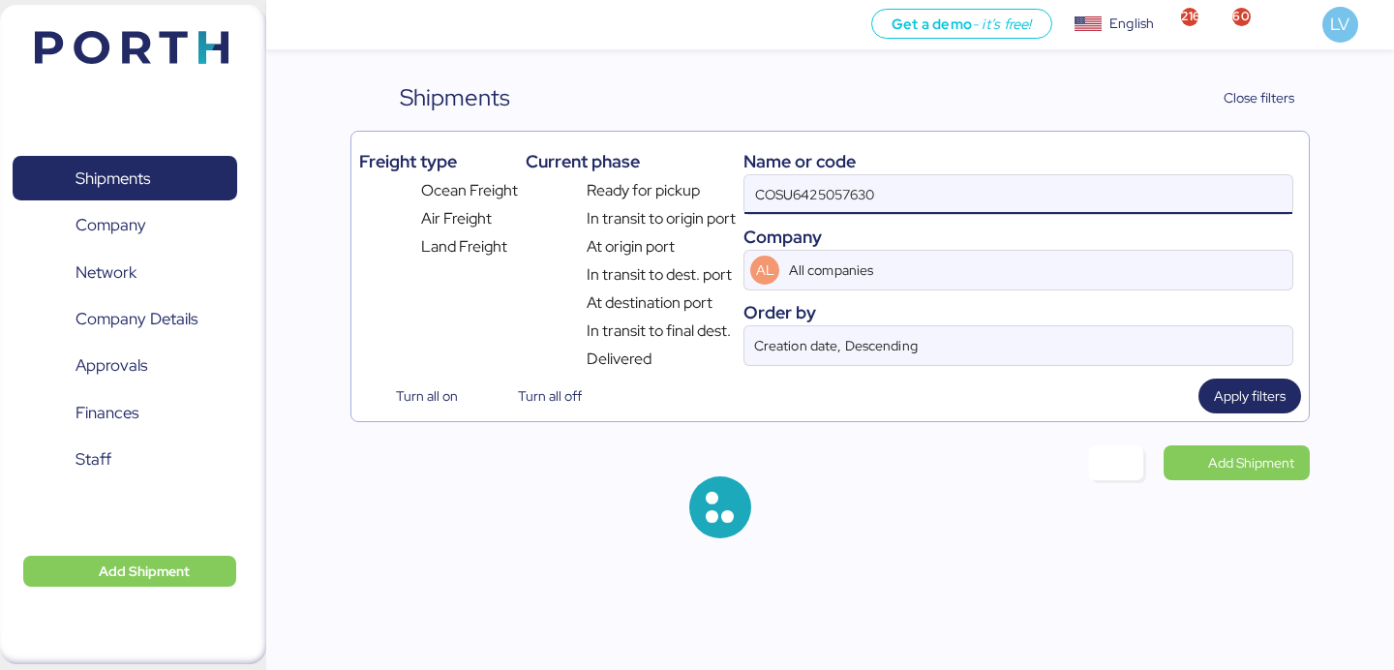
click at [1094, 203] on input "COSU6425057630" at bounding box center [1019, 194] width 548 height 39
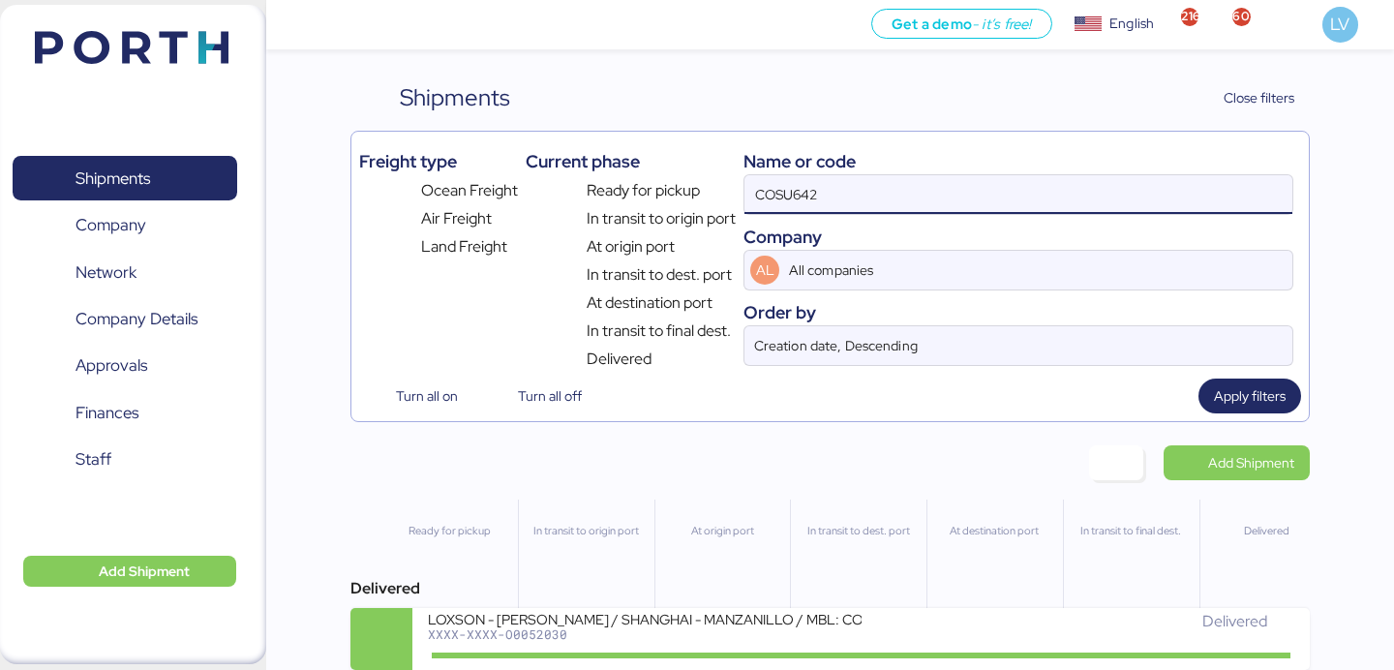
paste input "5057630"
type input "COSU6425057630"
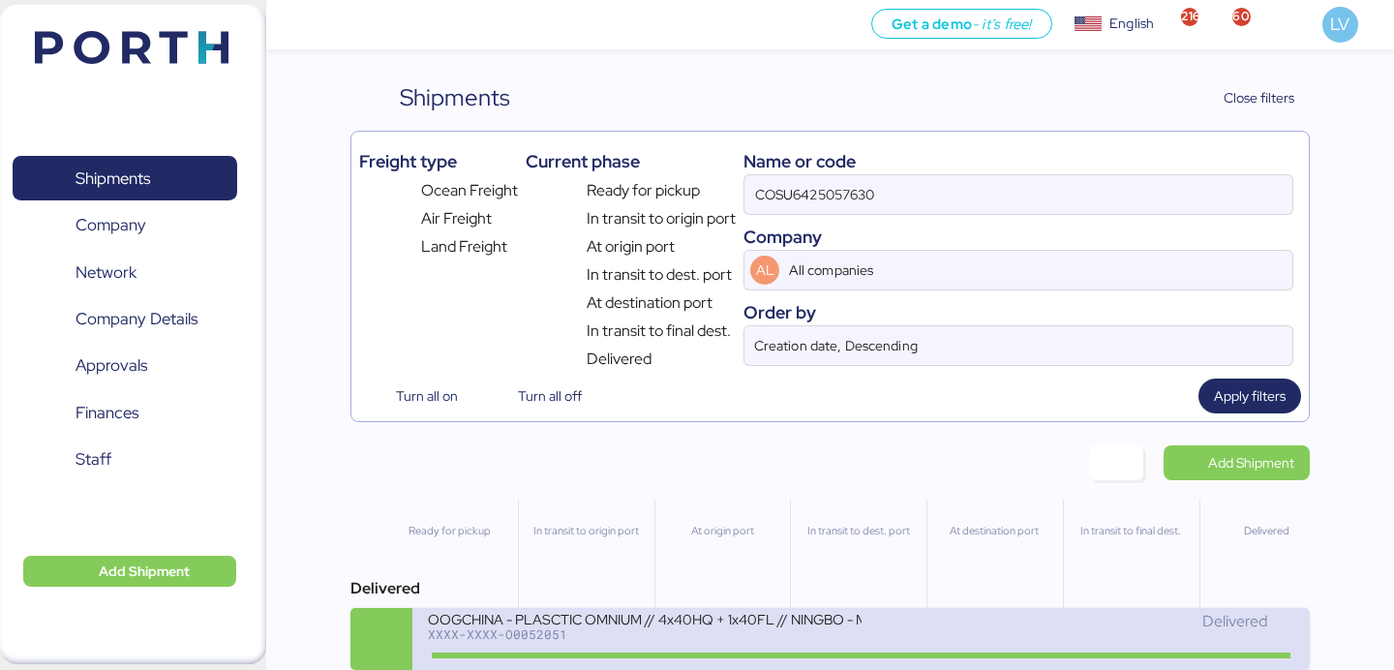
click at [632, 624] on div "OOGCHINA - PLASCTIC OMNIUM // 4x40HQ + 1x40FL // NINGBO - MANZANILLO // HBL: GY…" at bounding box center [644, 618] width 433 height 16
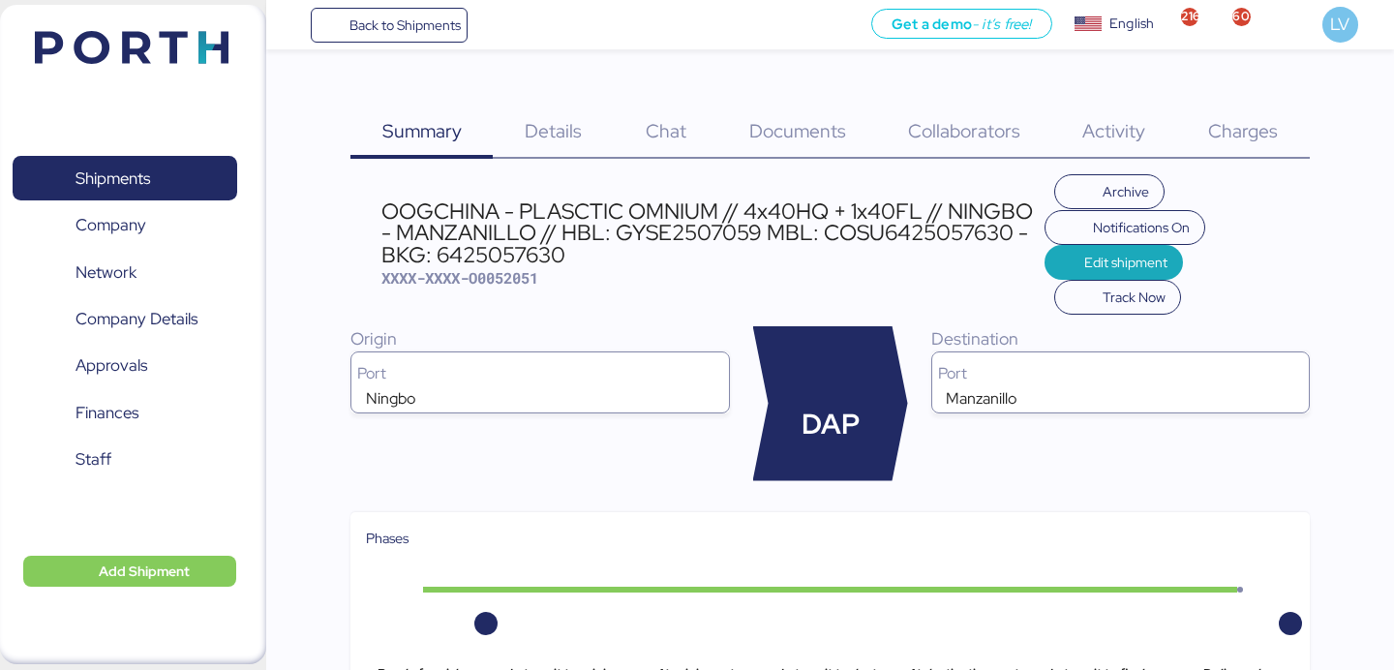
click at [1209, 176] on div "Archive Notifications On Edit shipment Track Now" at bounding box center [1177, 244] width 264 height 141
click at [1237, 130] on span "Charges" at bounding box center [1243, 130] width 70 height 25
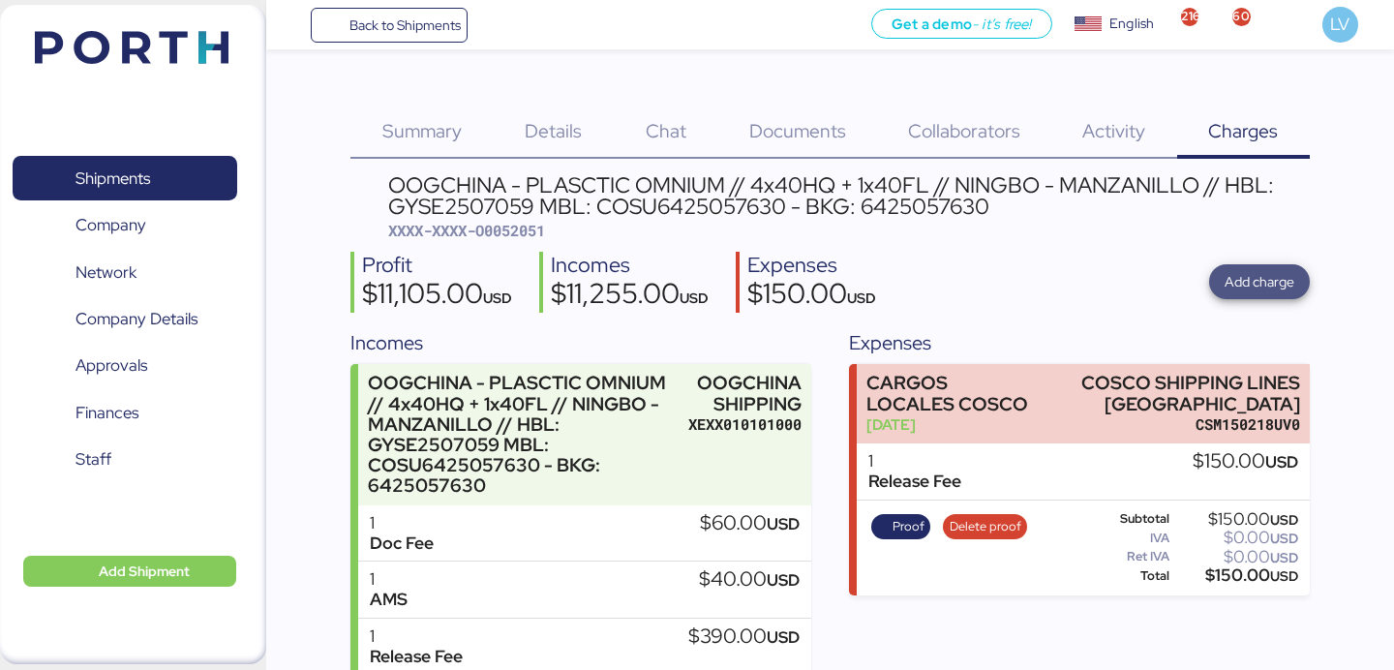
click at [1240, 287] on span "Add charge" at bounding box center [1260, 281] width 70 height 23
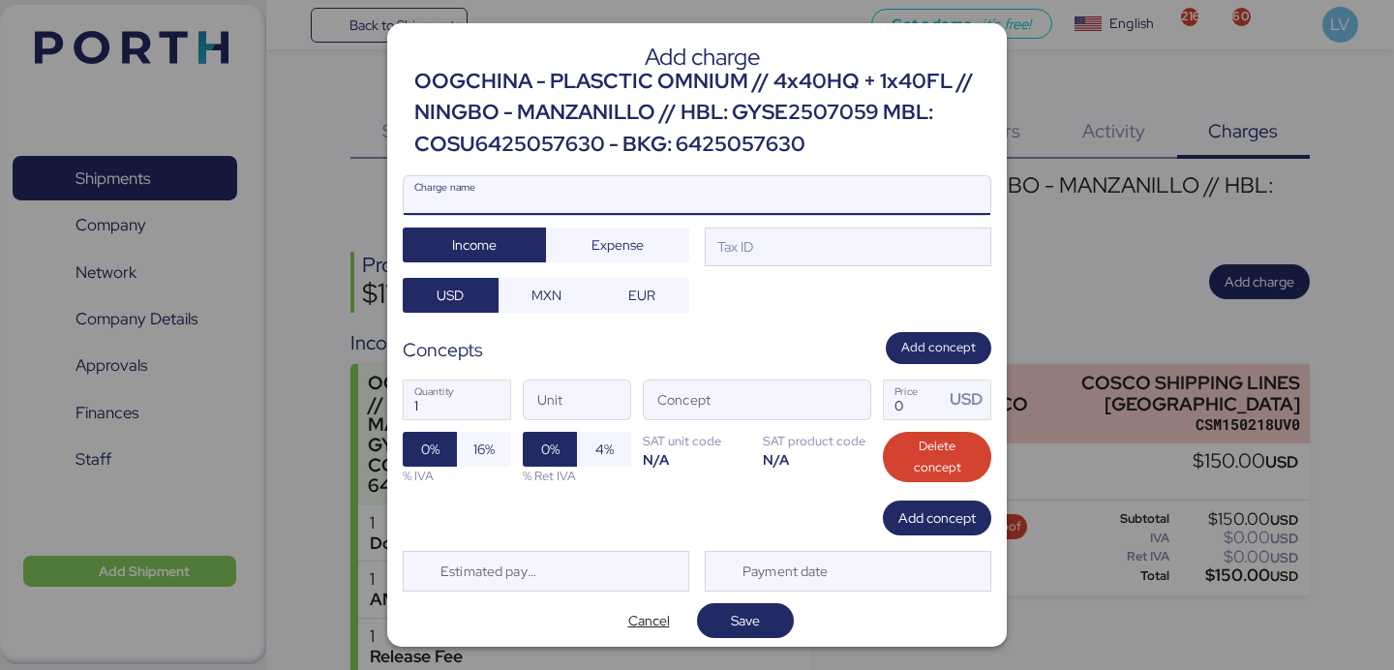
click at [637, 184] on input "Charge name" at bounding box center [697, 195] width 587 height 39
paste input "7737R525000685"
type input "AMS 7737R525000685"
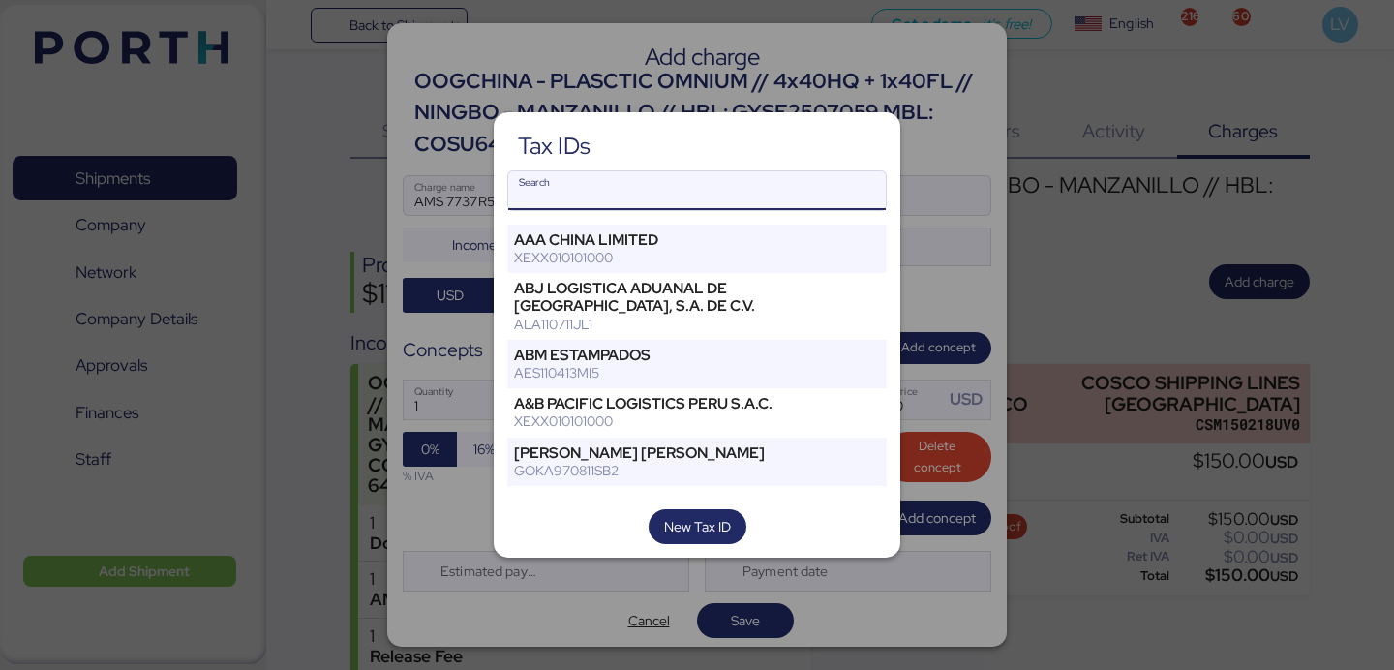
click at [682, 202] on input "Search" at bounding box center [697, 190] width 378 height 39
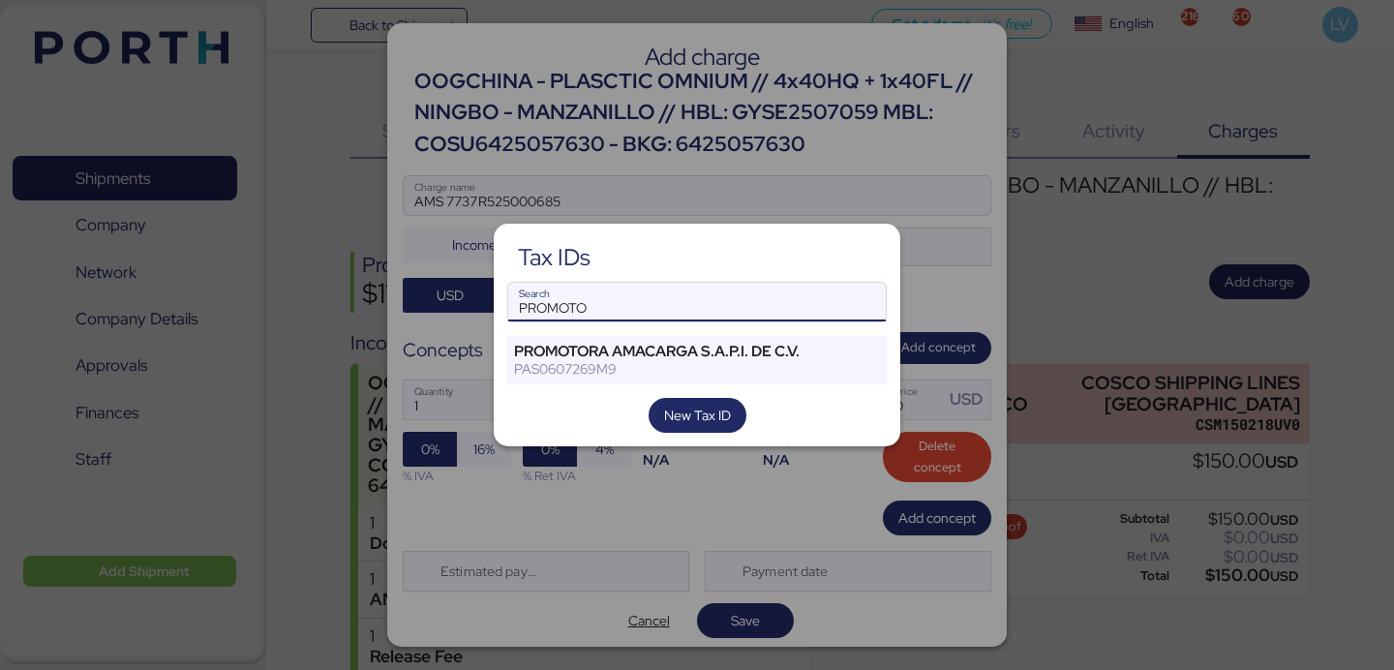
type input "PROMOTO"
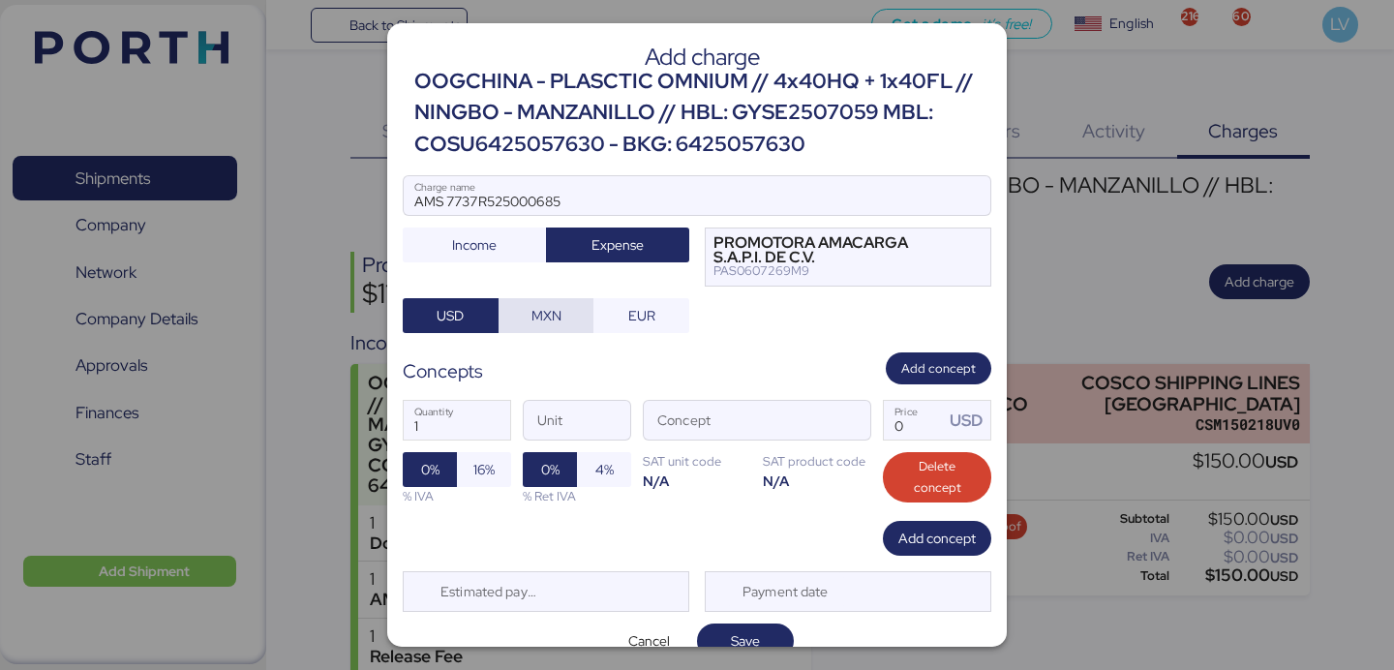
click at [532, 312] on span "MXN" at bounding box center [547, 315] width 30 height 23
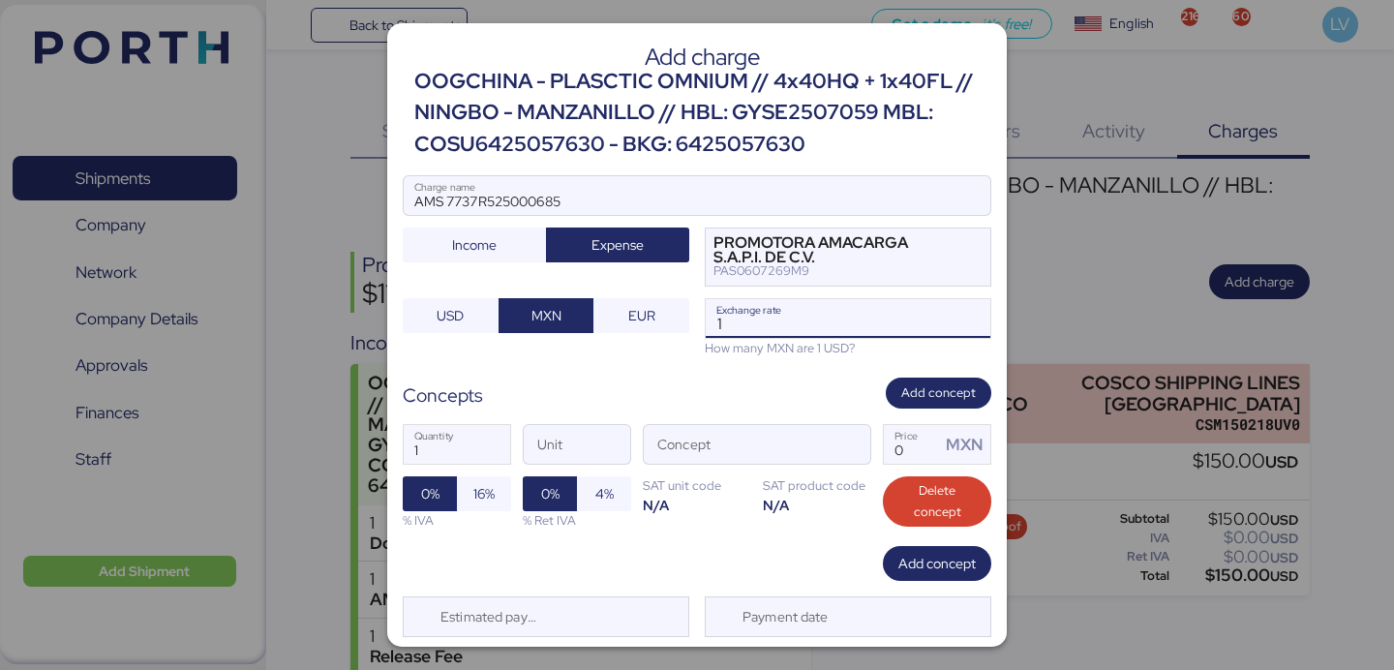
click at [850, 327] on input "1" at bounding box center [848, 318] width 285 height 39
paste input "18.5908"
type input "18.5908"
type input "0"
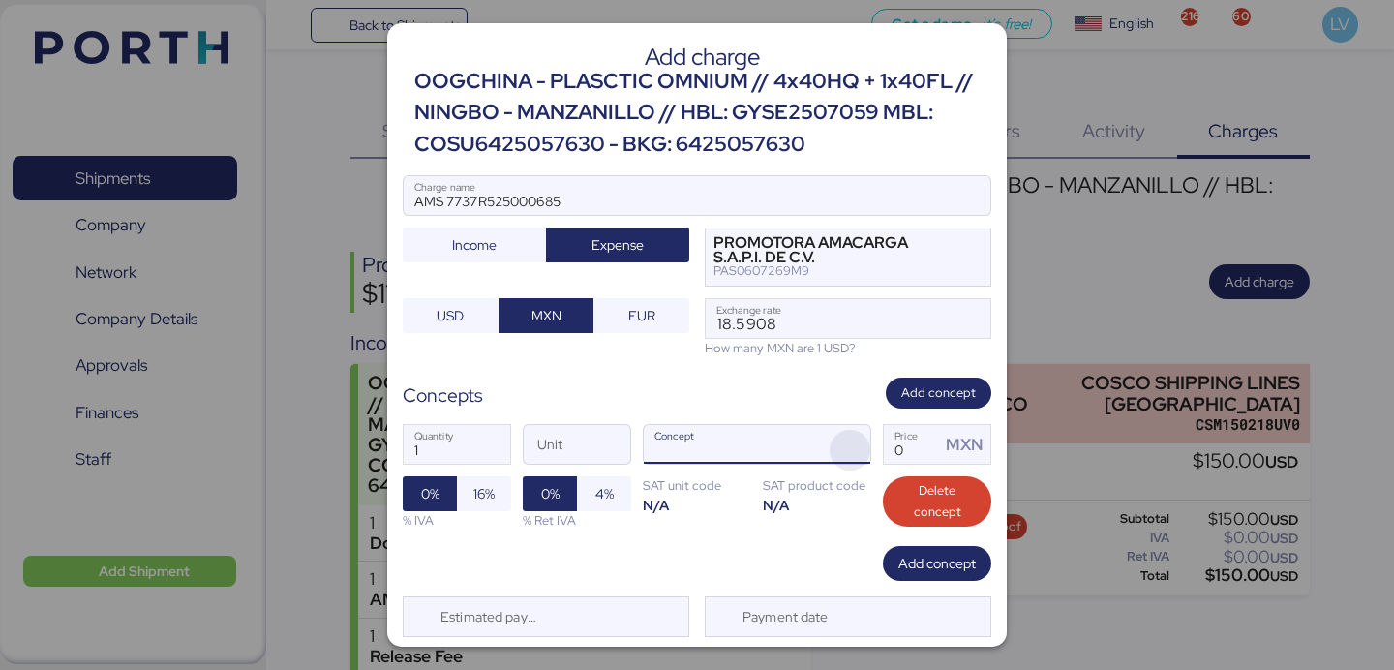
click at [852, 441] on span "button" at bounding box center [850, 450] width 41 height 41
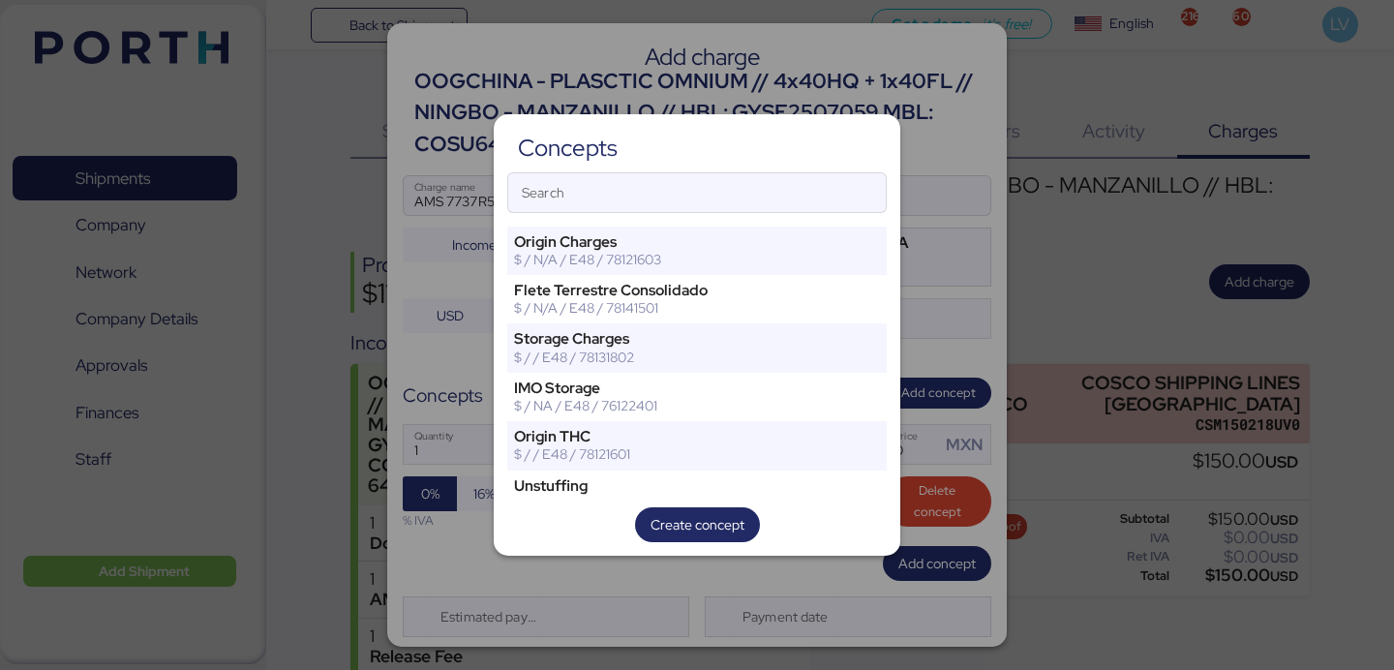
click at [788, 169] on div "Concepts Search Origin Charges $ / N/A / E48 / 78121603 [PERSON_NAME] Terrestre…" at bounding box center [697, 334] width 407 height 441
click at [793, 203] on input "Search" at bounding box center [697, 192] width 378 height 39
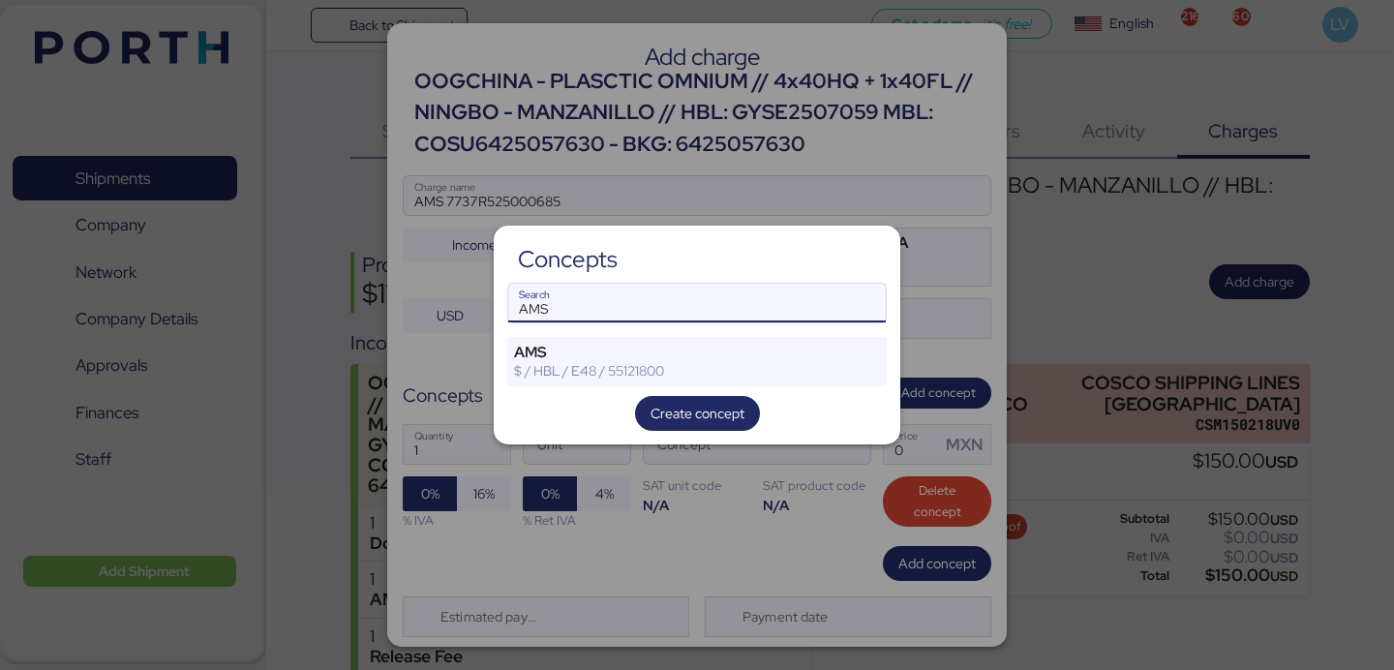
type input "AMS"
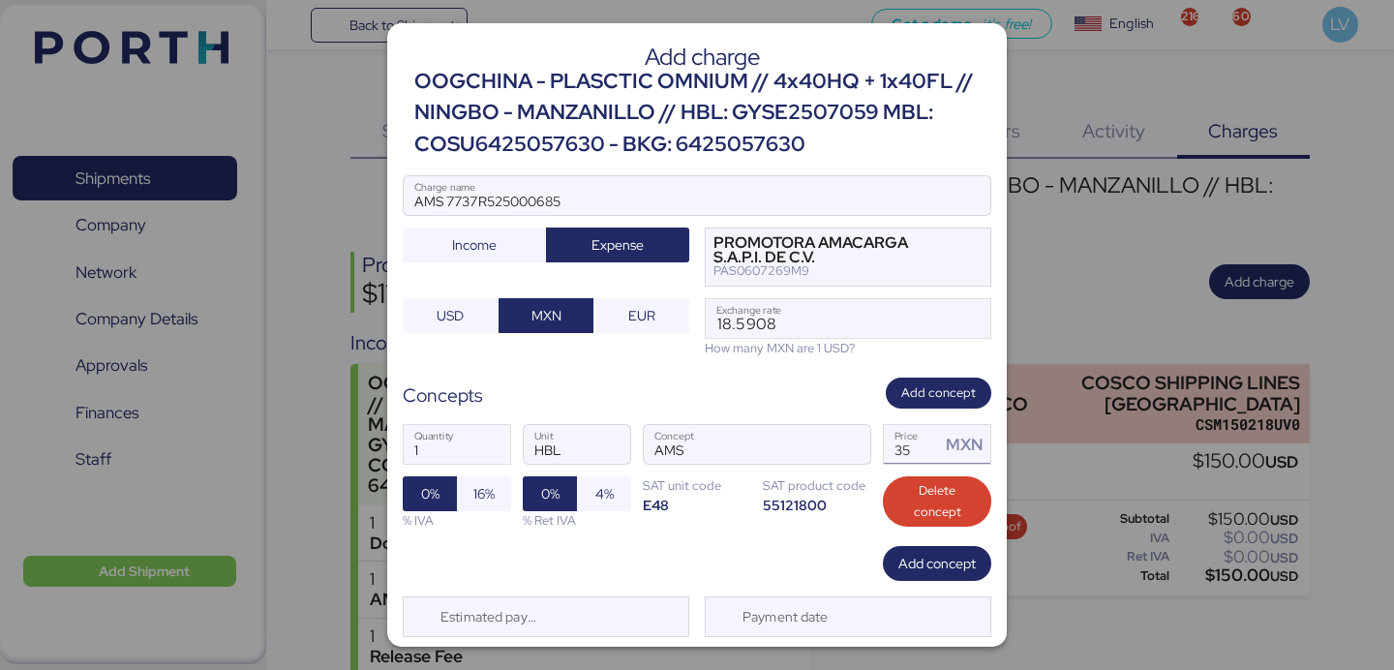
click at [911, 445] on input "35" at bounding box center [912, 444] width 56 height 39
type input "60"
click at [450, 502] on span "0%" at bounding box center [430, 493] width 54 height 35
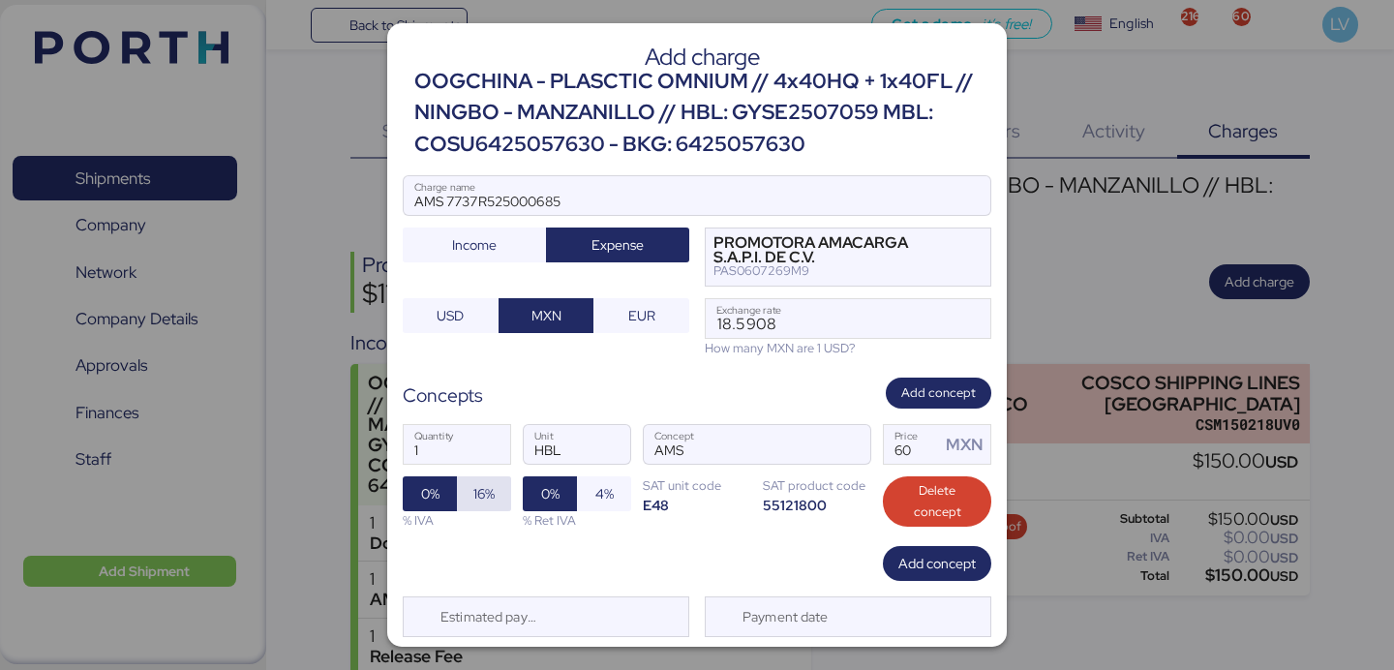
click at [502, 504] on span "16%" at bounding box center [484, 493] width 54 height 35
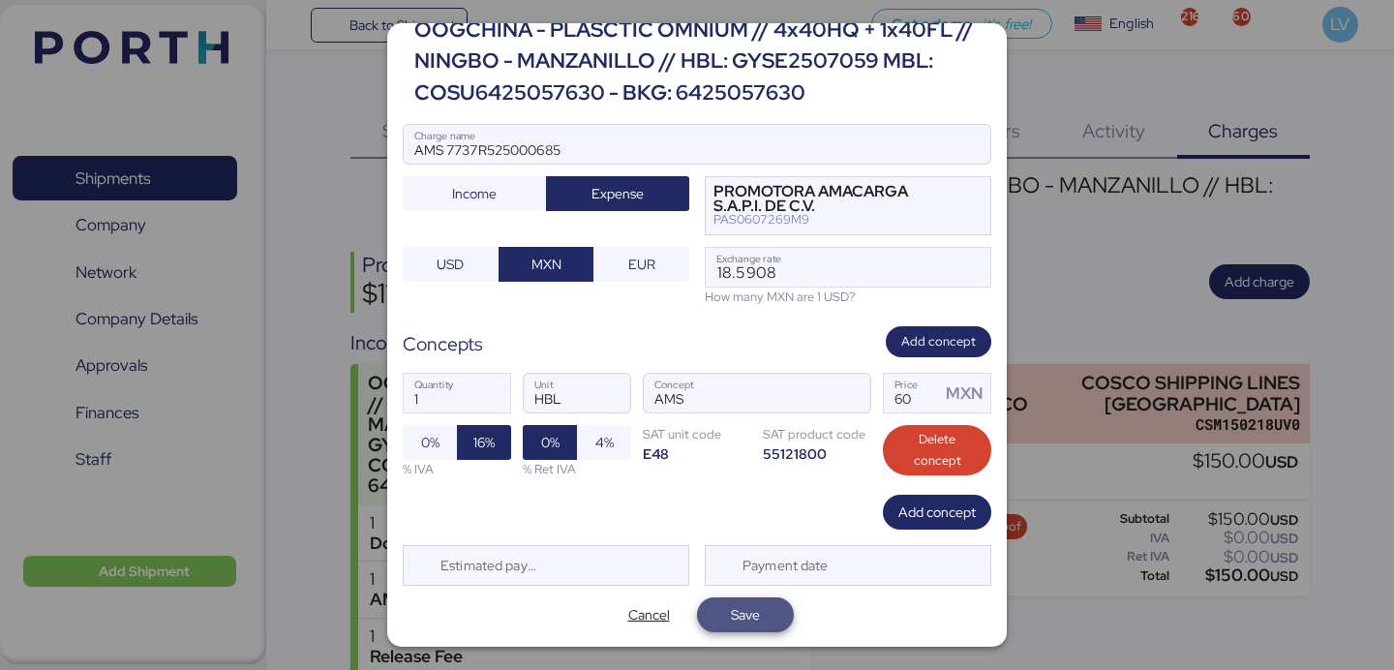
click at [771, 618] on span "Save" at bounding box center [746, 614] width 66 height 27
